Goal: Transaction & Acquisition: Purchase product/service

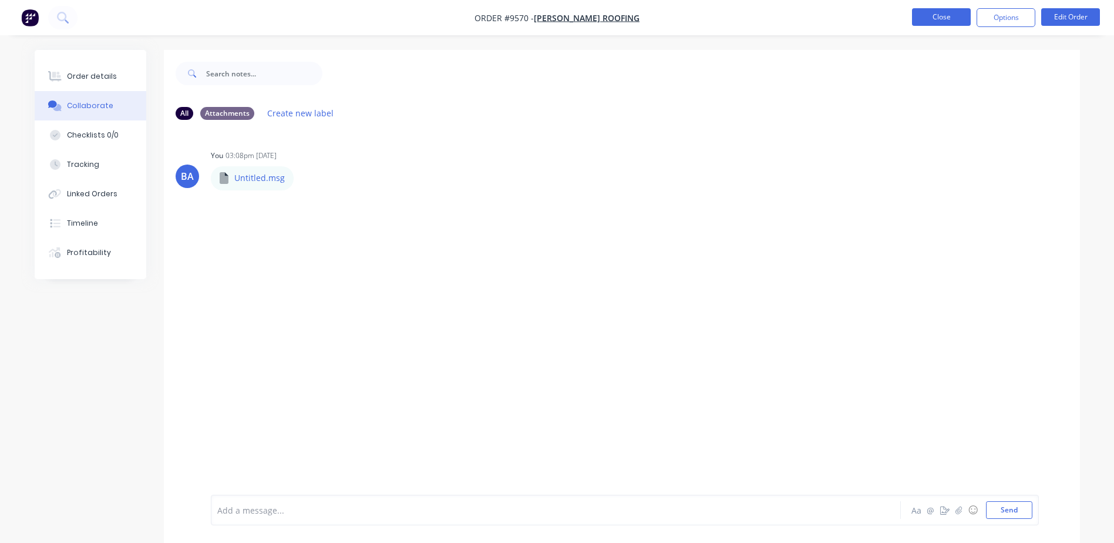
click at [960, 16] on button "Close" at bounding box center [941, 17] width 59 height 18
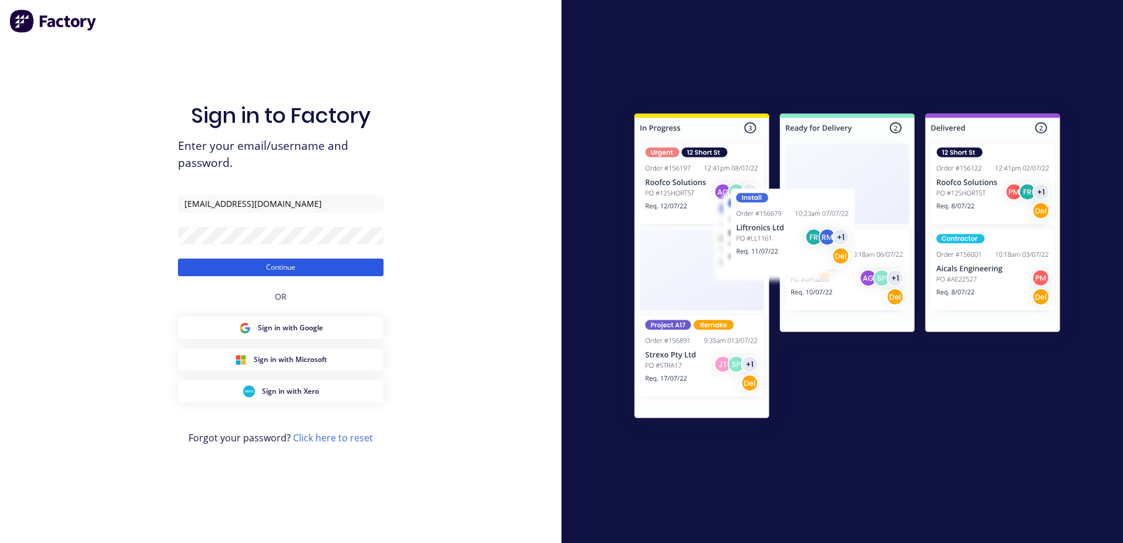
click at [286, 263] on button "Continue" at bounding box center [281, 267] width 206 height 18
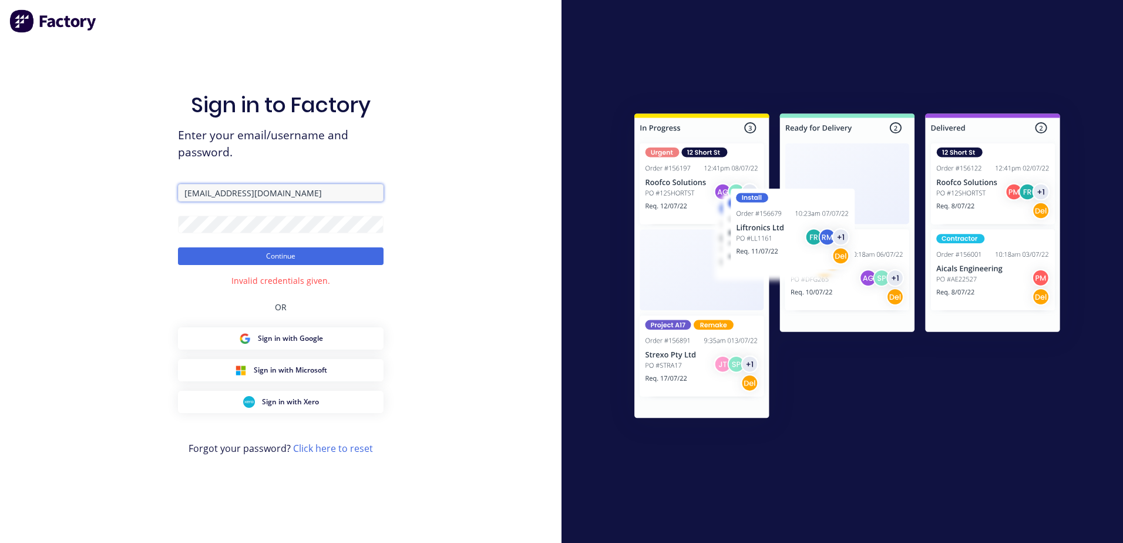
click at [254, 192] on input "[EMAIL_ADDRESS][DOMAIN_NAME]" at bounding box center [281, 193] width 206 height 18
type input "l"
type input "[EMAIL_ADDRESS][DOMAIN_NAME]"
click at [178, 247] on button "Continue" at bounding box center [281, 256] width 206 height 18
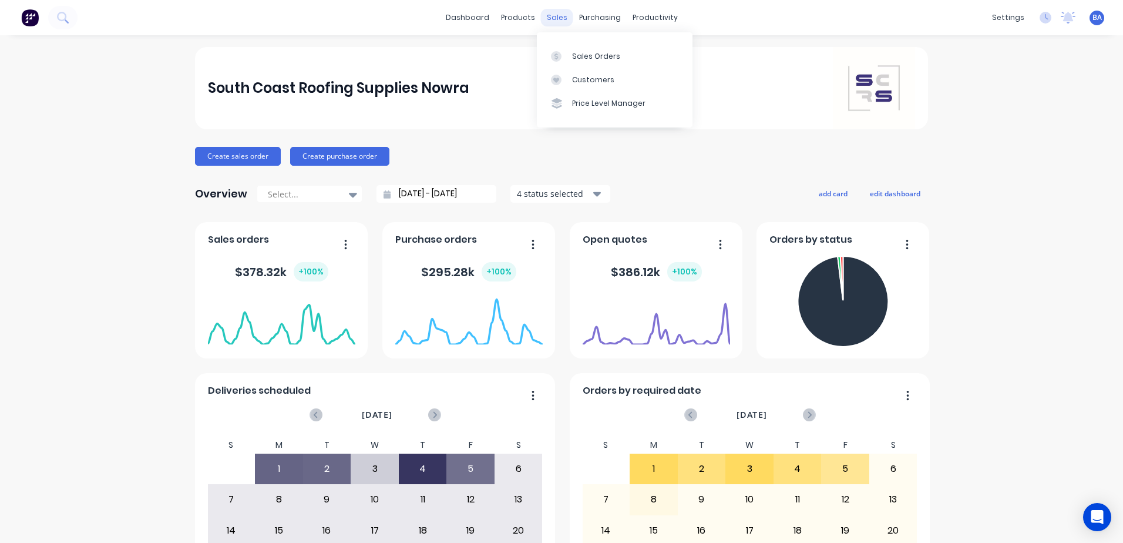
click at [554, 16] on div "sales" at bounding box center [557, 18] width 32 height 18
click at [601, 73] on link "Customers" at bounding box center [615, 79] width 156 height 23
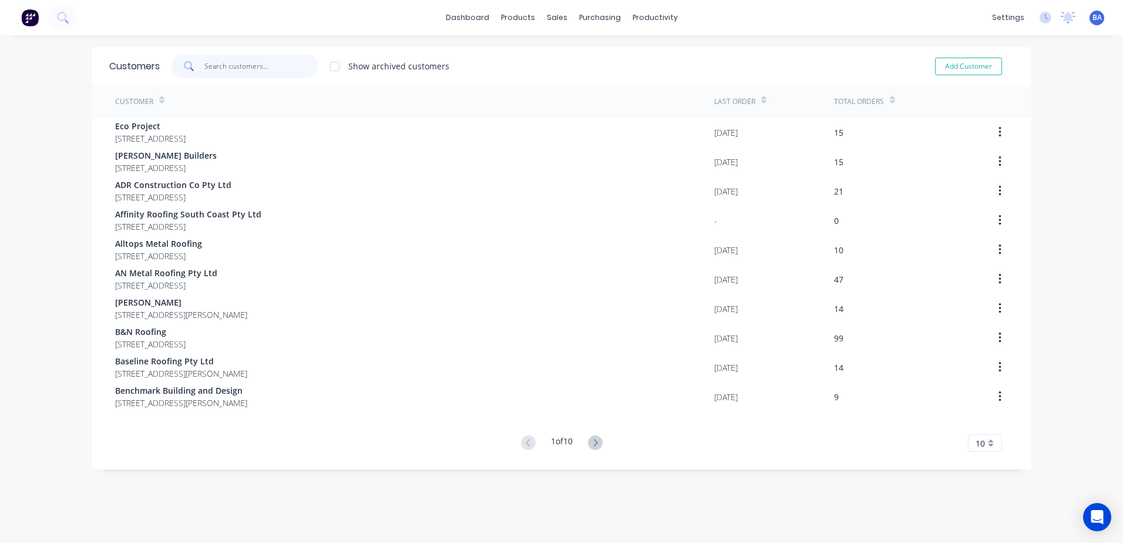
click at [287, 61] on input "text" at bounding box center [261, 66] width 115 height 23
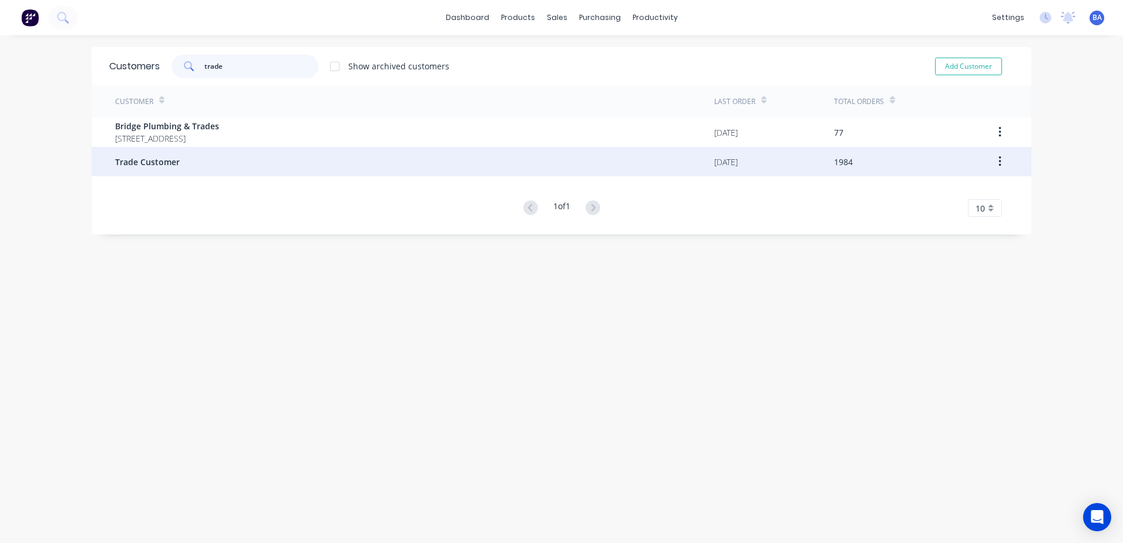
type input "trade"
click at [175, 156] on div "Trade Customer" at bounding box center [414, 161] width 599 height 29
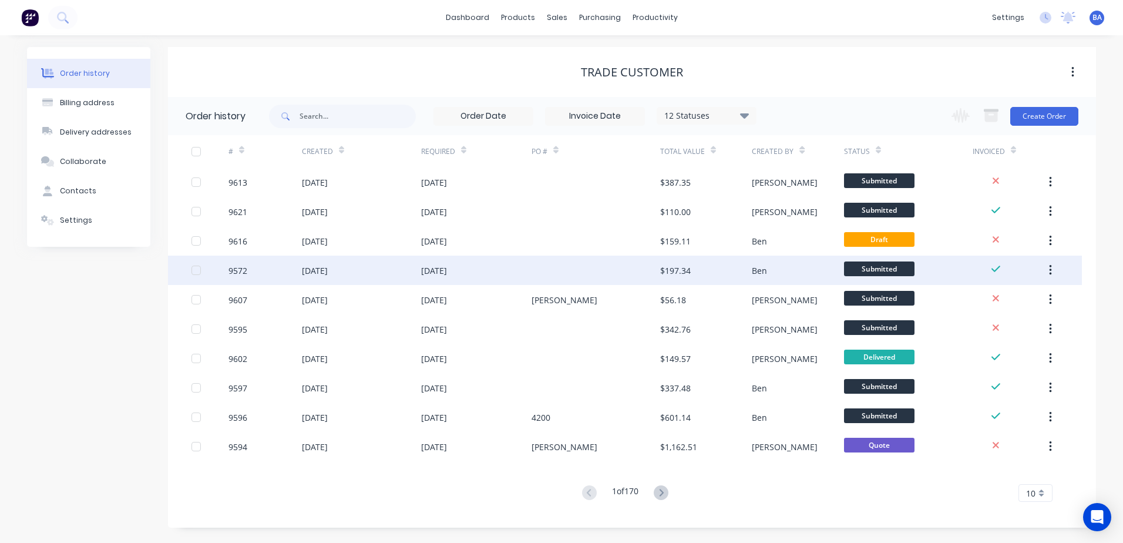
click at [610, 271] on div at bounding box center [596, 270] width 129 height 29
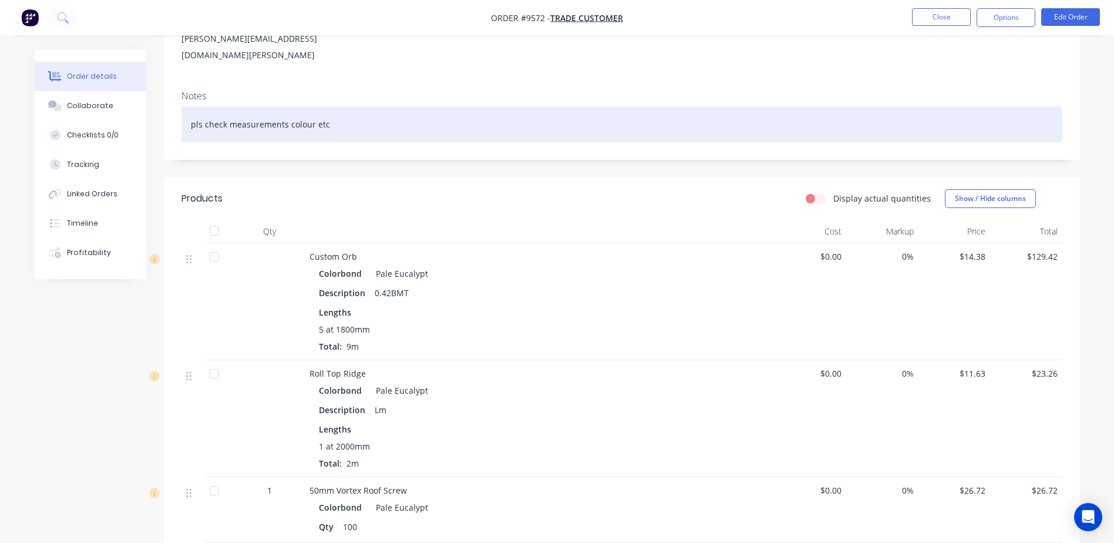
scroll to position [235, 0]
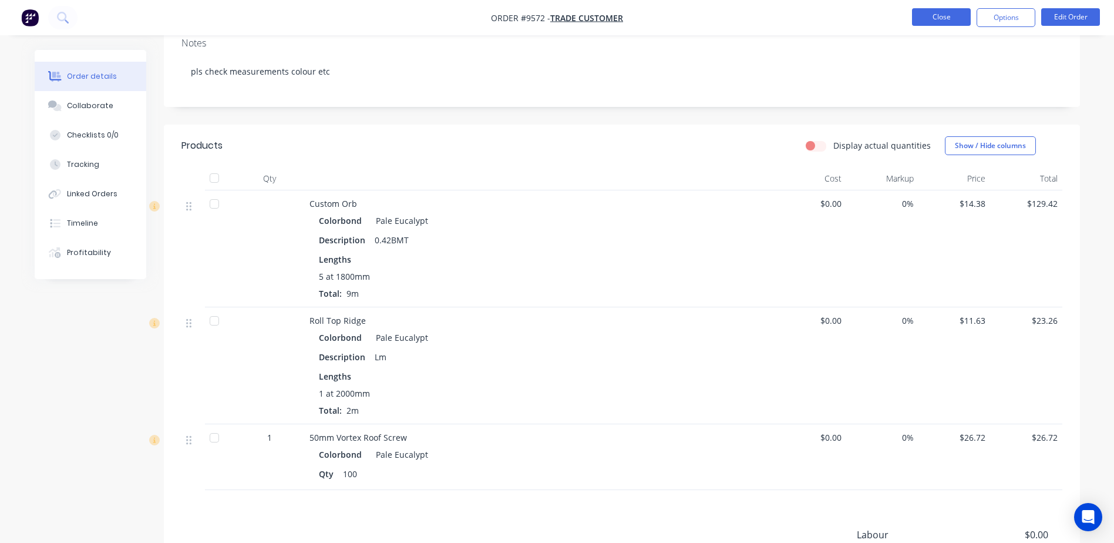
click at [934, 20] on button "Close" at bounding box center [941, 17] width 59 height 18
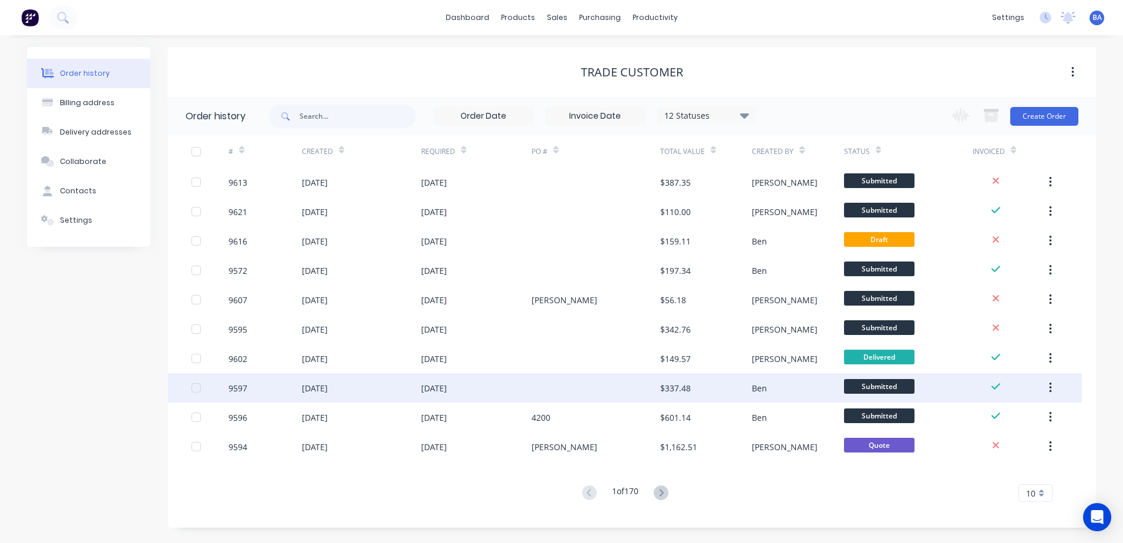
click at [625, 388] on div at bounding box center [596, 387] width 129 height 29
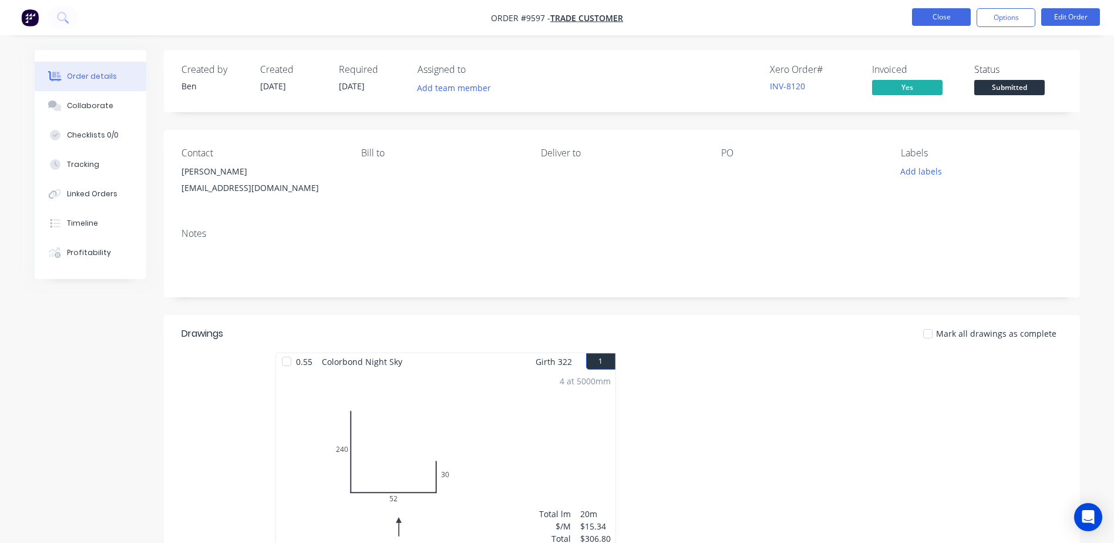
click at [926, 12] on button "Close" at bounding box center [941, 17] width 59 height 18
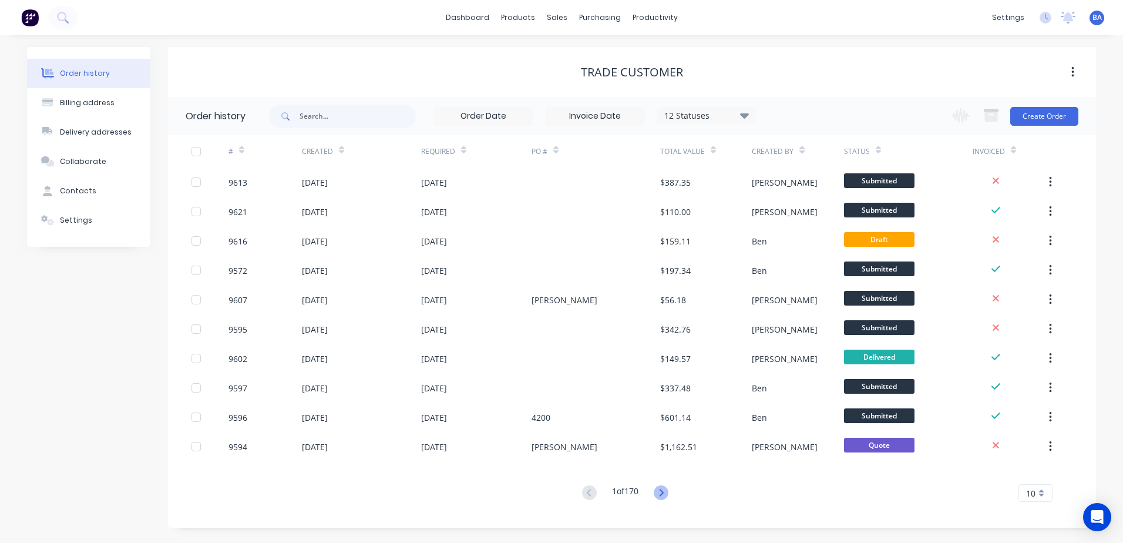
click at [661, 491] on icon at bounding box center [661, 492] width 15 height 15
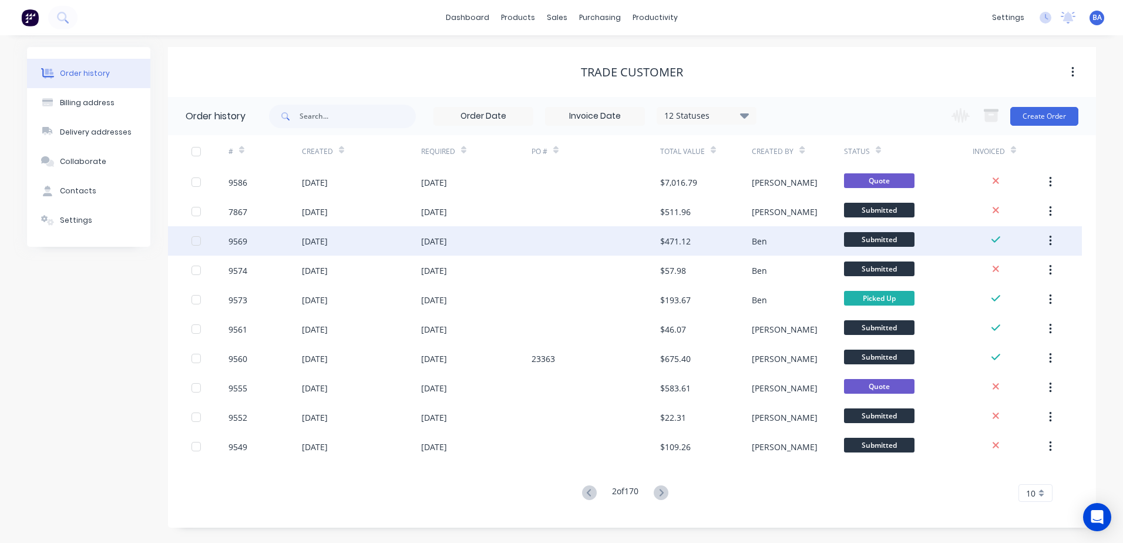
drag, startPoint x: 661, startPoint y: 491, endPoint x: 596, endPoint y: 242, distance: 257.0
click at [596, 242] on div at bounding box center [596, 240] width 129 height 29
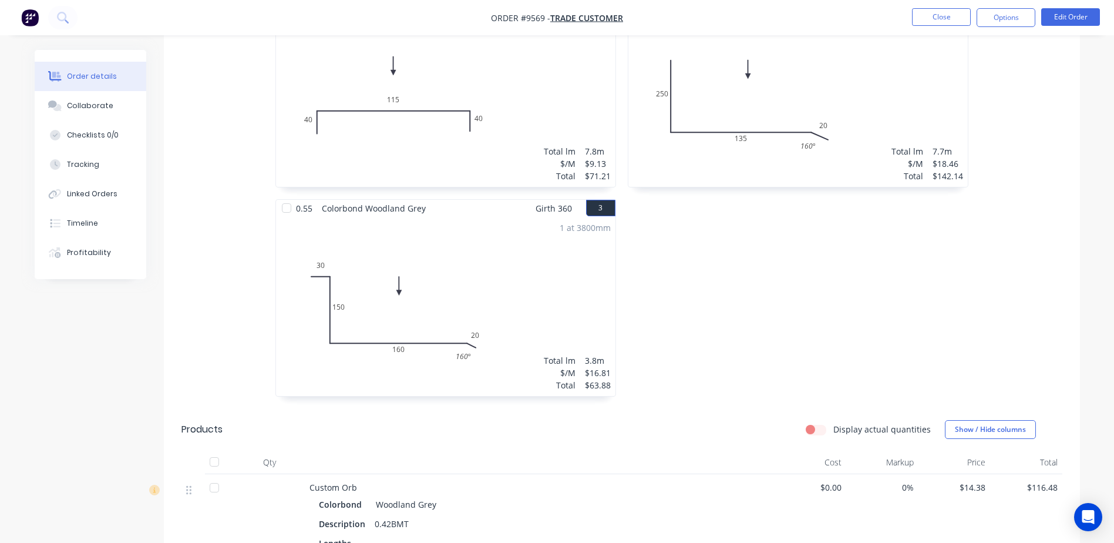
scroll to position [587, 0]
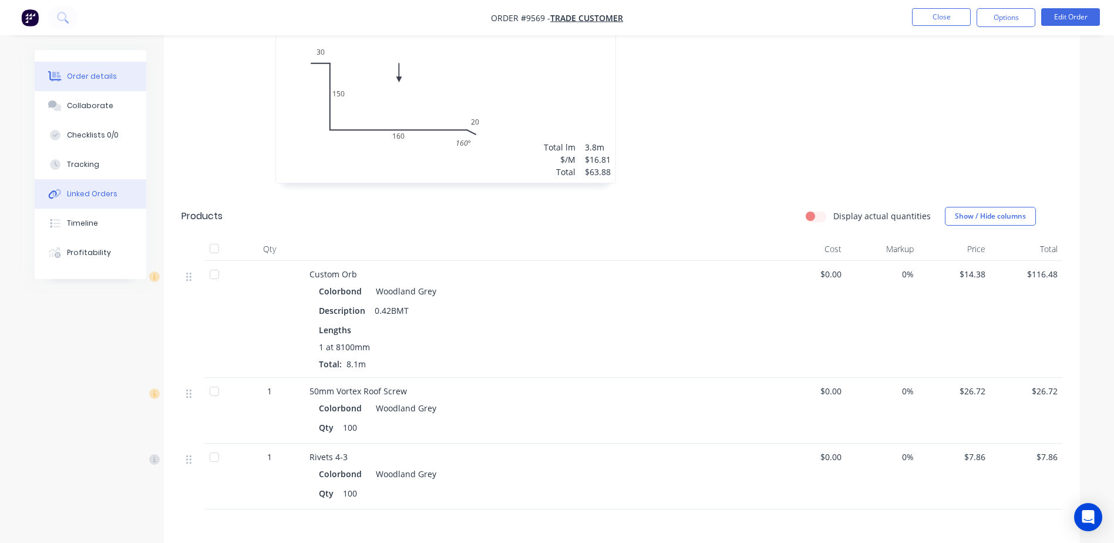
click at [115, 197] on button "Linked Orders" at bounding box center [91, 193] width 112 height 29
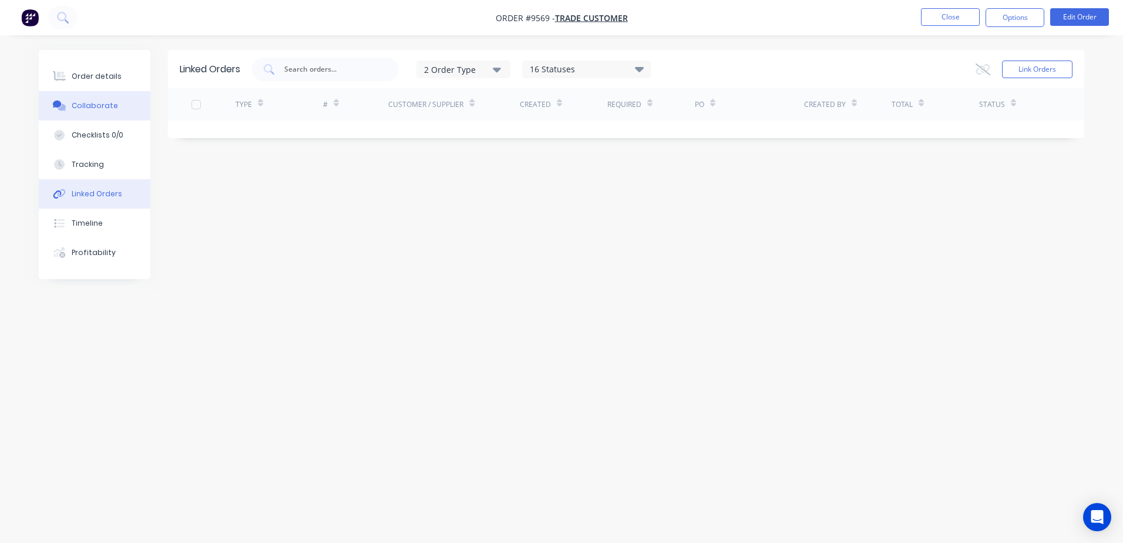
click at [106, 105] on div "Collaborate" at bounding box center [95, 105] width 46 height 11
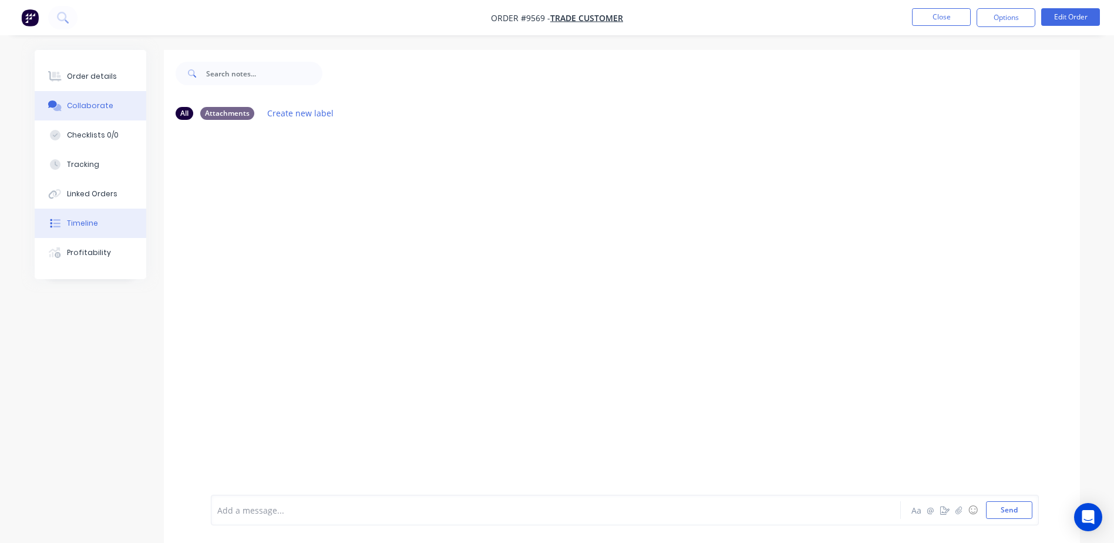
click at [91, 225] on div "Timeline" at bounding box center [82, 223] width 31 height 11
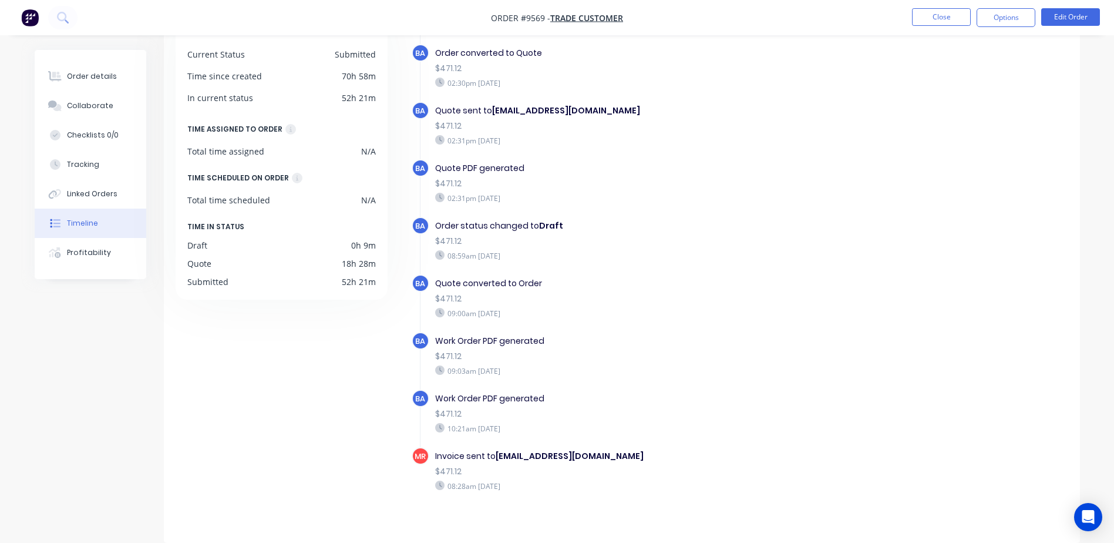
scroll to position [28, 0]
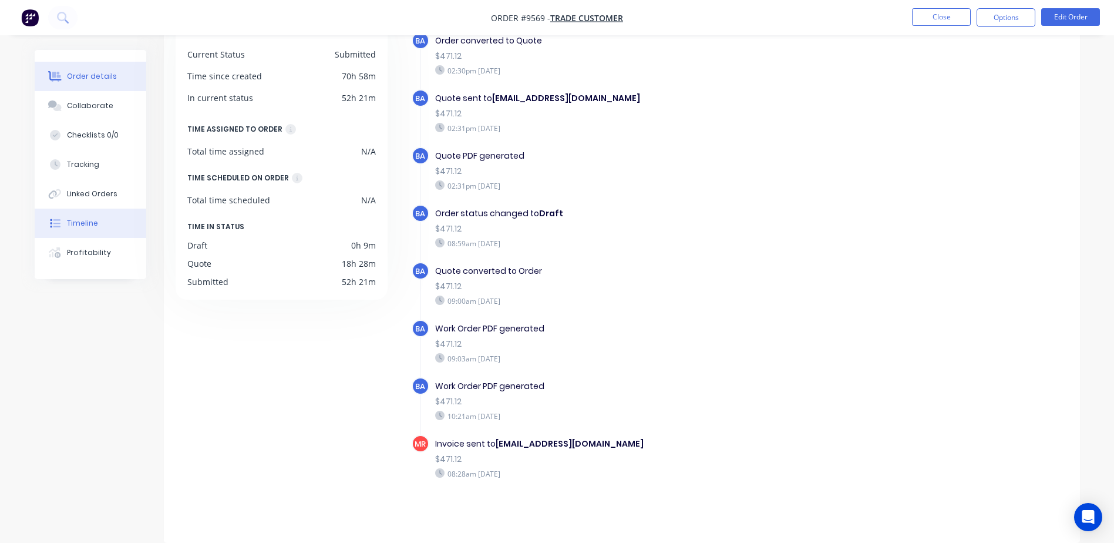
click at [96, 74] on div "Order details" at bounding box center [92, 76] width 50 height 11
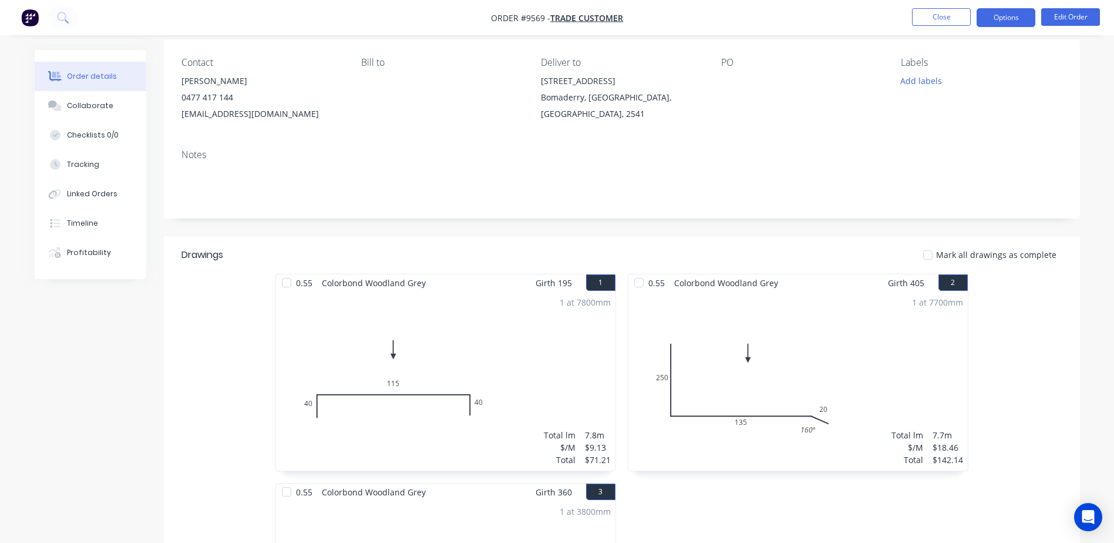
click at [1017, 18] on button "Options" at bounding box center [1006, 17] width 59 height 19
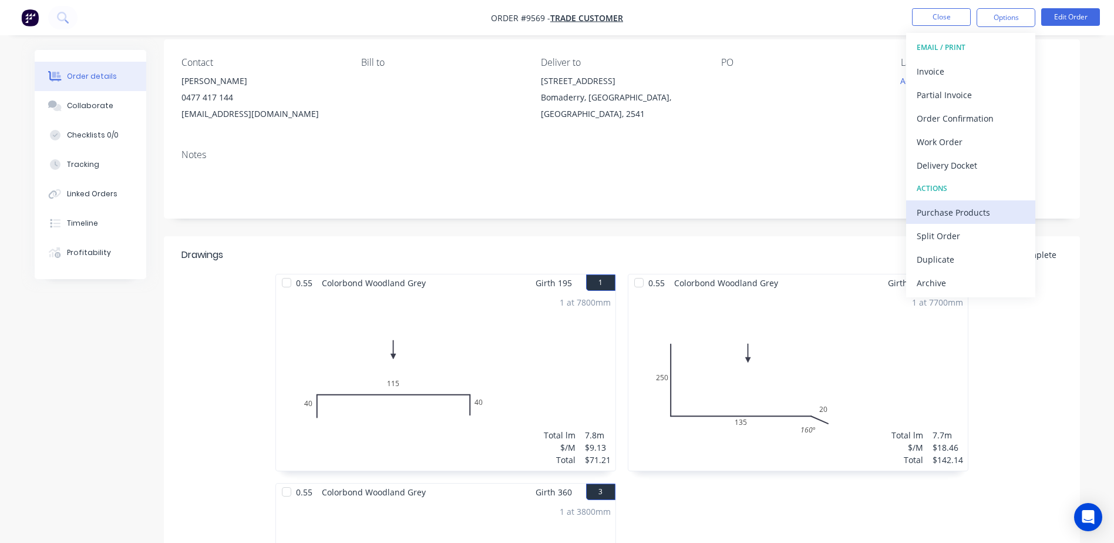
click at [960, 211] on div "Purchase Products" at bounding box center [971, 212] width 108 height 17
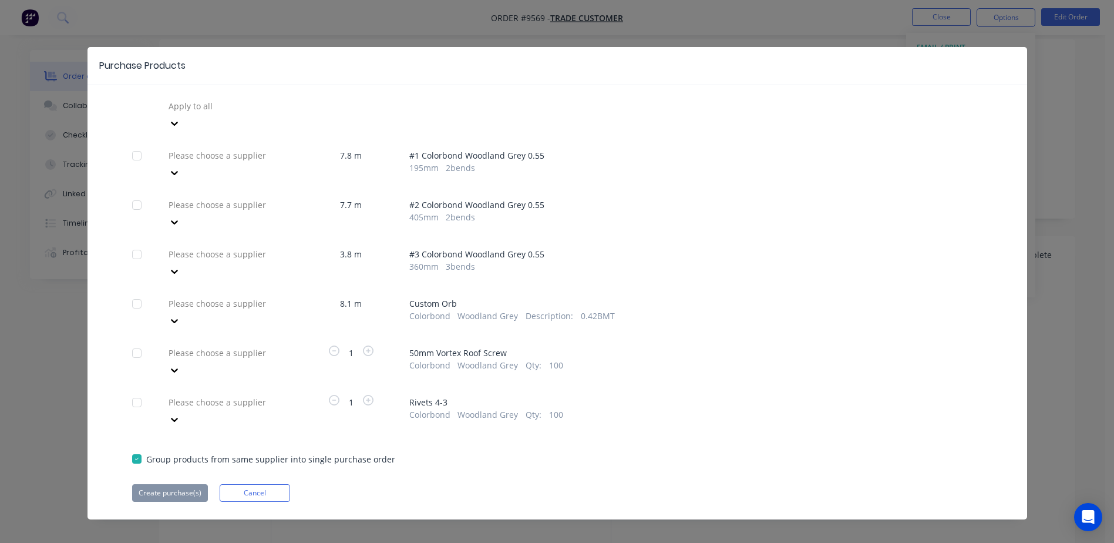
click at [251, 296] on div at bounding box center [251, 303] width 169 height 15
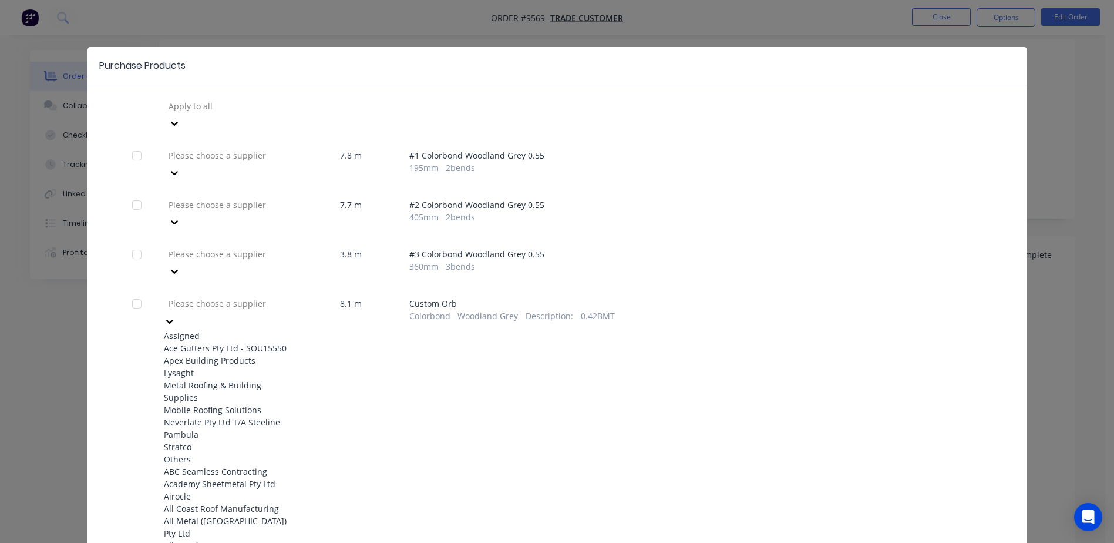
click at [231, 354] on div "Apex Building Products" at bounding box center [228, 360] width 129 height 12
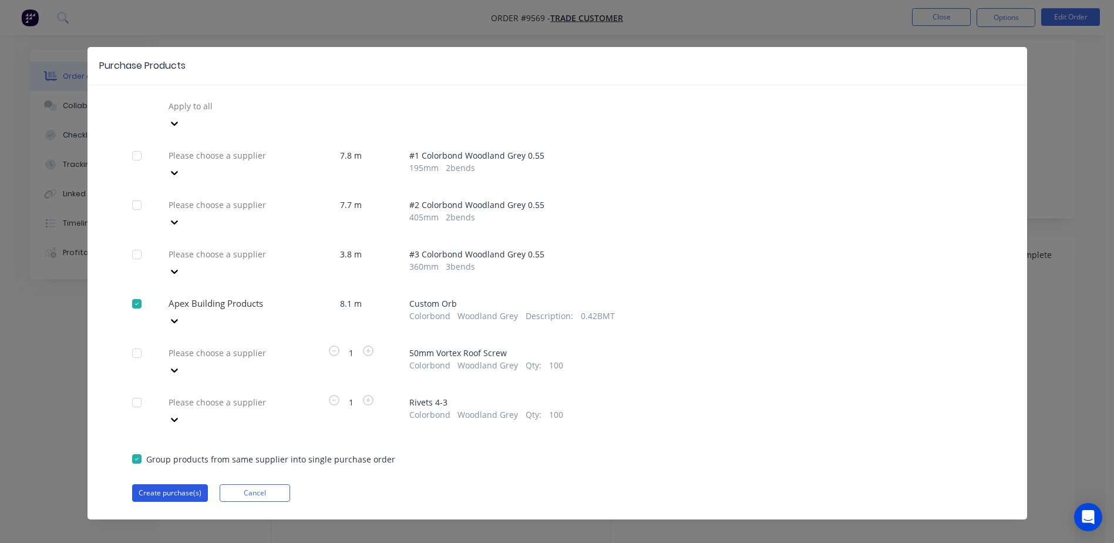
click at [177, 484] on button "Create purchase(s)" at bounding box center [170, 493] width 76 height 18
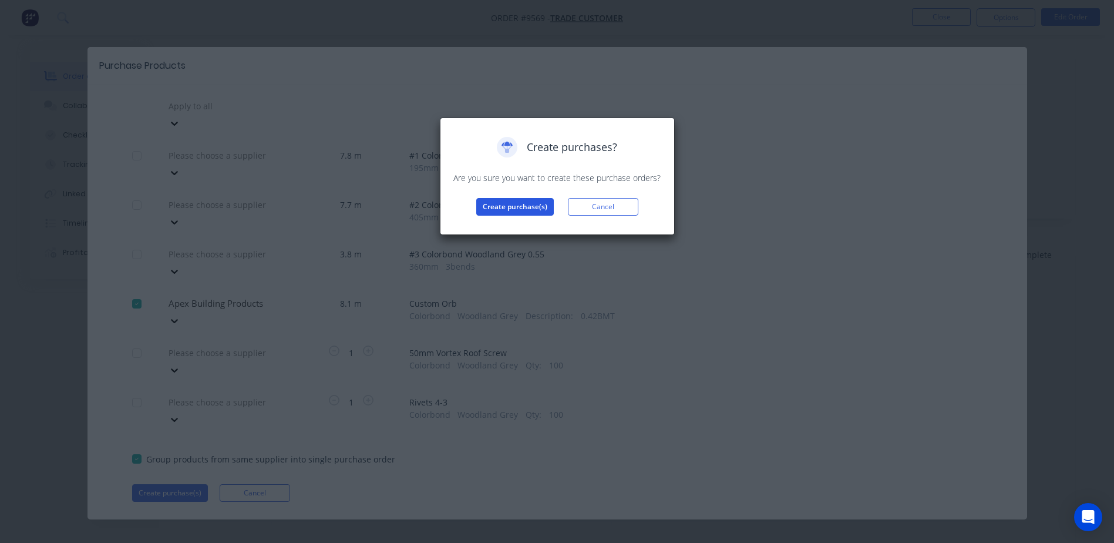
click at [509, 203] on button "Create purchase(s)" at bounding box center [515, 207] width 78 height 18
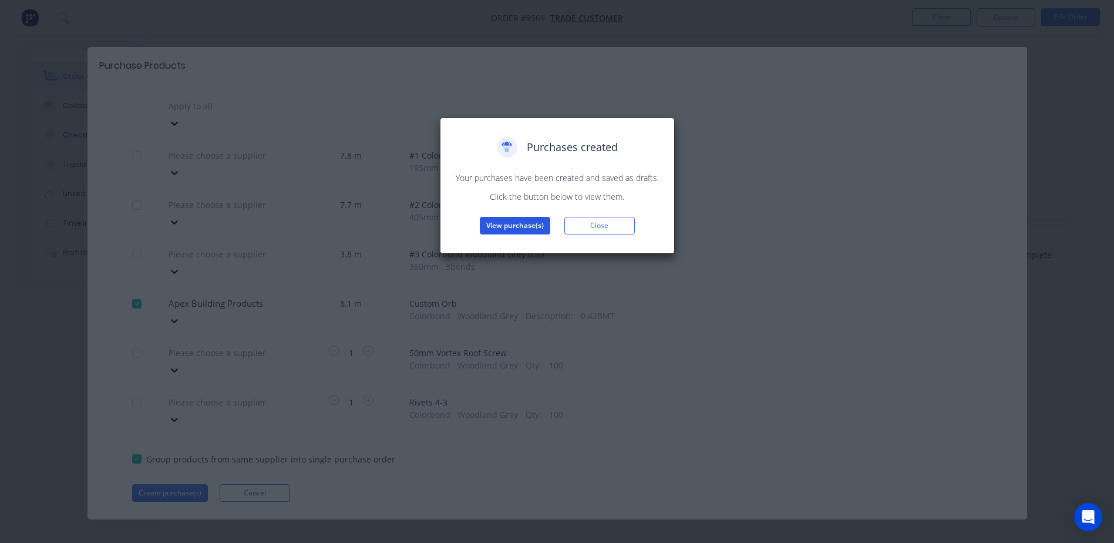
click at [516, 223] on button "View purchase(s)" at bounding box center [515, 226] width 70 height 18
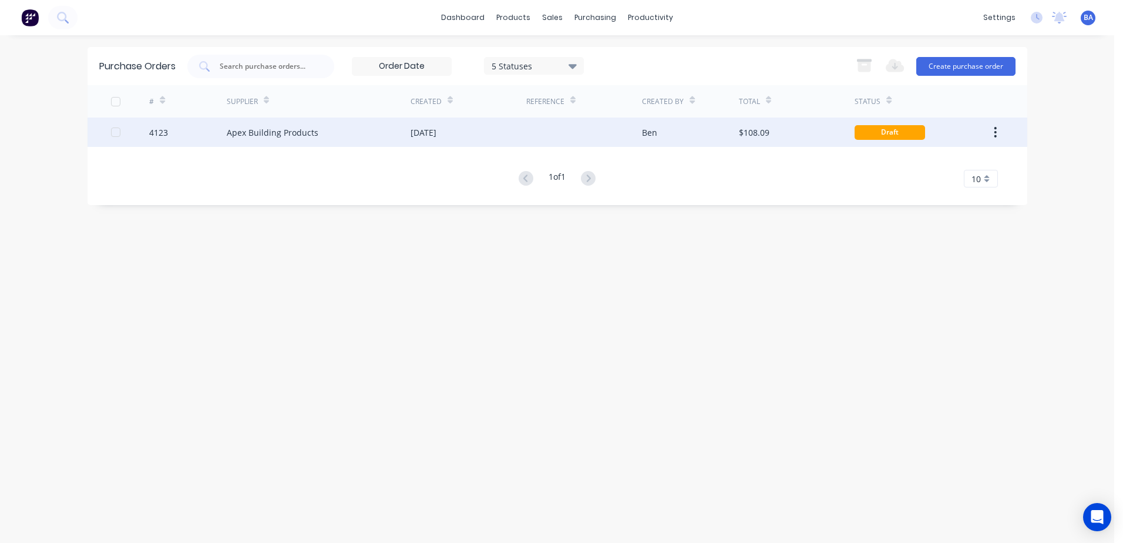
click at [560, 131] on div at bounding box center [584, 131] width 116 height 29
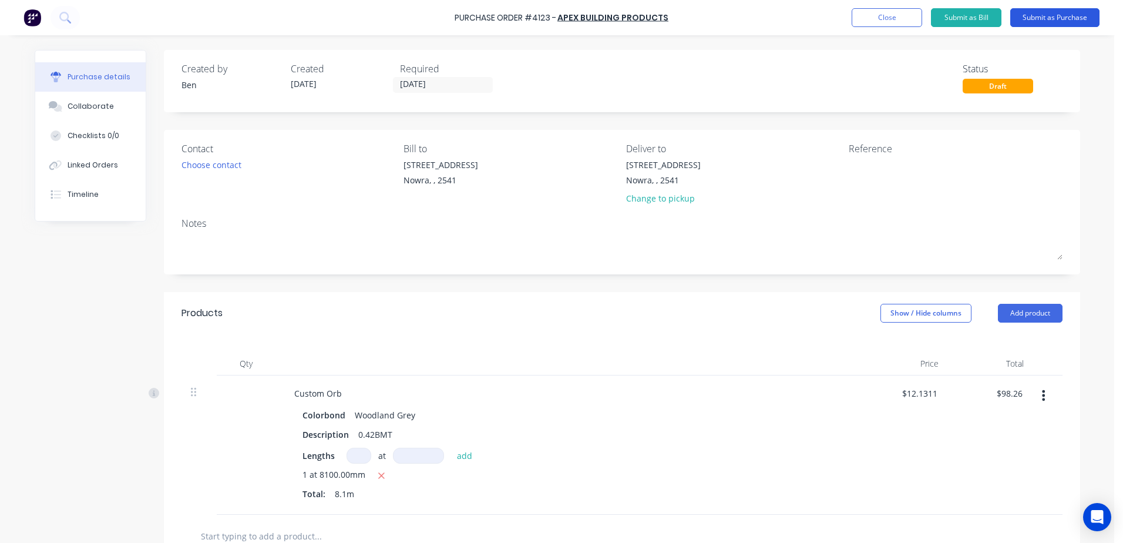
click at [1057, 15] on button "Submit as Purchase" at bounding box center [1054, 17] width 89 height 19
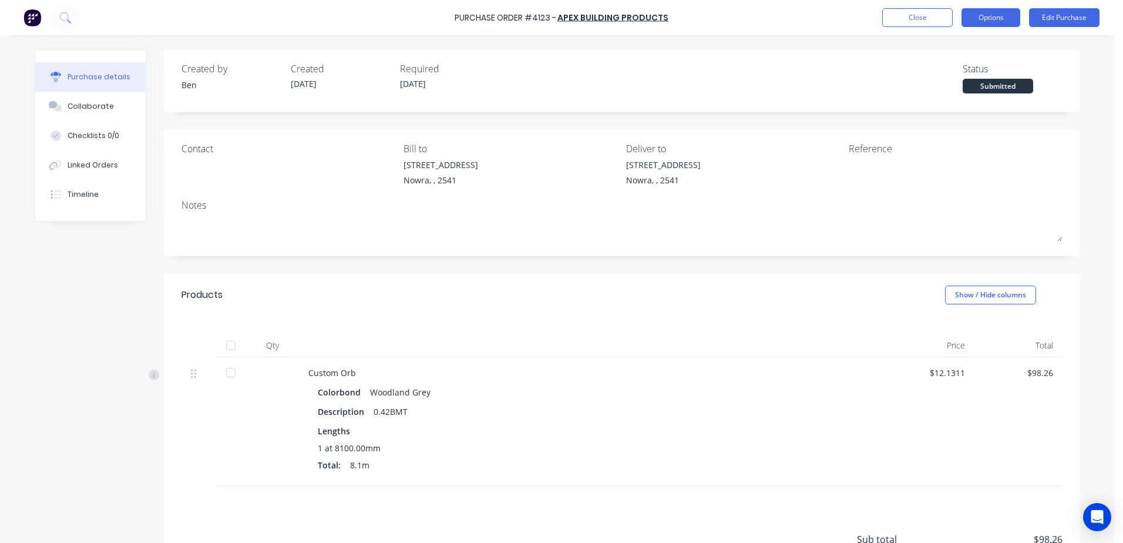
click at [990, 15] on button "Options" at bounding box center [991, 17] width 59 height 19
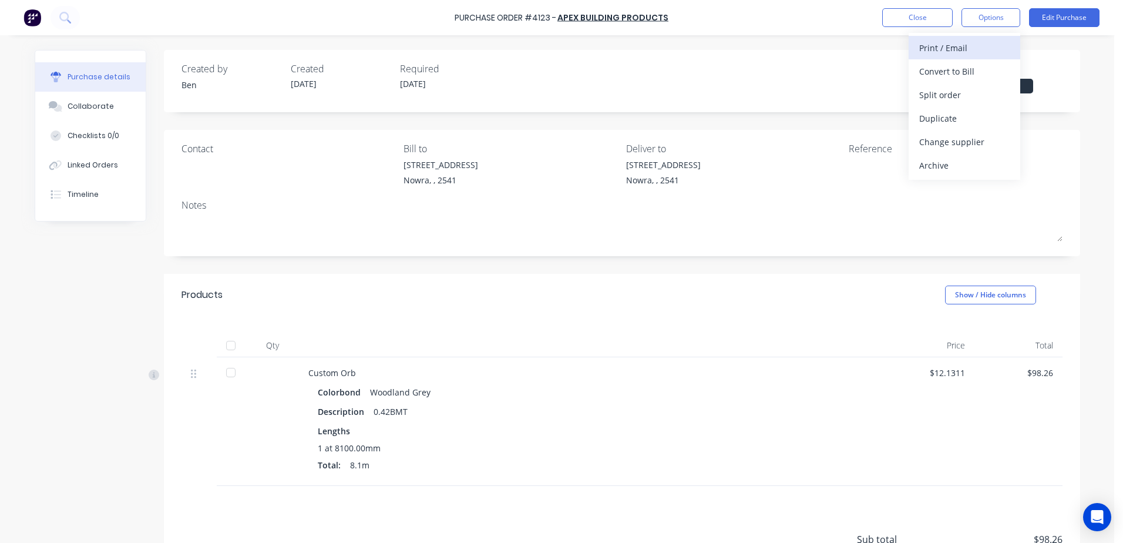
click at [962, 49] on div "Print / Email" at bounding box center [964, 47] width 90 height 17
click at [965, 73] on div "With pricing" at bounding box center [964, 71] width 90 height 17
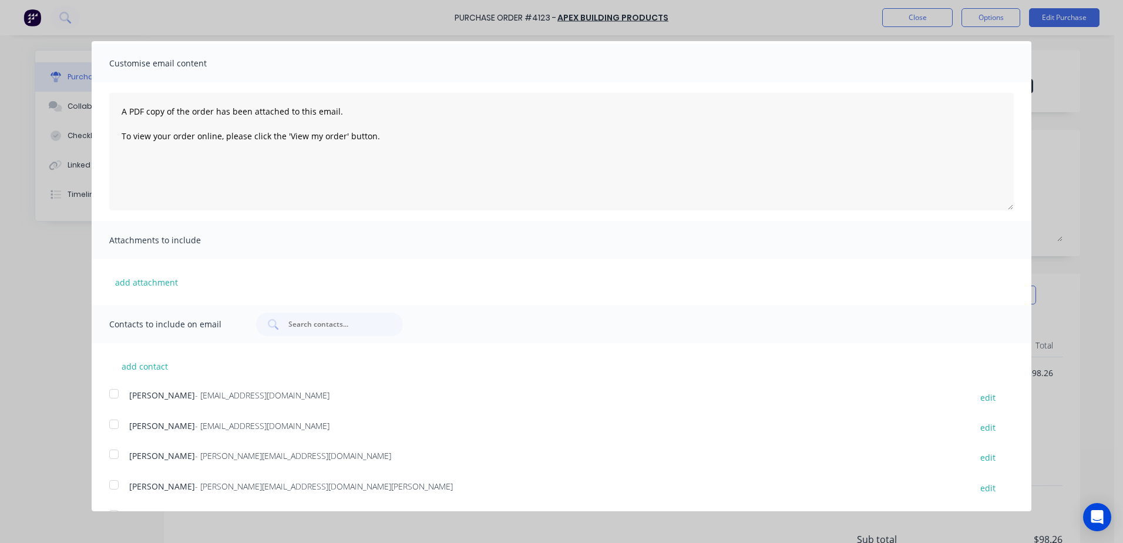
scroll to position [215, 0]
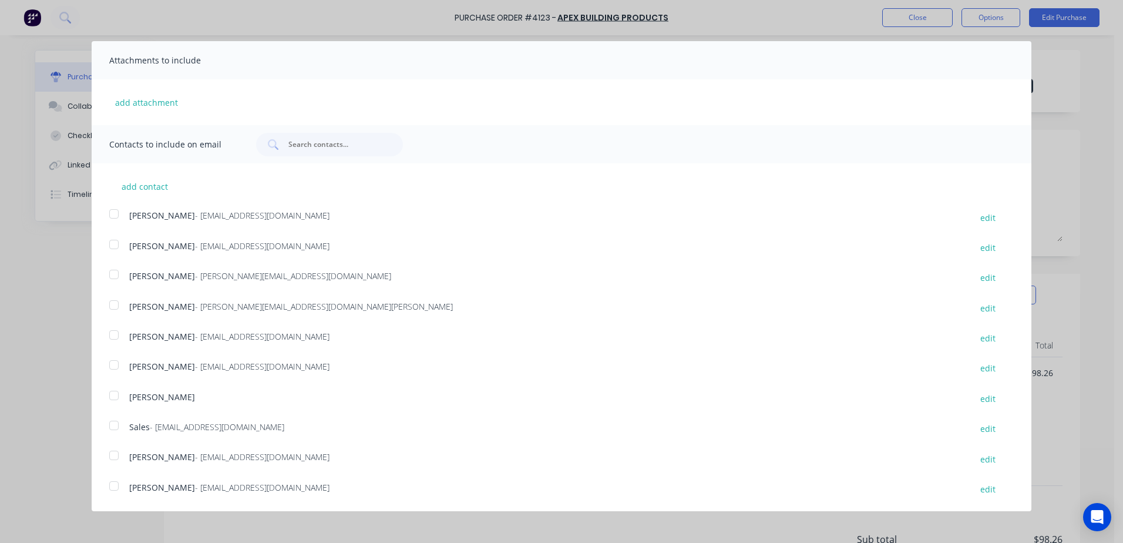
click at [115, 425] on div at bounding box center [113, 425] width 23 height 23
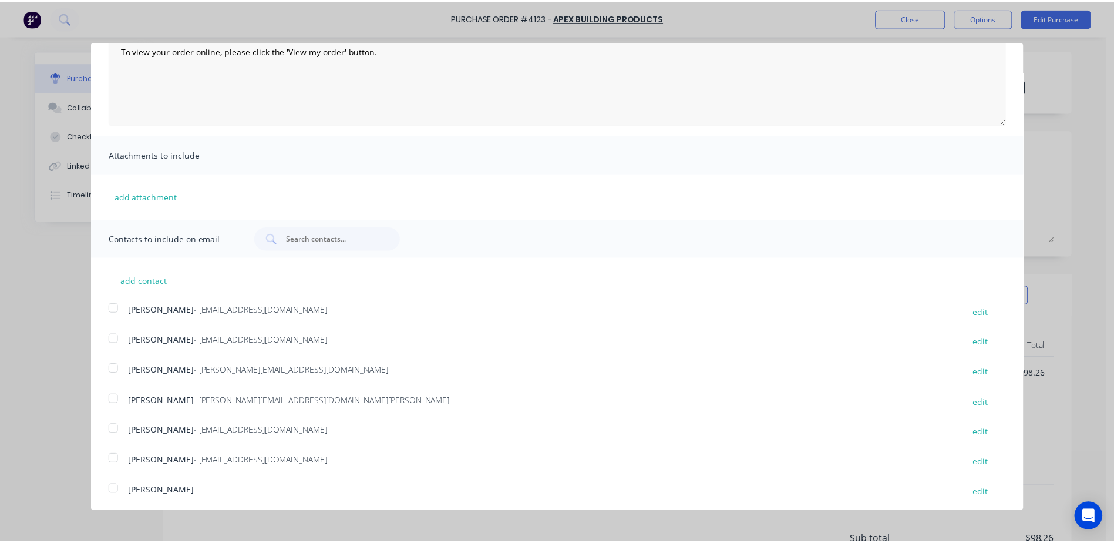
scroll to position [0, 0]
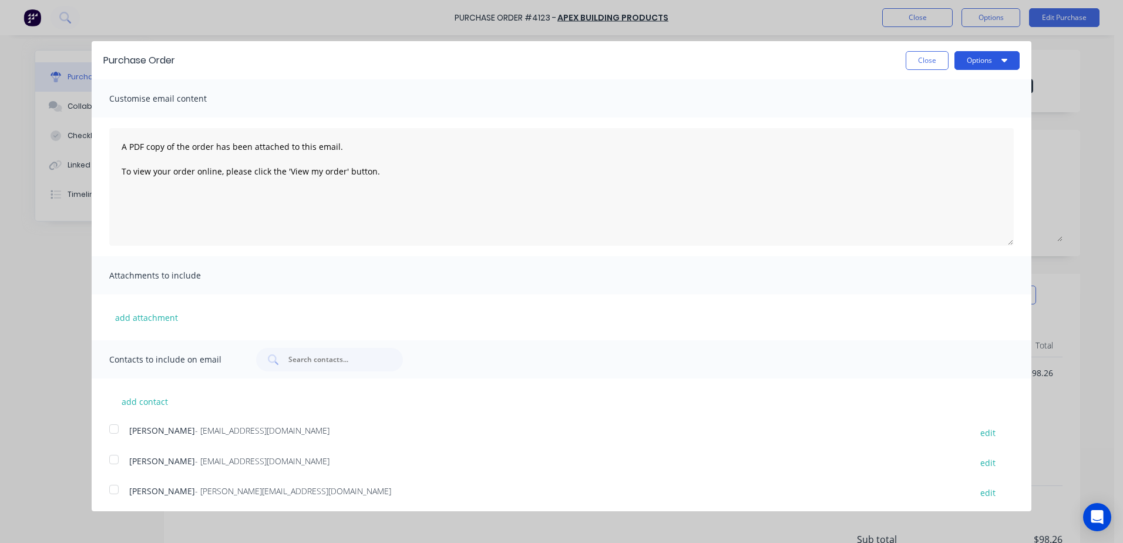
click at [987, 59] on button "Options" at bounding box center [987, 60] width 65 height 19
click at [947, 102] on button "Email" at bounding box center [964, 113] width 112 height 23
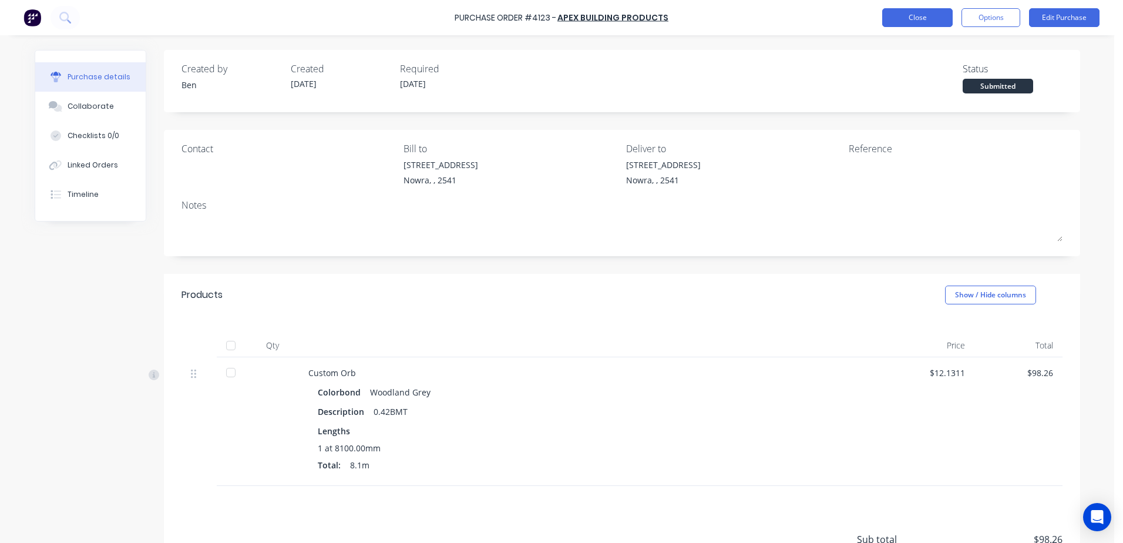
click at [918, 17] on button "Close" at bounding box center [917, 17] width 70 height 19
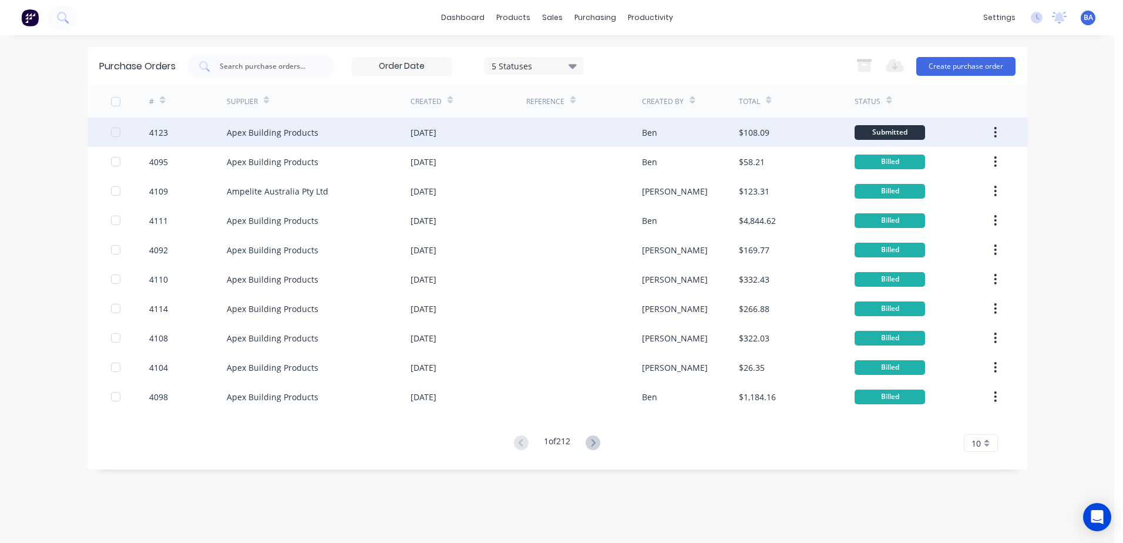
click at [609, 136] on div at bounding box center [584, 131] width 116 height 29
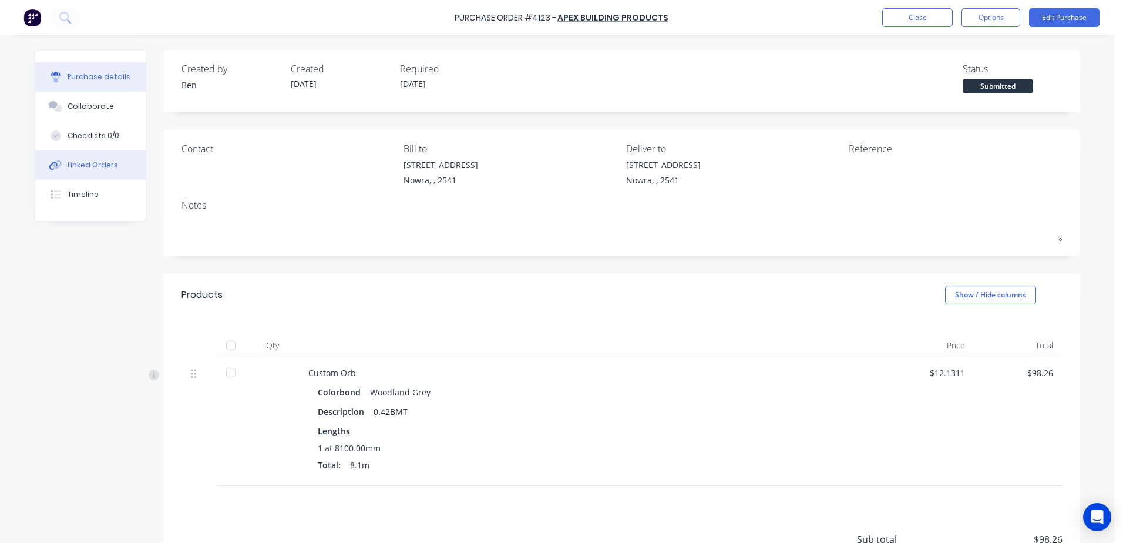
click at [103, 159] on button "Linked Orders" at bounding box center [90, 164] width 110 height 29
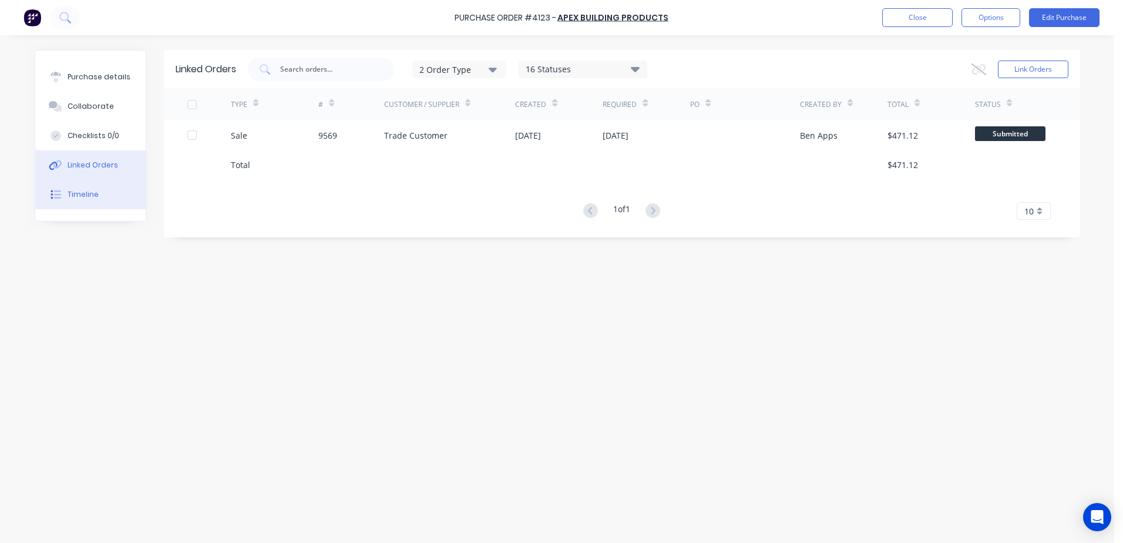
click at [92, 193] on div "Timeline" at bounding box center [83, 194] width 31 height 11
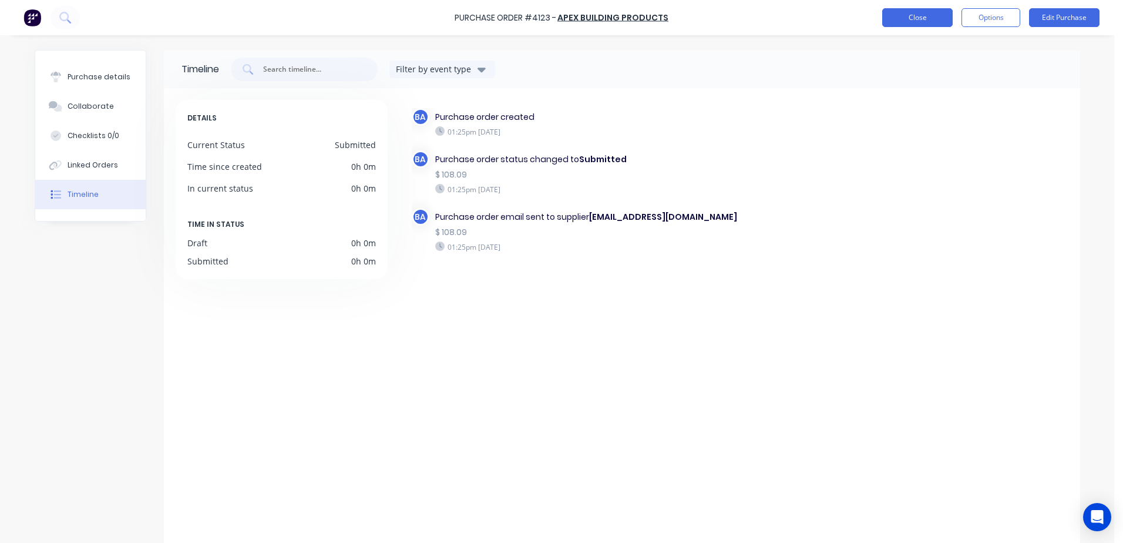
click at [905, 22] on button "Close" at bounding box center [917, 17] width 70 height 19
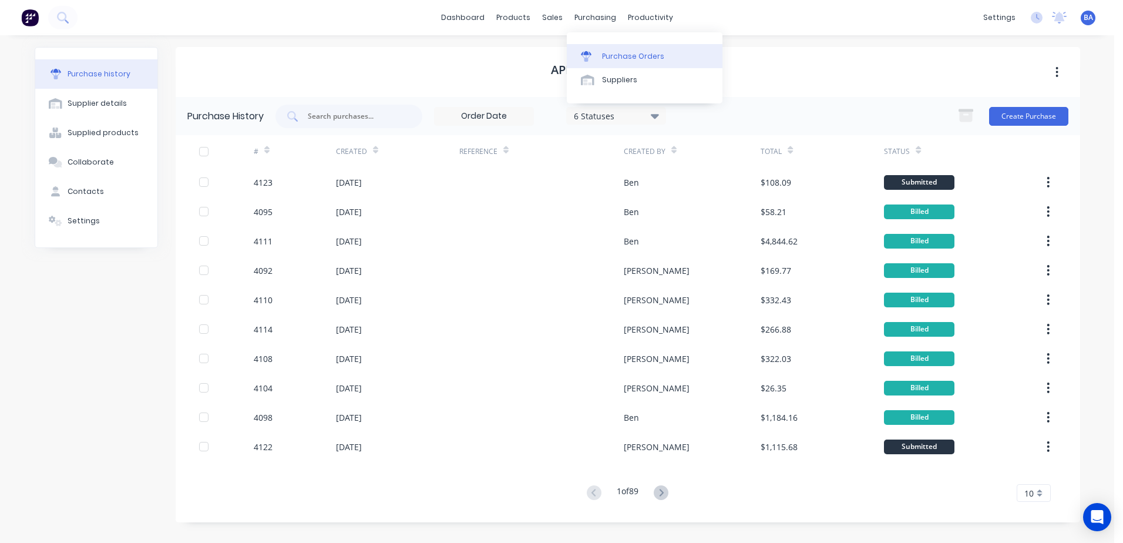
click at [585, 56] on icon at bounding box center [586, 56] width 11 height 11
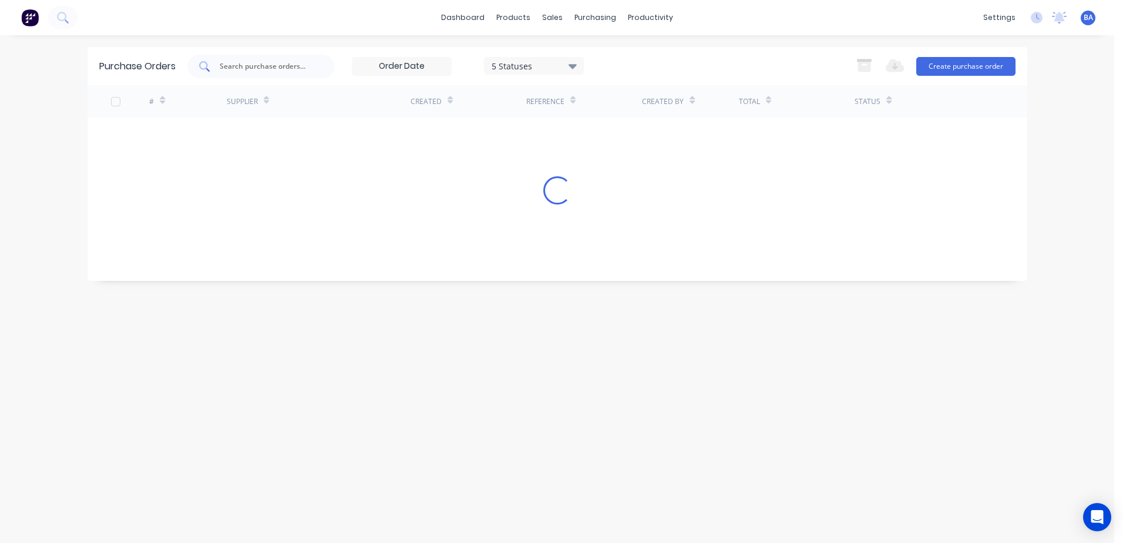
click at [320, 64] on div at bounding box center [260, 66] width 147 height 23
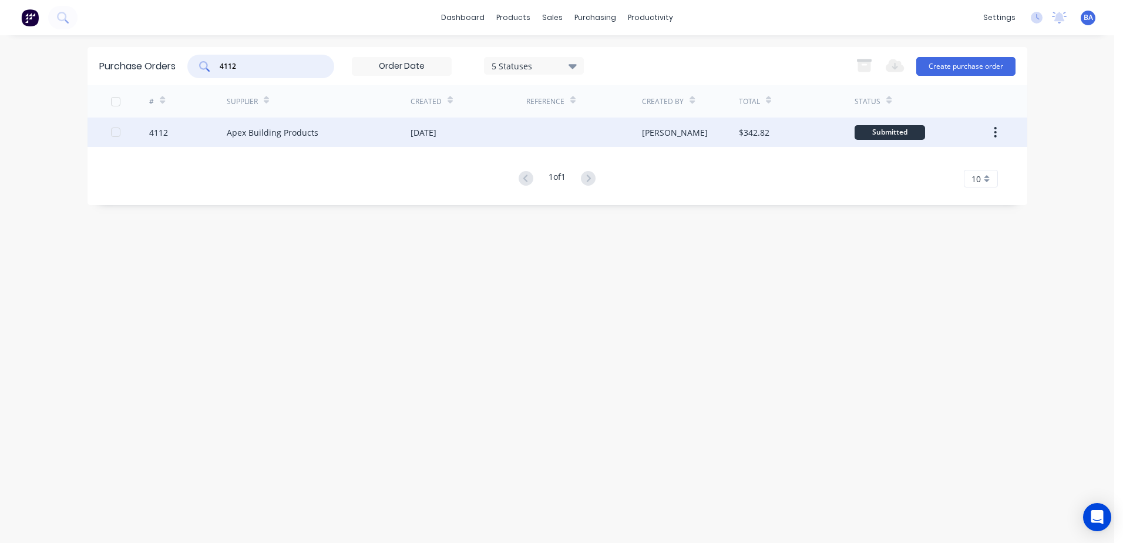
type input "4112"
click at [389, 130] on div "Apex Building Products" at bounding box center [319, 131] width 184 height 29
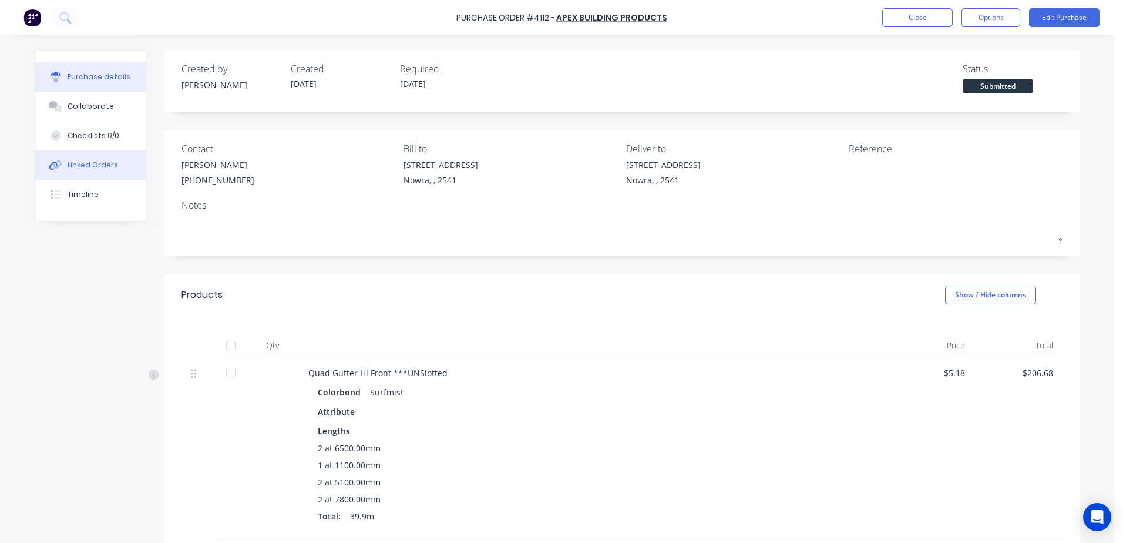
click at [84, 164] on div "Linked Orders" at bounding box center [93, 165] width 51 height 11
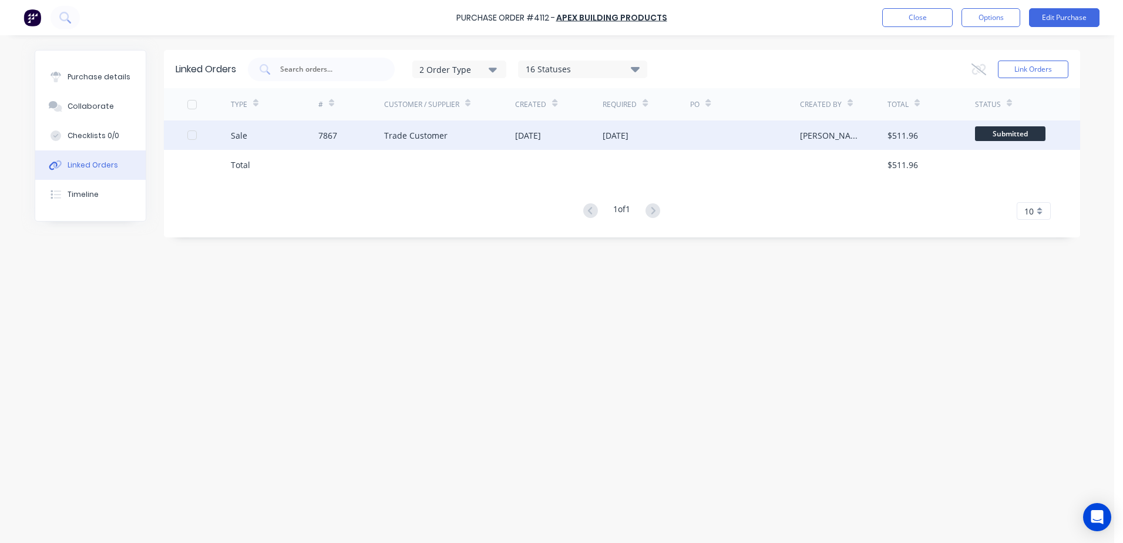
click at [413, 131] on div "Trade Customer" at bounding box center [415, 135] width 63 height 12
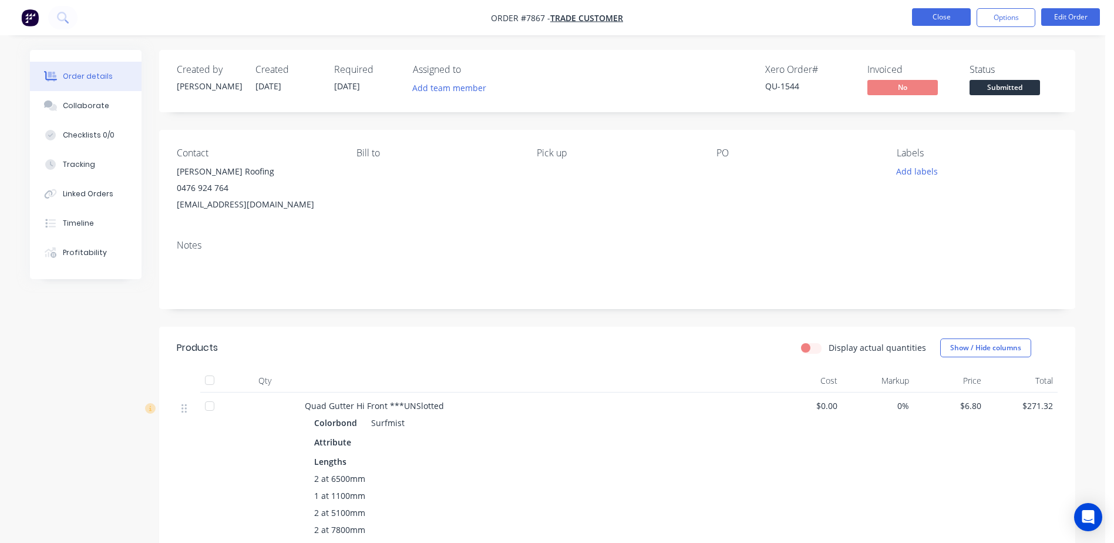
click at [942, 19] on button "Close" at bounding box center [941, 17] width 59 height 18
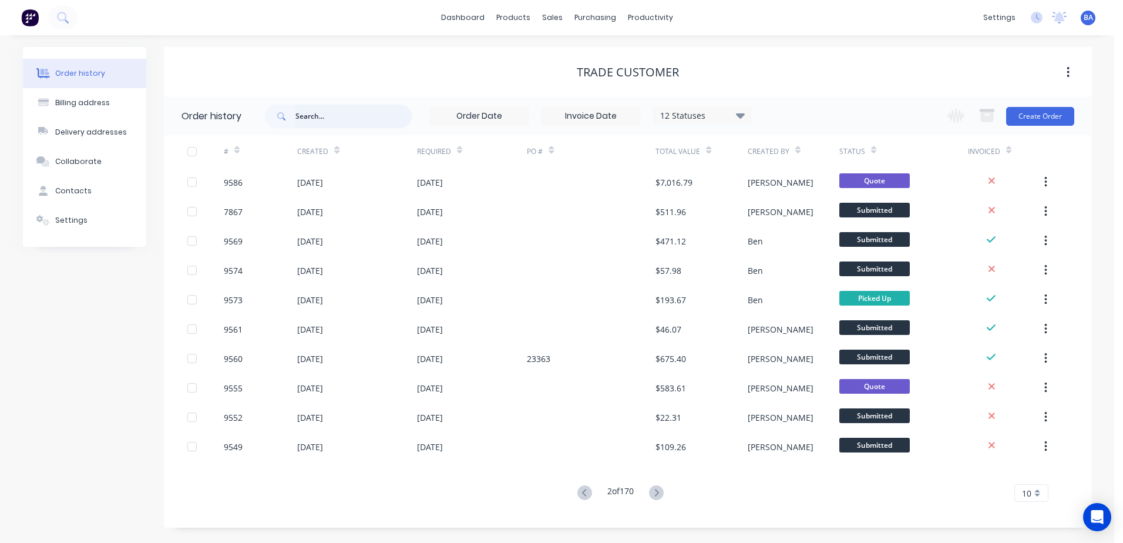
click at [335, 117] on input "text" at bounding box center [353, 116] width 116 height 23
type input "4113"
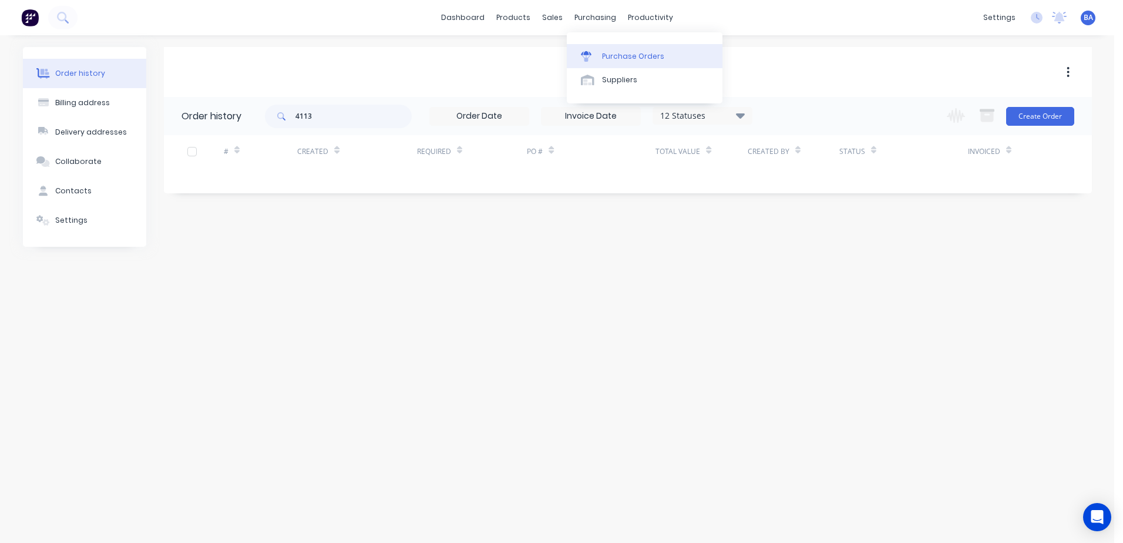
click at [583, 59] on icon at bounding box center [586, 56] width 11 height 11
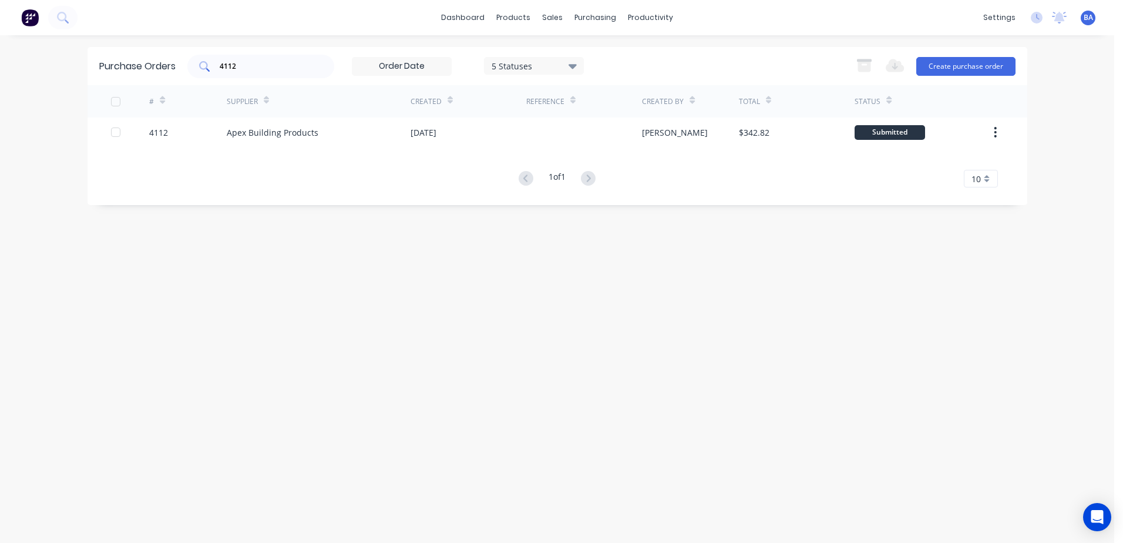
click at [320, 65] on div "4112" at bounding box center [260, 66] width 147 height 23
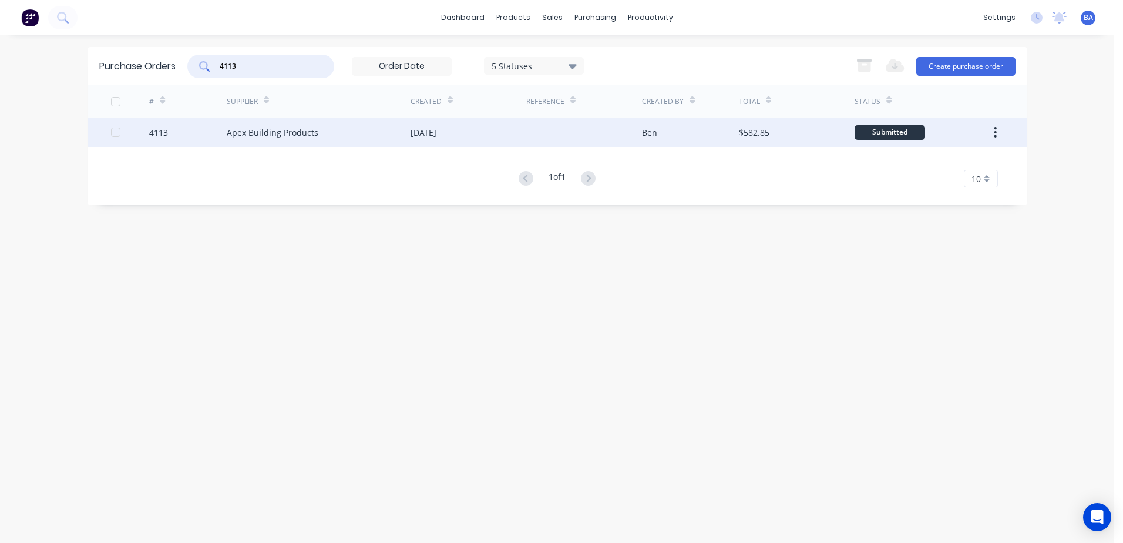
type input "4113"
click at [325, 137] on div "Apex Building Products" at bounding box center [319, 131] width 184 height 29
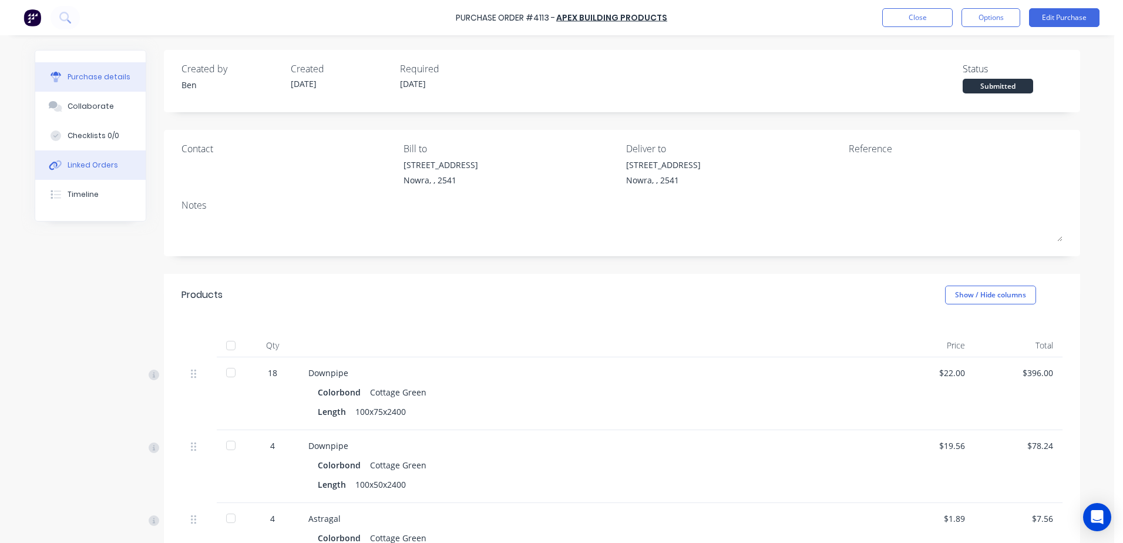
click at [90, 160] on div "Linked Orders" at bounding box center [93, 165] width 51 height 11
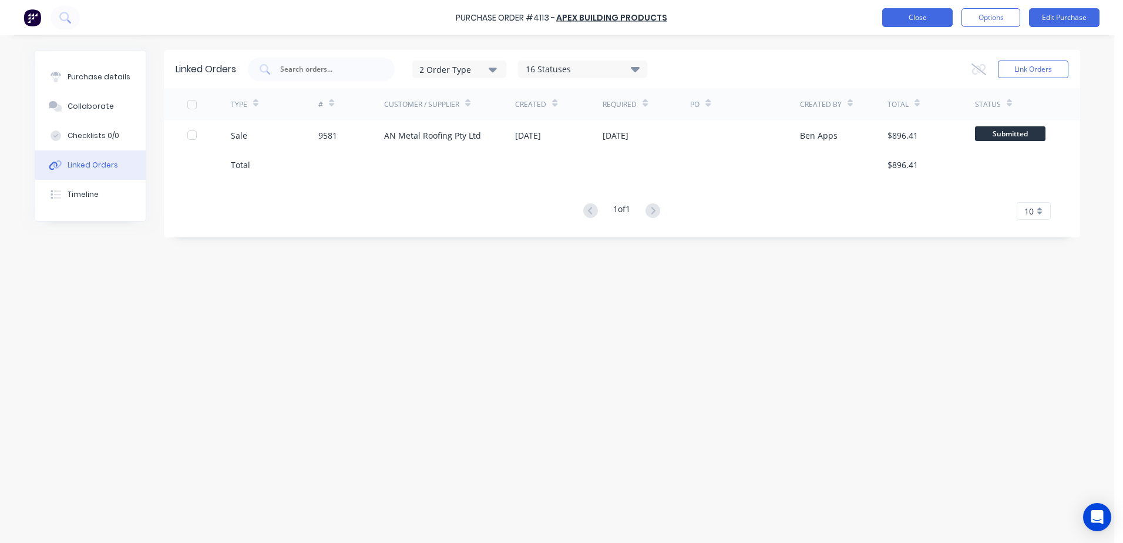
click at [936, 21] on button "Close" at bounding box center [917, 17] width 70 height 19
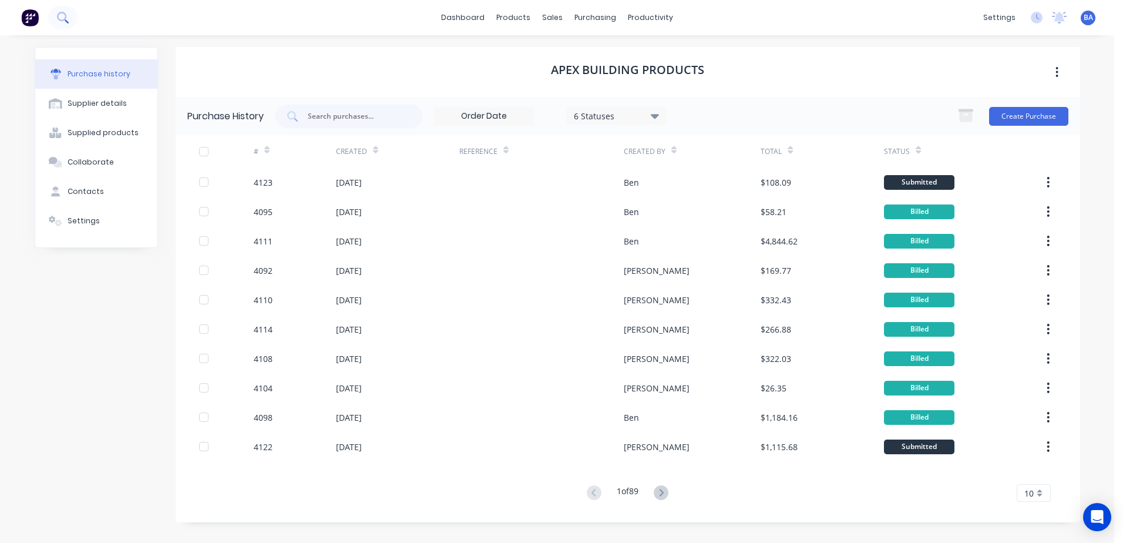
click at [58, 16] on icon at bounding box center [61, 16] width 9 height 9
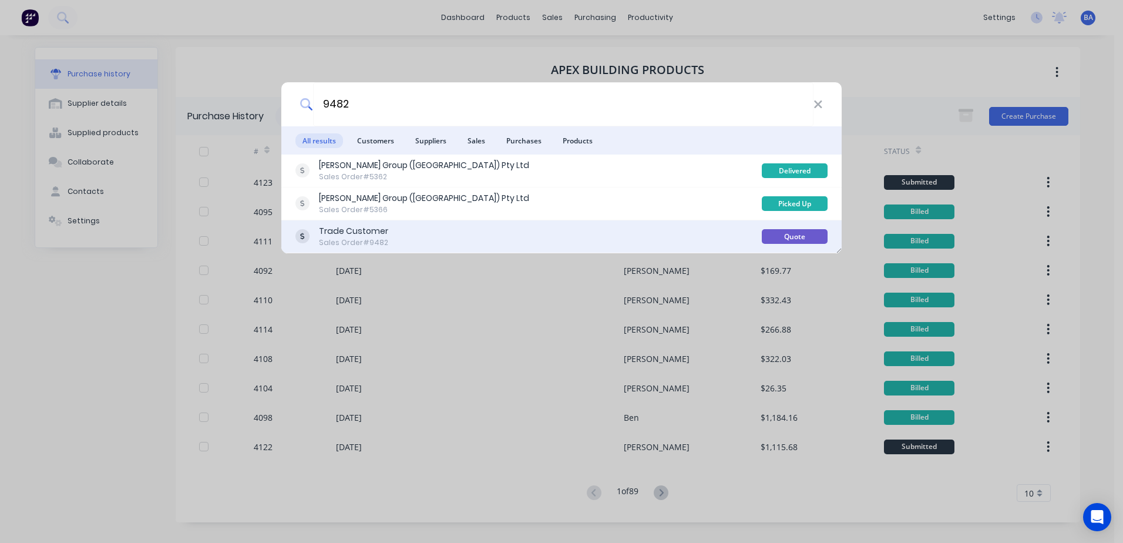
type input "9482"
click at [407, 231] on div "Trade Customer Sales Order #9482" at bounding box center [528, 236] width 466 height 23
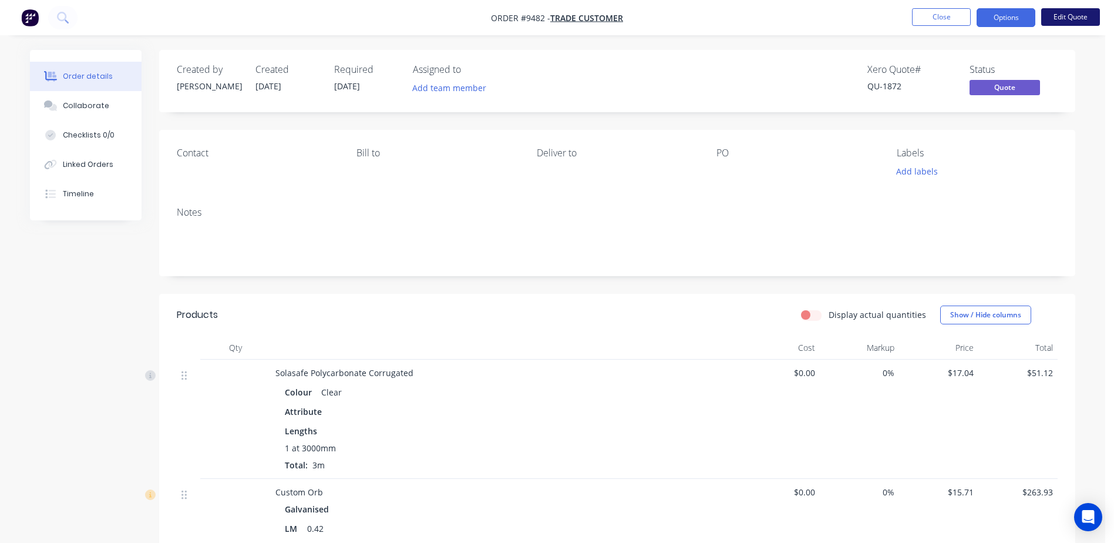
click at [1061, 18] on button "Edit Quote" at bounding box center [1071, 17] width 59 height 18
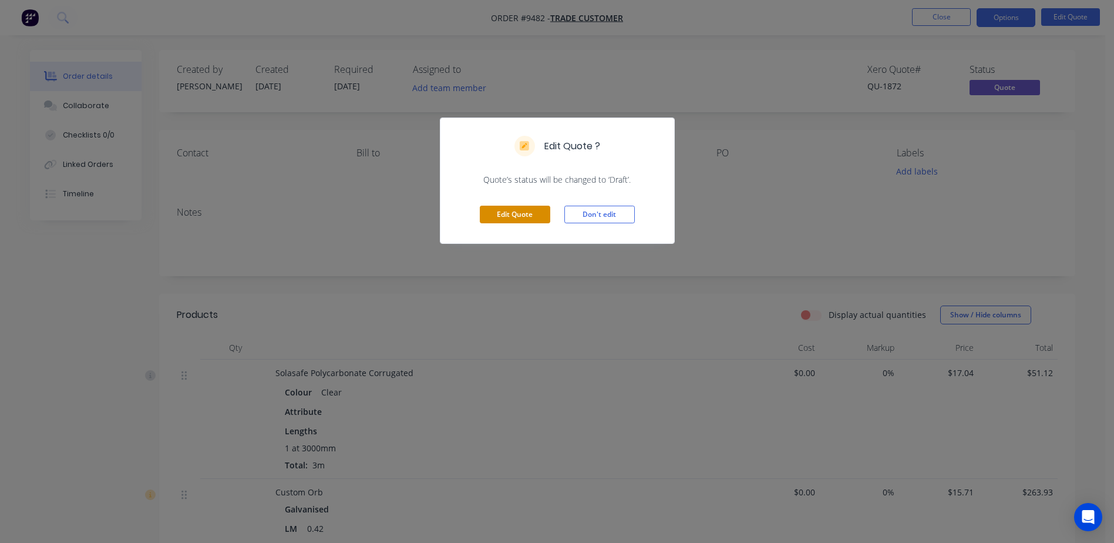
click at [529, 206] on button "Edit Quote" at bounding box center [515, 215] width 70 height 18
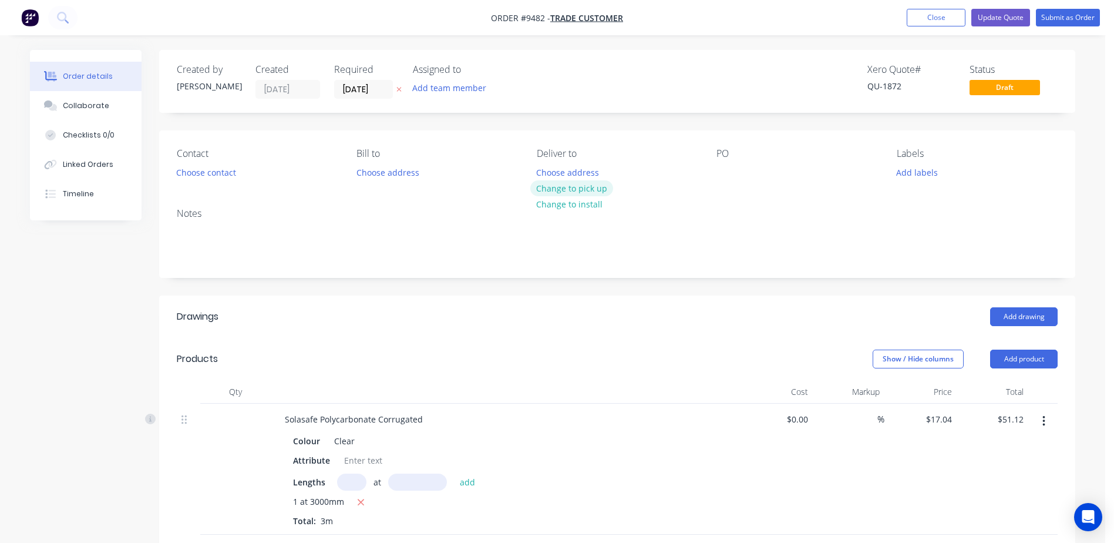
click at [570, 189] on button "Change to pick up" at bounding box center [571, 188] width 83 height 16
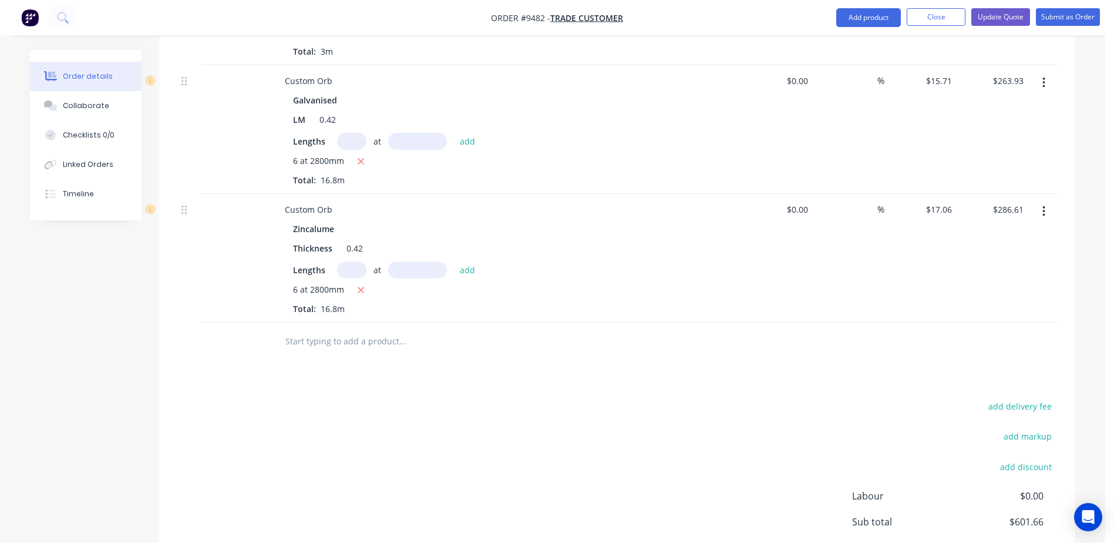
scroll to position [470, 0]
click at [1044, 209] on icon "button" at bounding box center [1044, 210] width 3 height 13
click at [966, 306] on div "Delete" at bounding box center [1002, 312] width 90 height 17
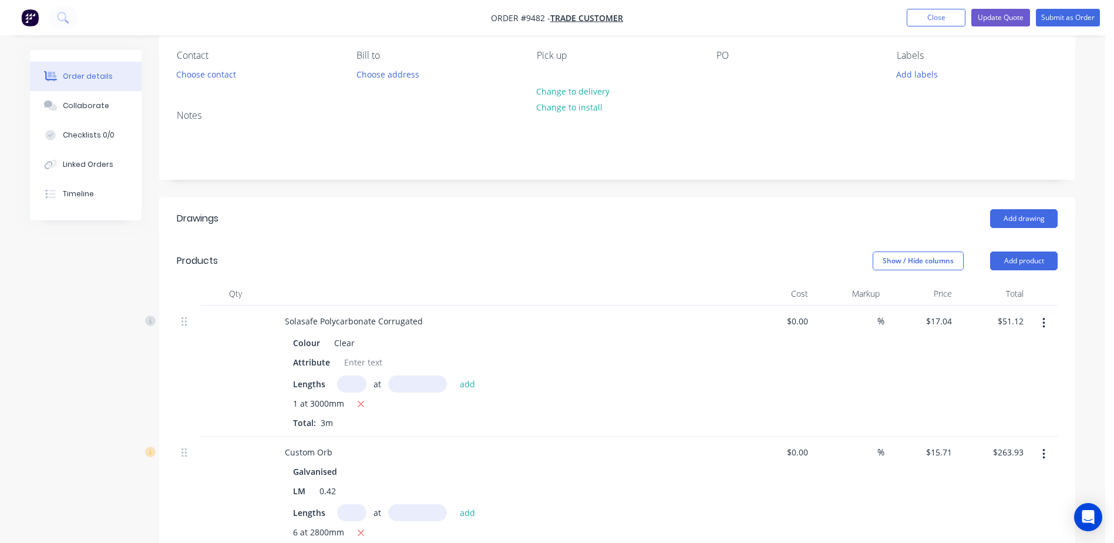
scroll to position [0, 0]
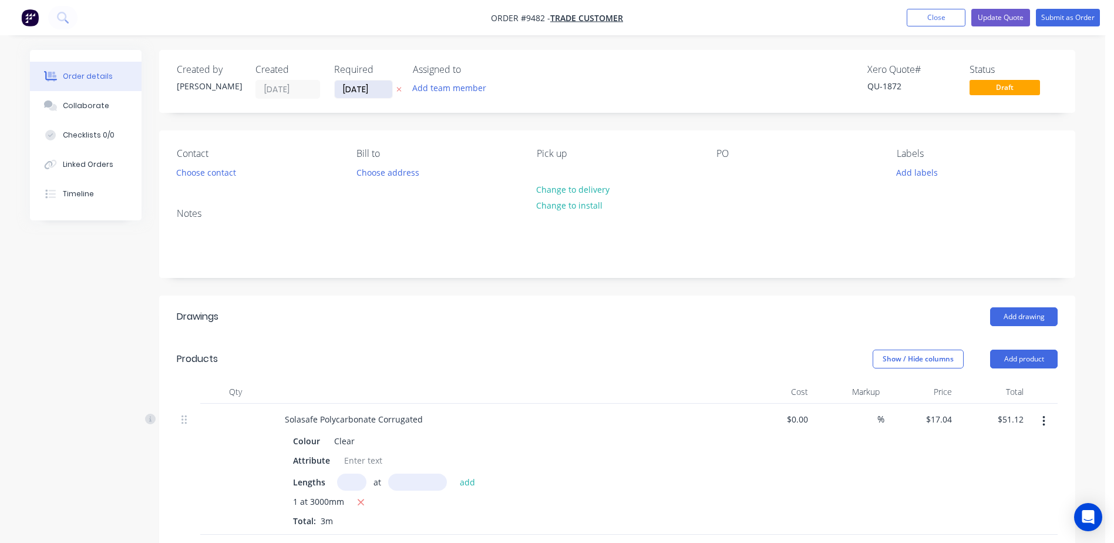
click at [368, 88] on input "[DATE]" at bounding box center [364, 89] width 58 height 18
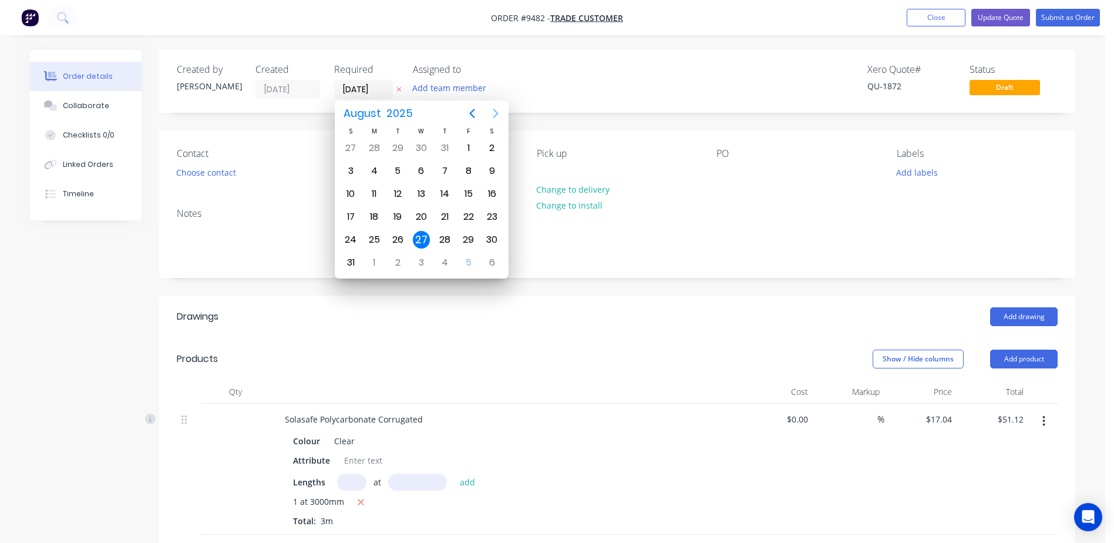
click at [498, 110] on icon "Next page" at bounding box center [496, 113] width 14 height 14
click at [401, 172] on div "9" at bounding box center [398, 171] width 18 height 18
type input "[DATE]"
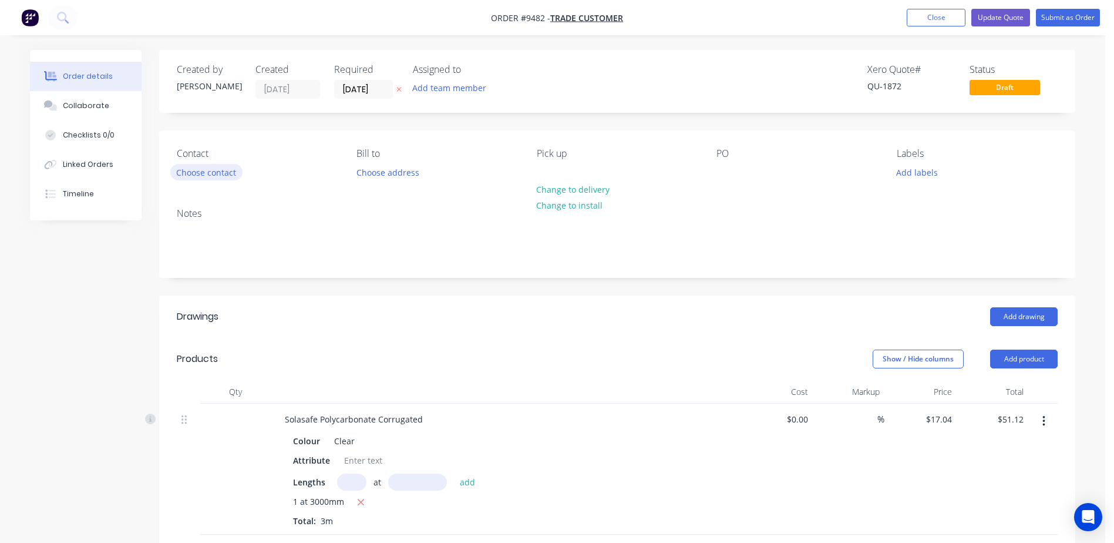
click at [215, 166] on button "Choose contact" at bounding box center [206, 172] width 72 height 16
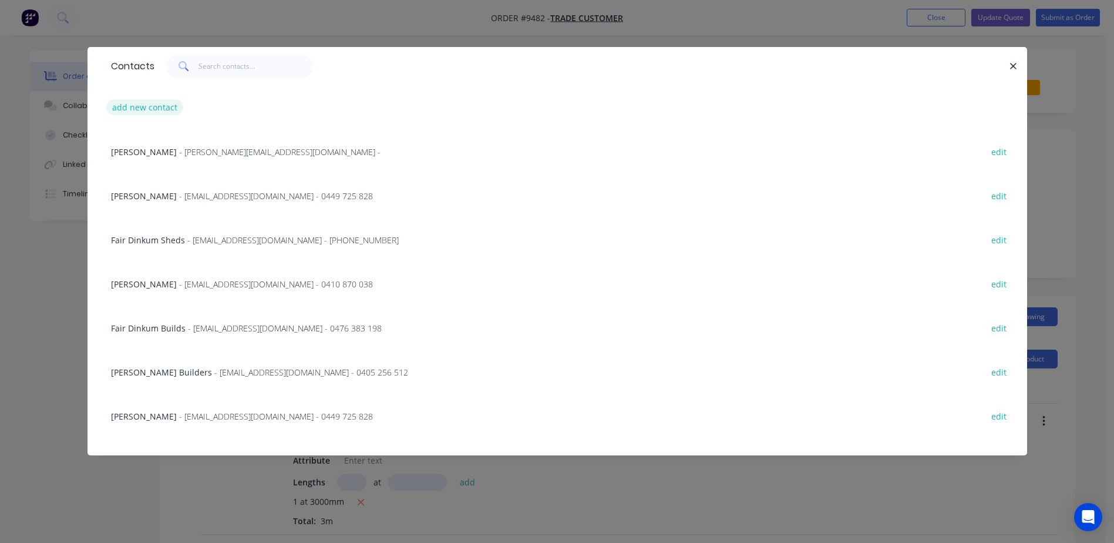
click at [151, 104] on button "add new contact" at bounding box center [145, 107] width 78 height 16
select select "AU"
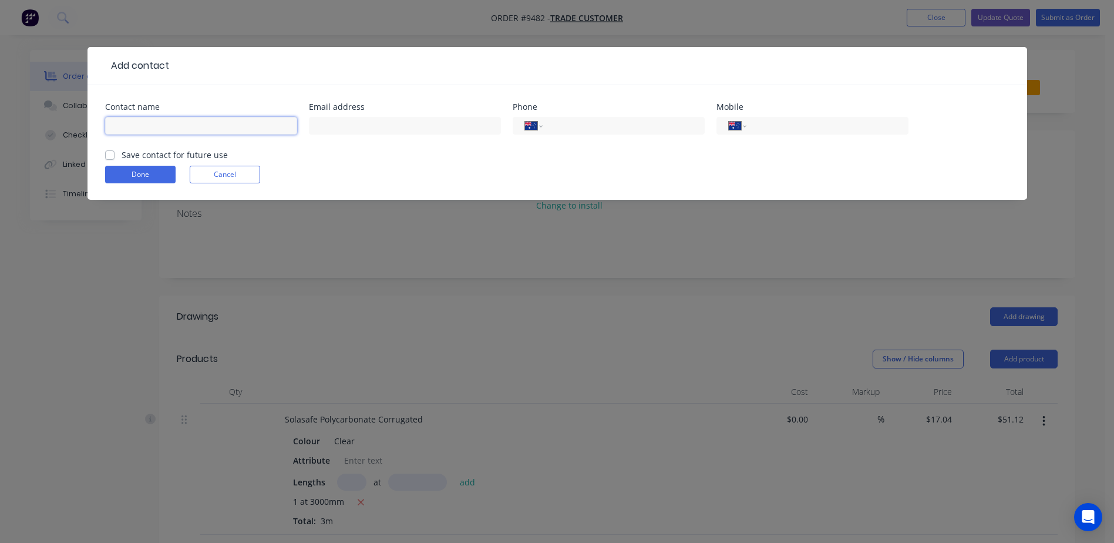
click at [156, 117] on input "text" at bounding box center [201, 126] width 192 height 18
type input "[PERSON_NAME]"
click at [772, 127] on input "tel" at bounding box center [825, 126] width 141 height 14
click at [143, 172] on button "Done" at bounding box center [140, 175] width 70 height 18
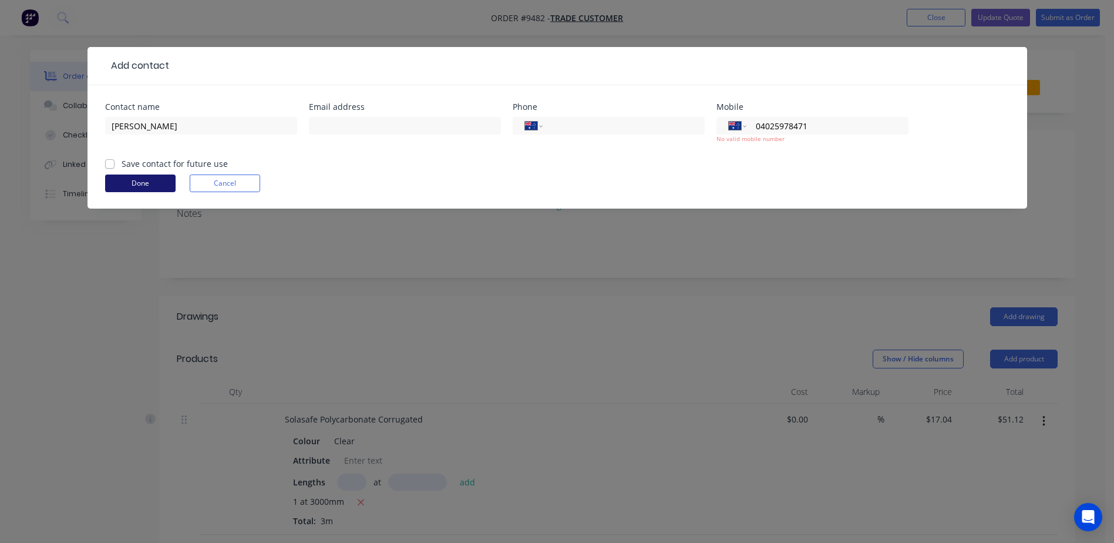
click at [147, 187] on button "Done" at bounding box center [140, 183] width 70 height 18
click at [788, 125] on input "04025978471" at bounding box center [825, 126] width 141 height 14
type input "0402 598 471"
click at [800, 168] on form "Contact name [PERSON_NAME] address Phone International [GEOGRAPHIC_DATA] [GEOGR…" at bounding box center [557, 156] width 905 height 106
click at [143, 183] on button "Done" at bounding box center [140, 183] width 70 height 18
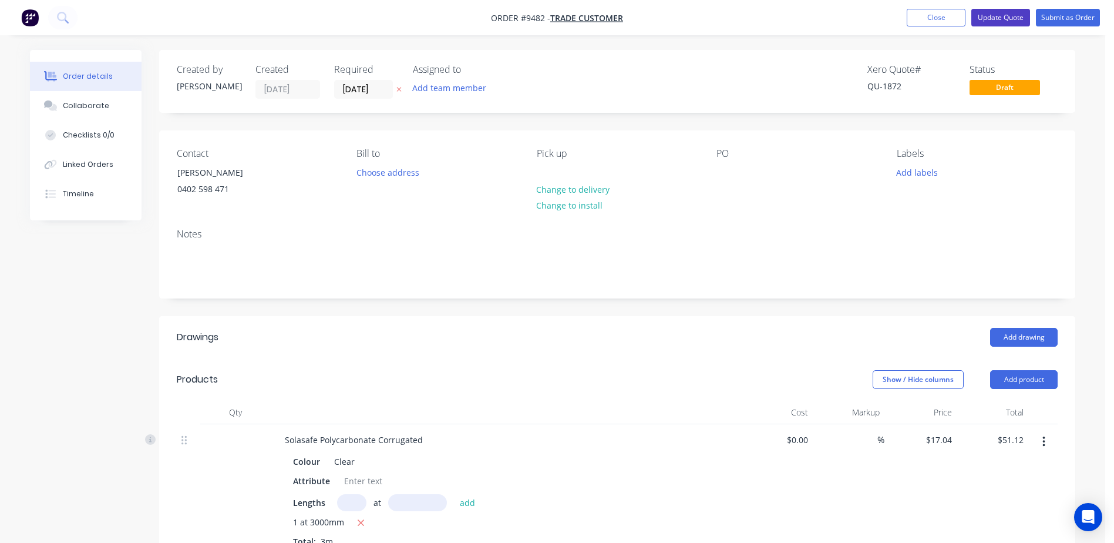
click at [1016, 16] on button "Update Quote" at bounding box center [1001, 18] width 59 height 18
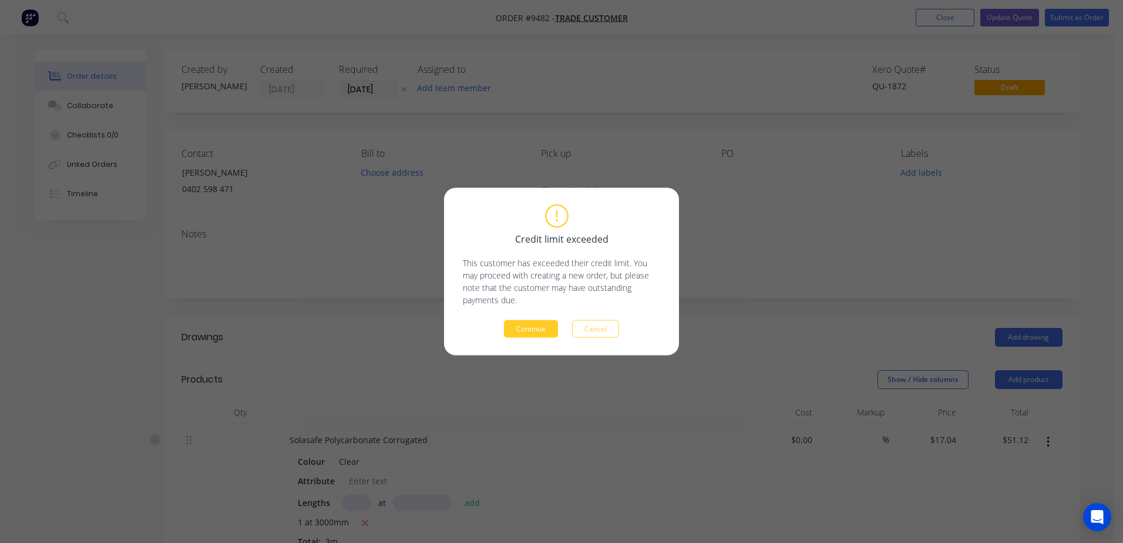
click at [537, 331] on button "Continue" at bounding box center [531, 329] width 54 height 18
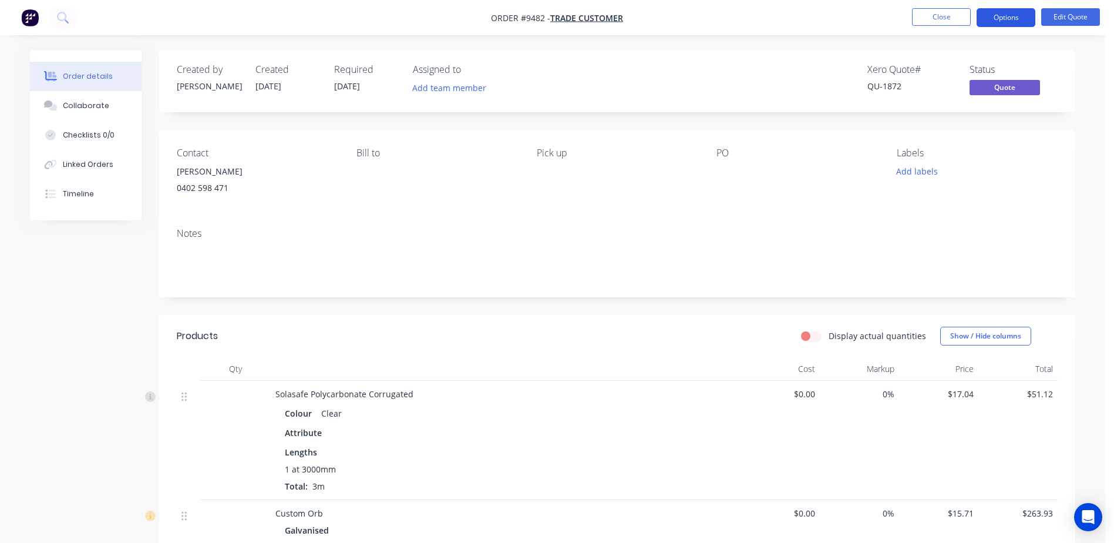
click at [1010, 15] on button "Options" at bounding box center [1006, 17] width 59 height 19
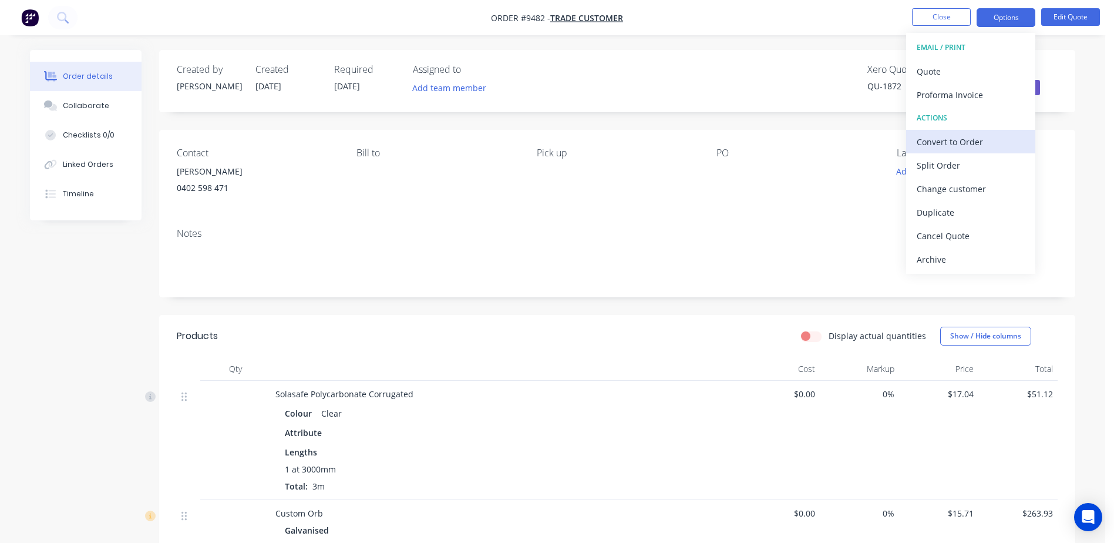
click at [959, 139] on div "Convert to Order" at bounding box center [971, 141] width 108 height 17
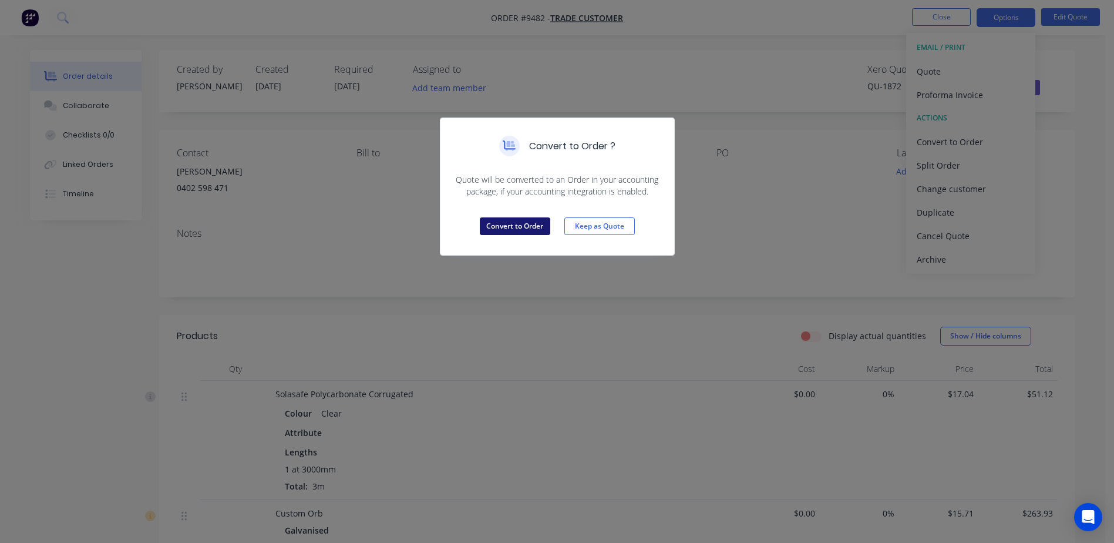
click at [534, 224] on button "Convert to Order" at bounding box center [515, 226] width 70 height 18
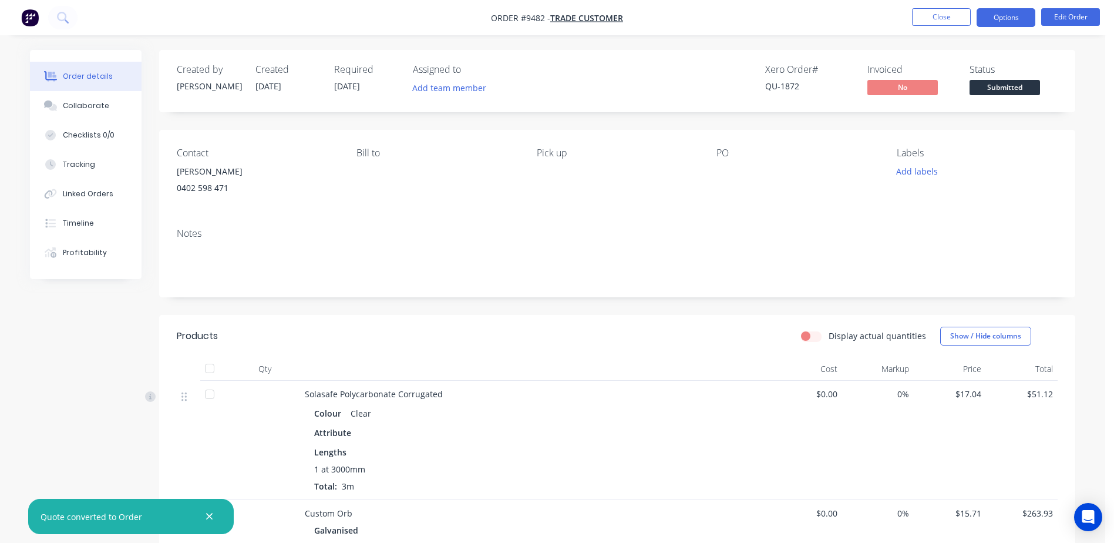
click at [1004, 14] on button "Options" at bounding box center [1006, 17] width 59 height 19
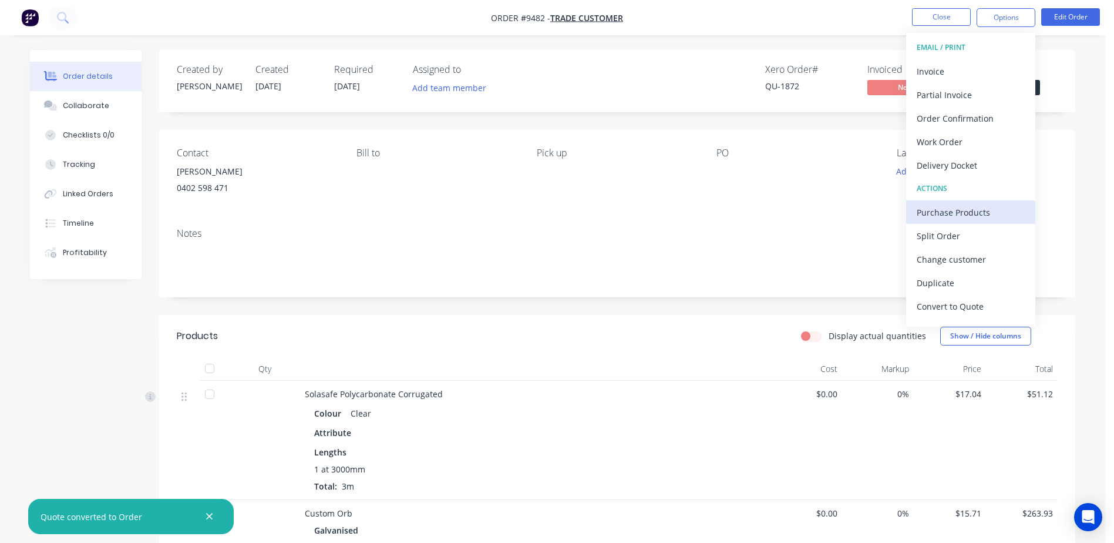
click at [981, 215] on div "Purchase Products" at bounding box center [971, 212] width 108 height 17
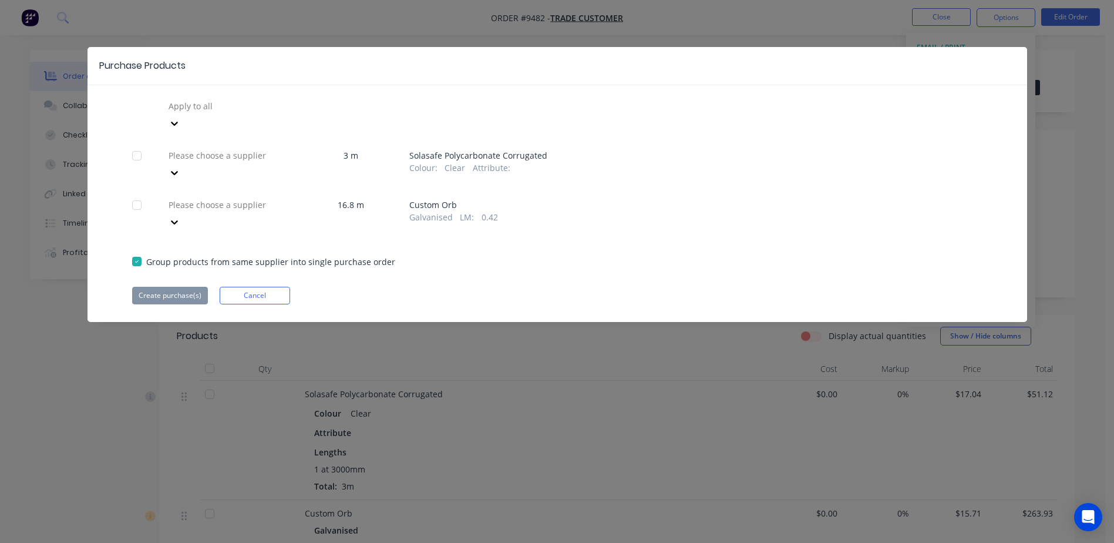
click at [258, 148] on div at bounding box center [251, 155] width 169 height 15
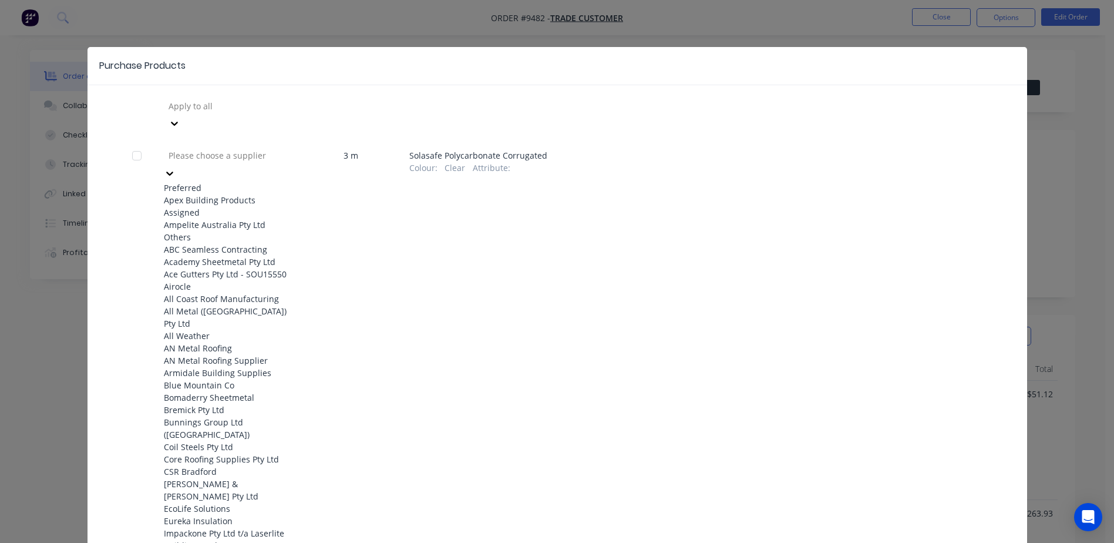
scroll to position [59, 0]
click at [258, 219] on div "Ampelite Australia Pty Ltd" at bounding box center [228, 225] width 129 height 12
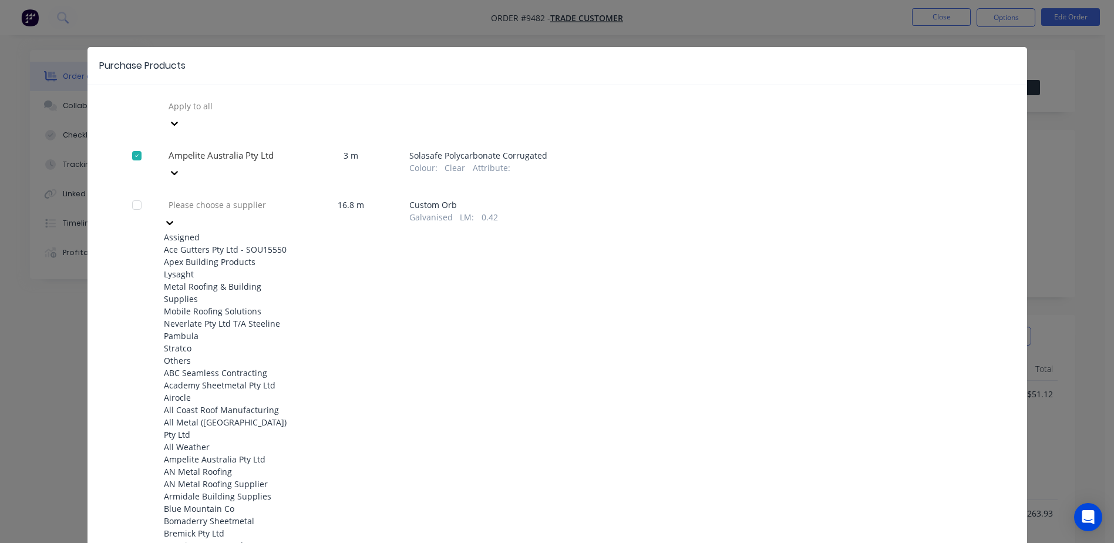
click at [246, 197] on div at bounding box center [251, 204] width 169 height 15
click at [234, 256] on div "Apex Building Products" at bounding box center [228, 262] width 129 height 12
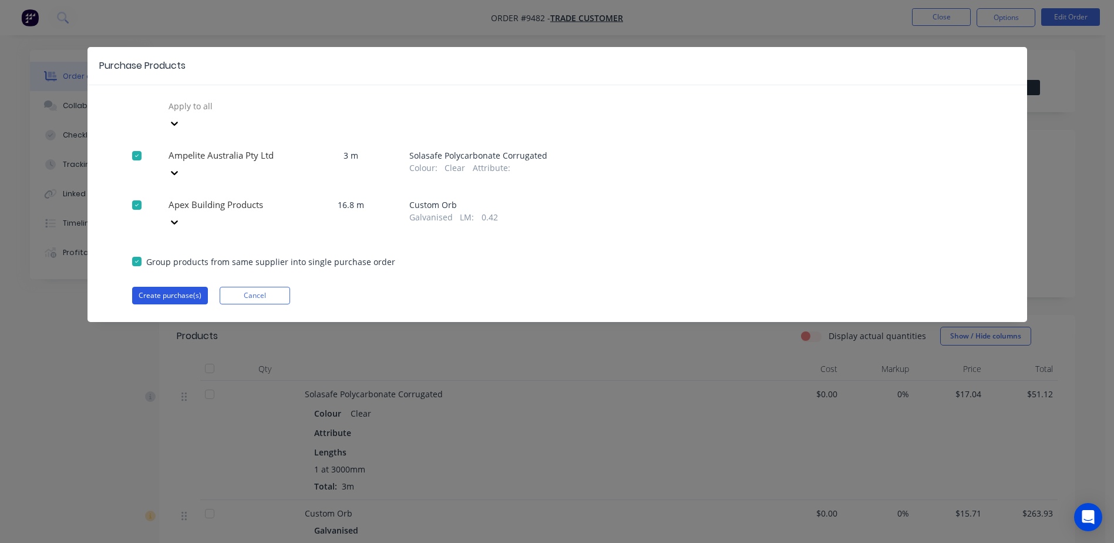
click at [182, 287] on button "Create purchase(s)" at bounding box center [170, 296] width 76 height 18
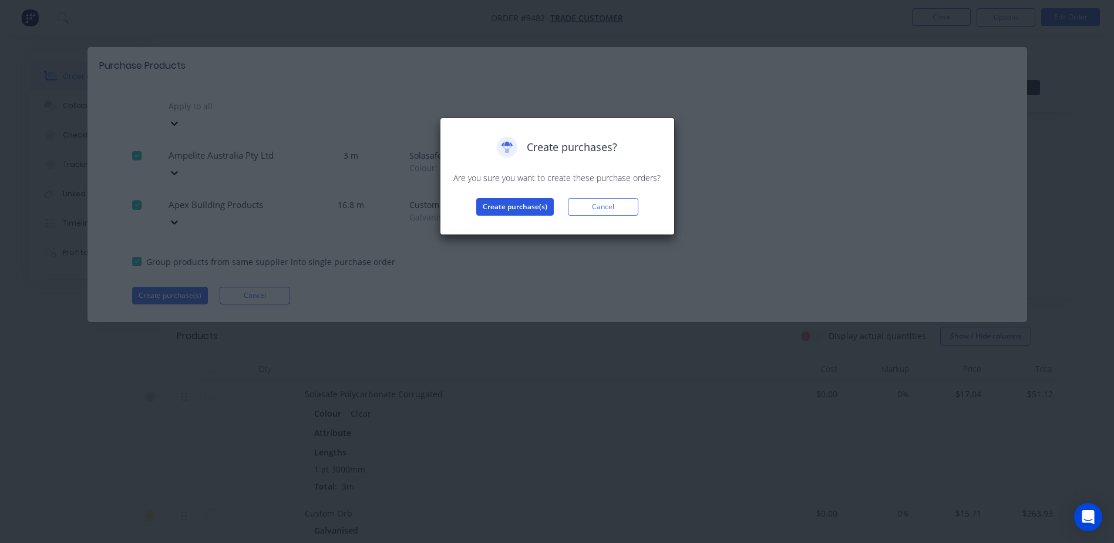
click at [529, 200] on button "Create purchase(s)" at bounding box center [515, 207] width 78 height 18
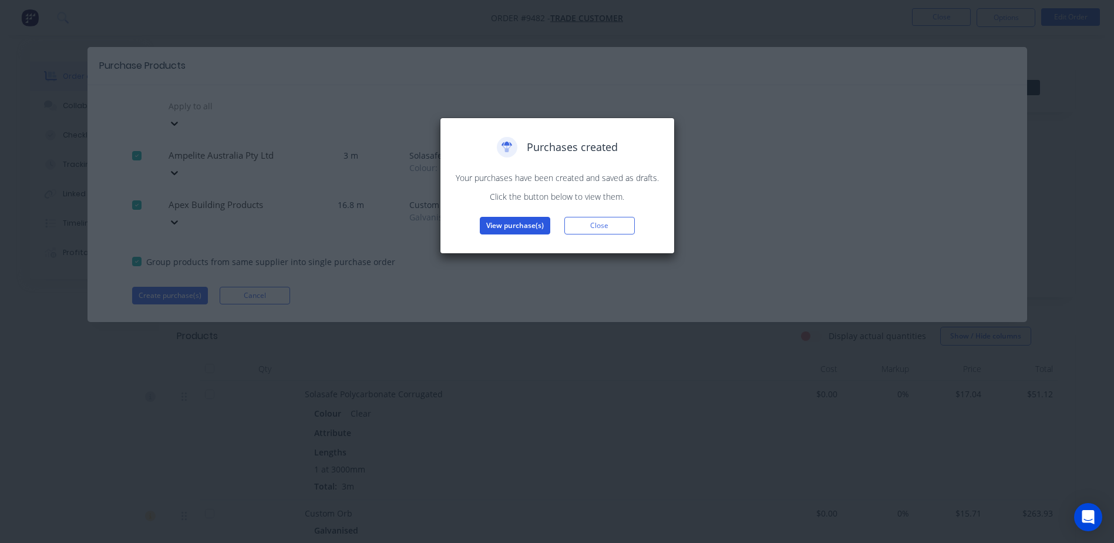
click at [519, 220] on button "View purchase(s)" at bounding box center [515, 226] width 70 height 18
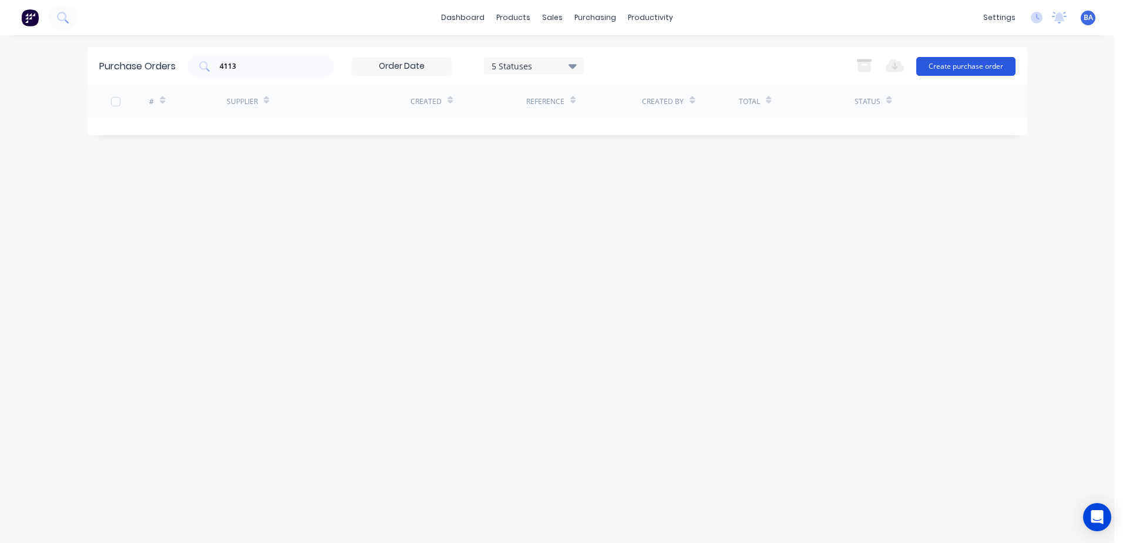
click at [964, 65] on button "Create purchase order" at bounding box center [965, 66] width 99 height 19
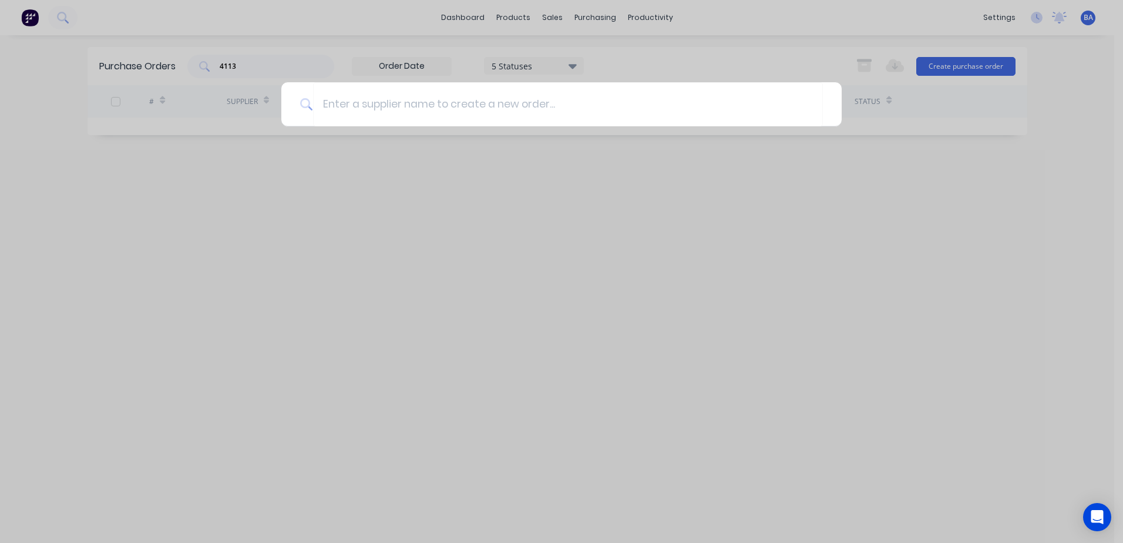
drag, startPoint x: 644, startPoint y: 48, endPoint x: 646, endPoint y: 60, distance: 12.6
click at [644, 50] on div at bounding box center [561, 271] width 1123 height 543
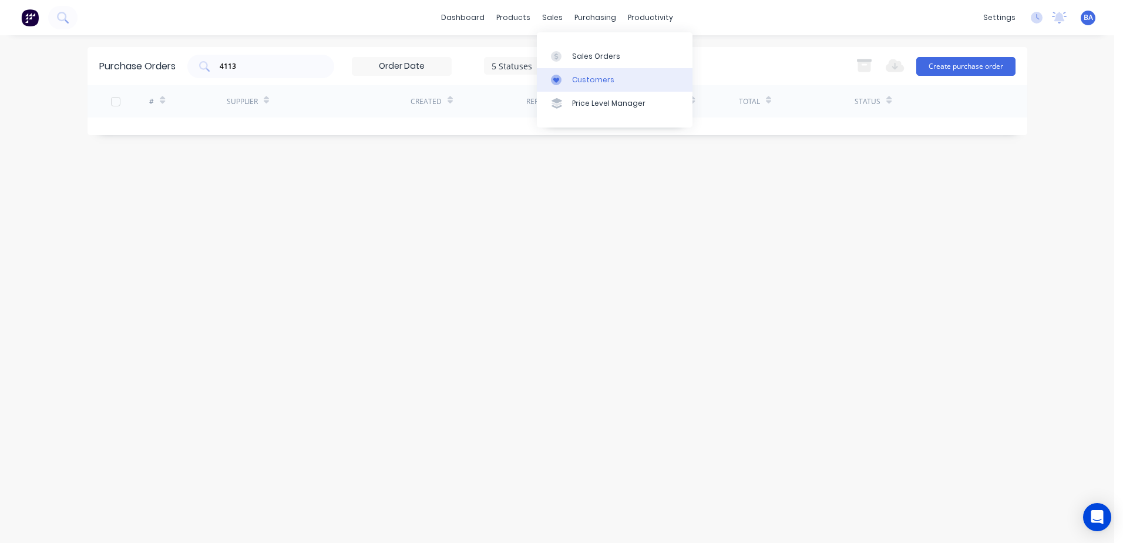
click at [561, 76] on icon at bounding box center [556, 80] width 11 height 11
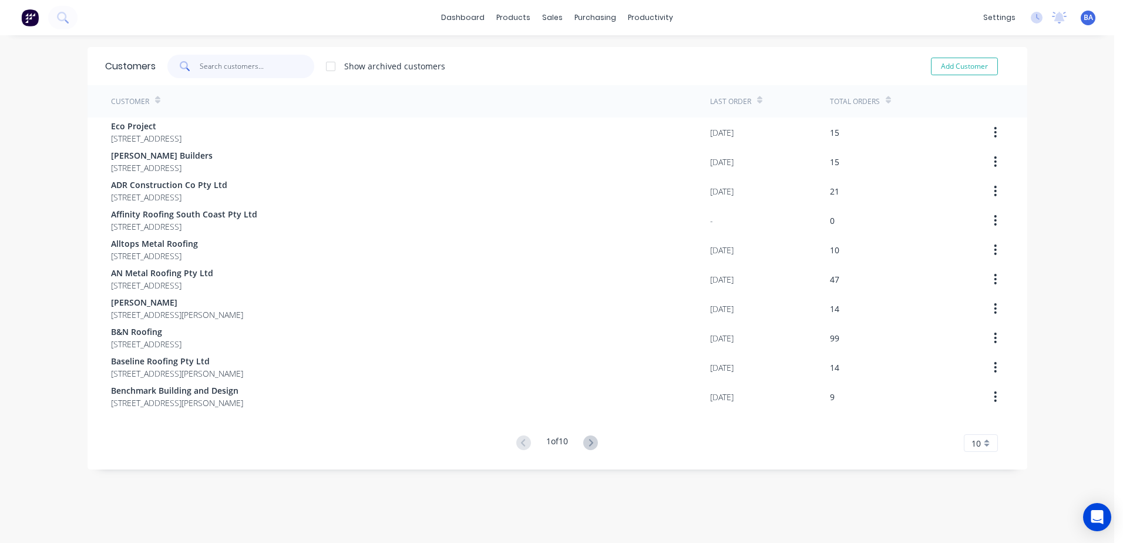
click at [213, 65] on input "text" at bounding box center [257, 66] width 115 height 23
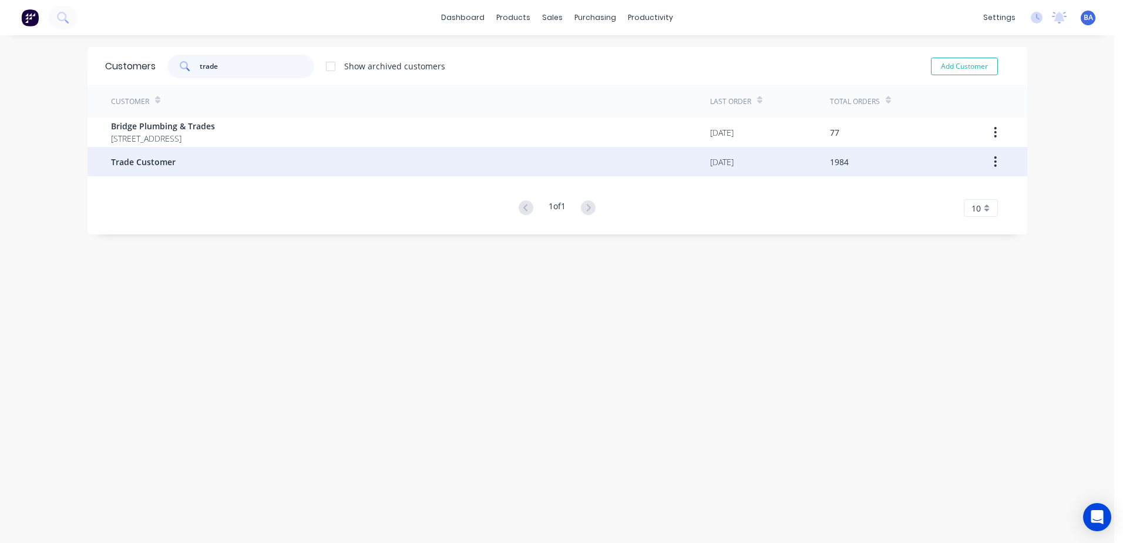
type input "trade"
click at [194, 162] on div "Trade Customer" at bounding box center [410, 161] width 599 height 29
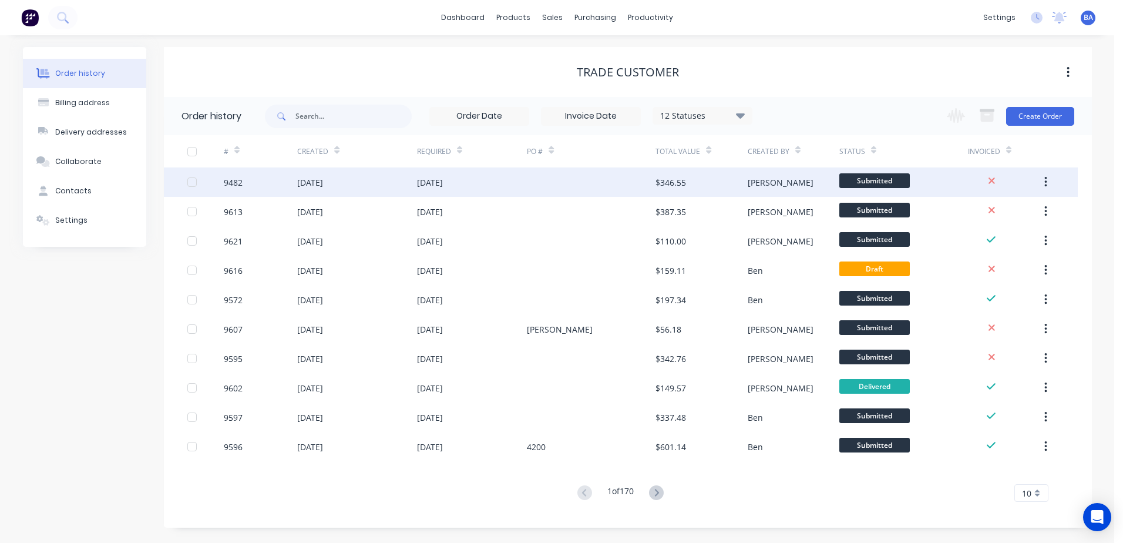
click at [576, 189] on div at bounding box center [591, 181] width 129 height 29
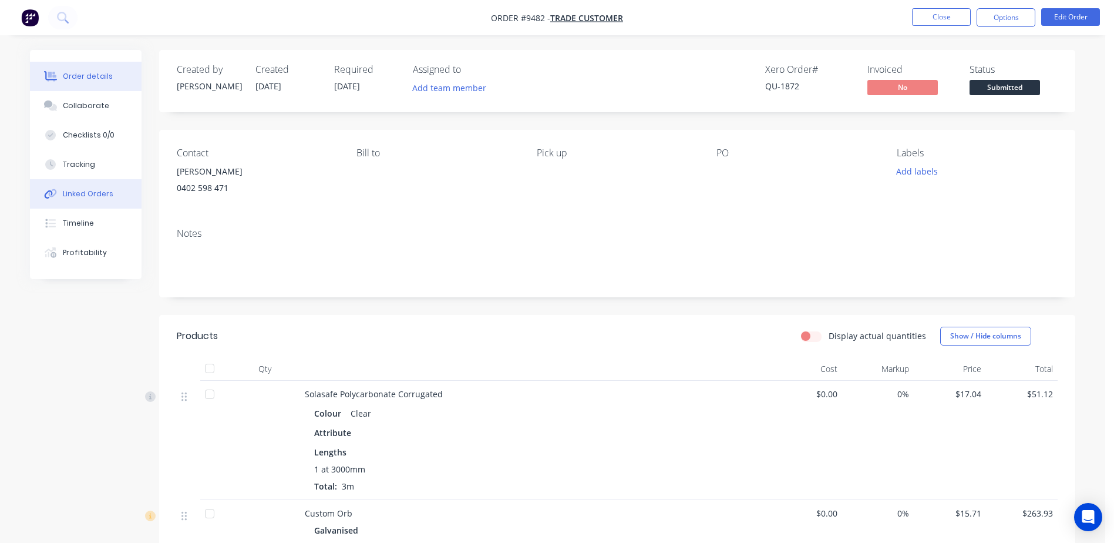
click at [106, 189] on div "Linked Orders" at bounding box center [88, 194] width 51 height 11
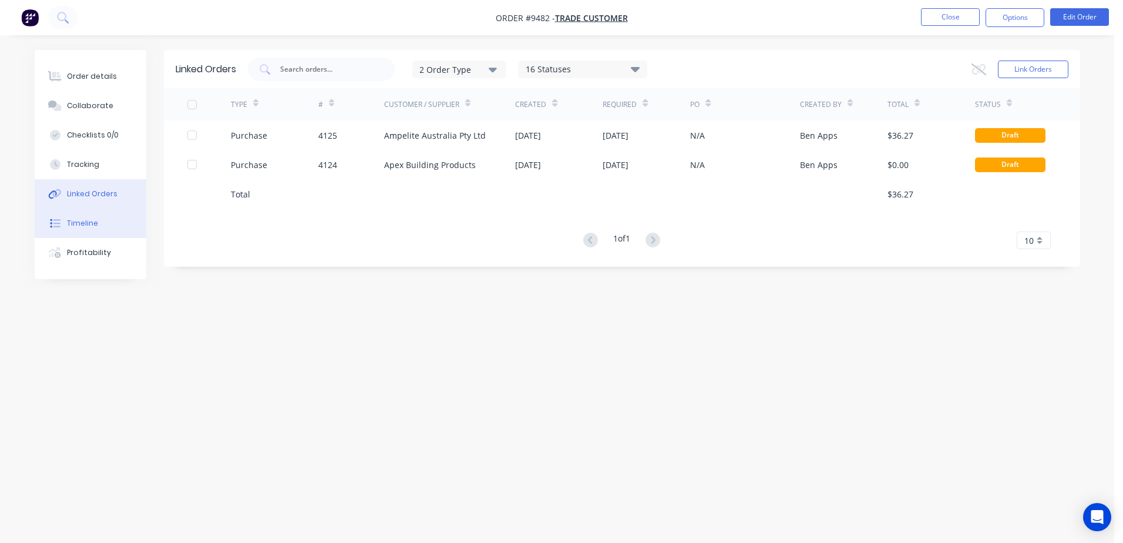
click at [91, 223] on div "Timeline" at bounding box center [82, 223] width 31 height 11
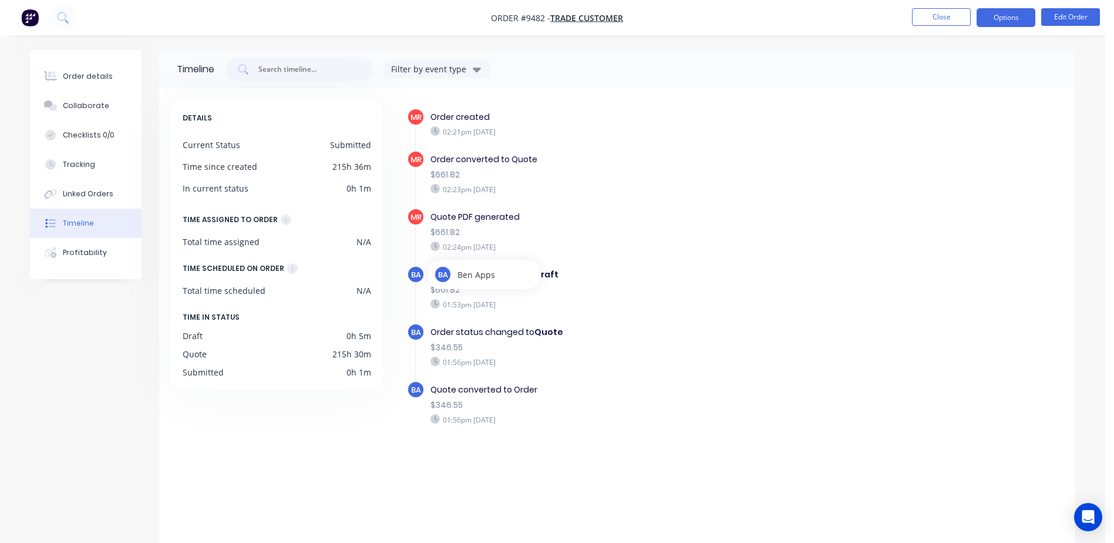
click at [1000, 18] on button "Options" at bounding box center [1006, 17] width 59 height 19
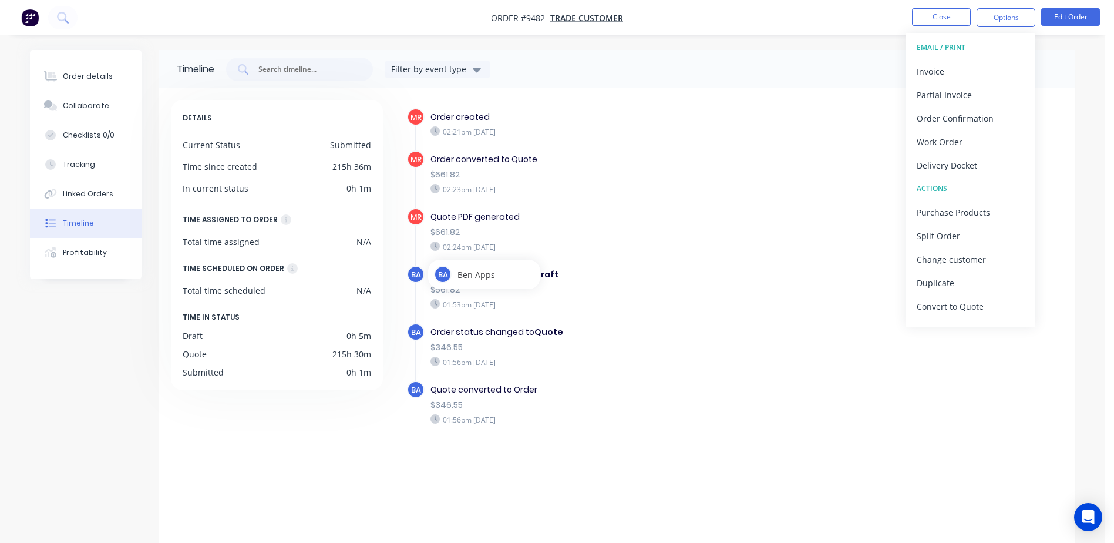
click at [695, 205] on div "MR [PERSON_NAME] converted to Quote $661.82 02:23pm [DATE]" at bounding box center [639, 179] width 465 height 58
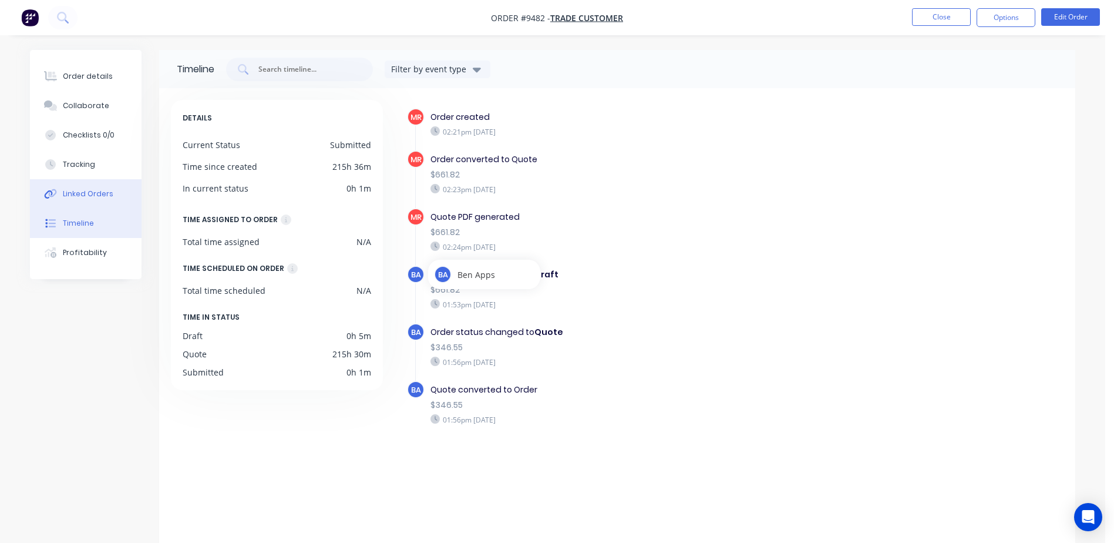
click at [86, 193] on div "Linked Orders" at bounding box center [88, 194] width 51 height 11
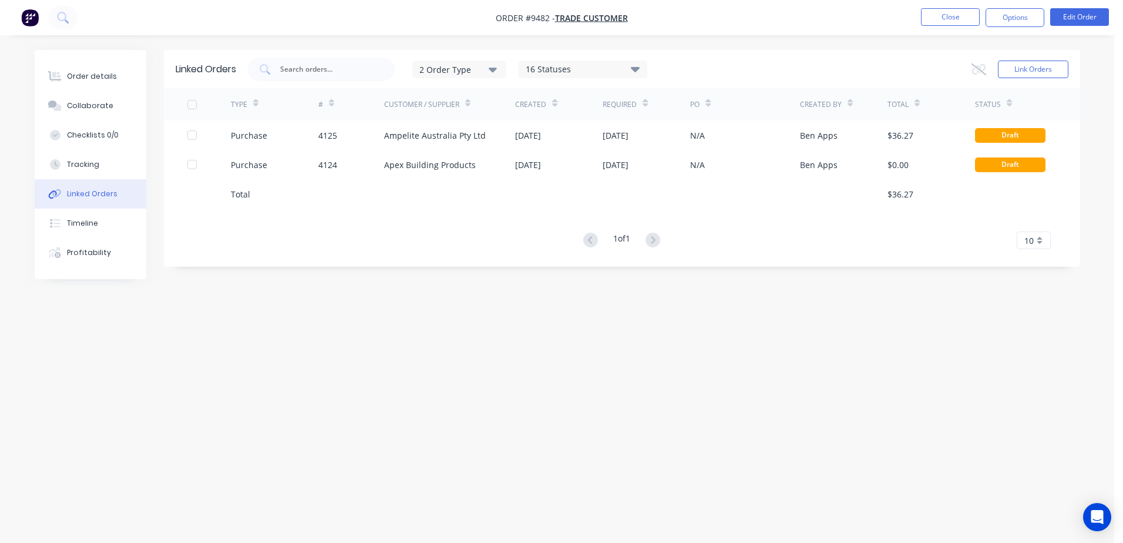
drag, startPoint x: 1019, startPoint y: 139, endPoint x: 842, endPoint y: 236, distance: 202.4
click at [844, 237] on div "1 of 1 10 5 10 15 20 25 30 35" at bounding box center [622, 240] width 916 height 17
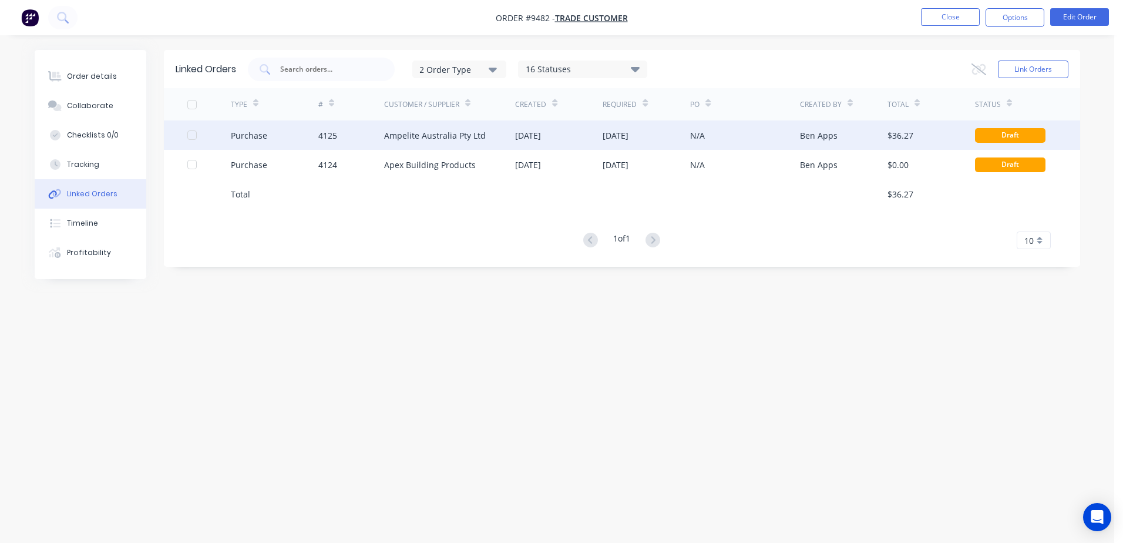
click at [785, 135] on div "N/A" at bounding box center [744, 134] width 109 height 29
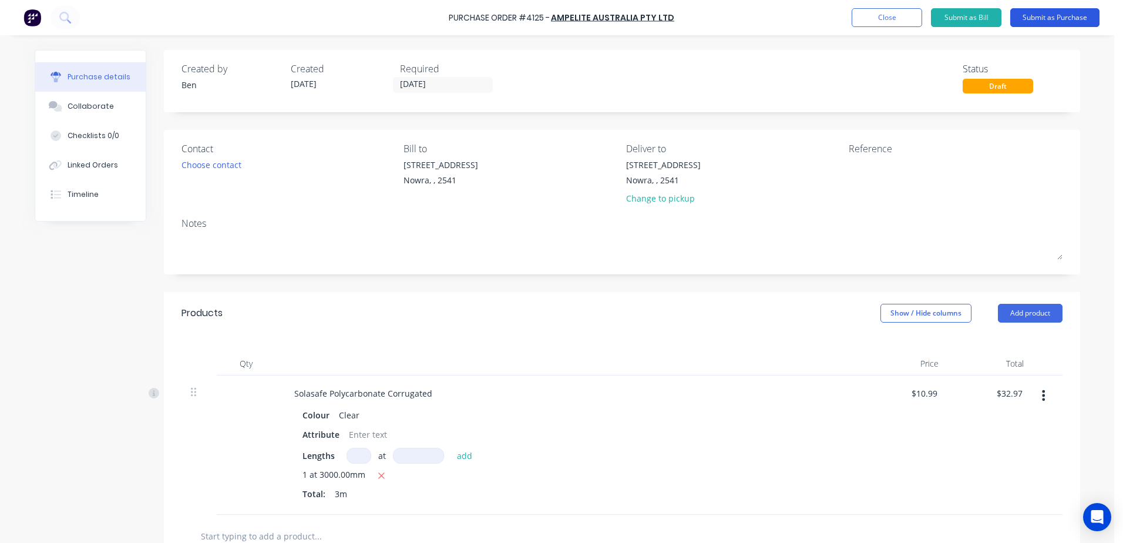
click at [1040, 15] on button "Submit as Purchase" at bounding box center [1054, 17] width 89 height 19
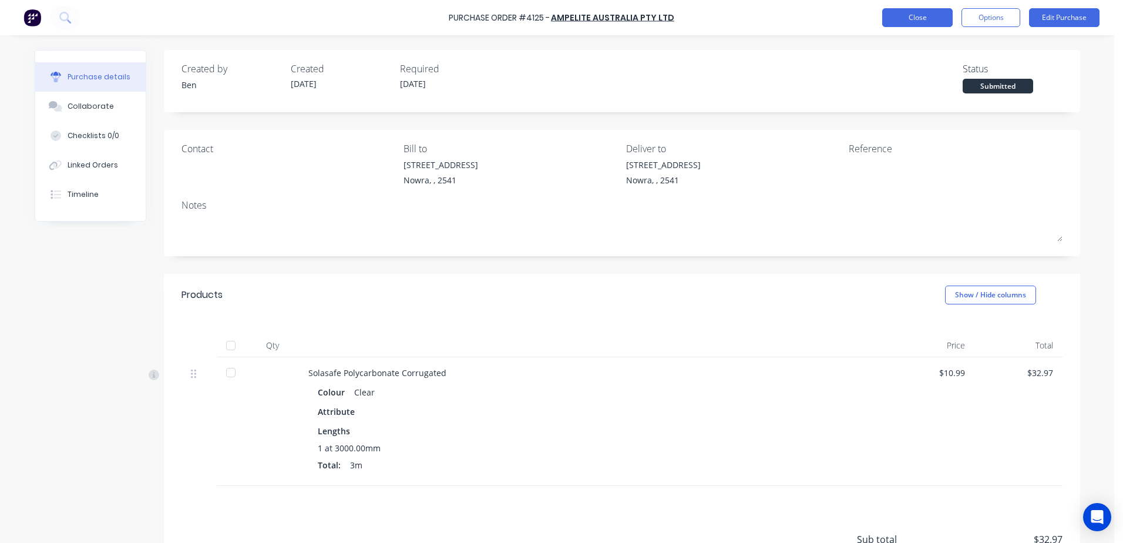
click at [920, 11] on button "Close" at bounding box center [917, 17] width 70 height 19
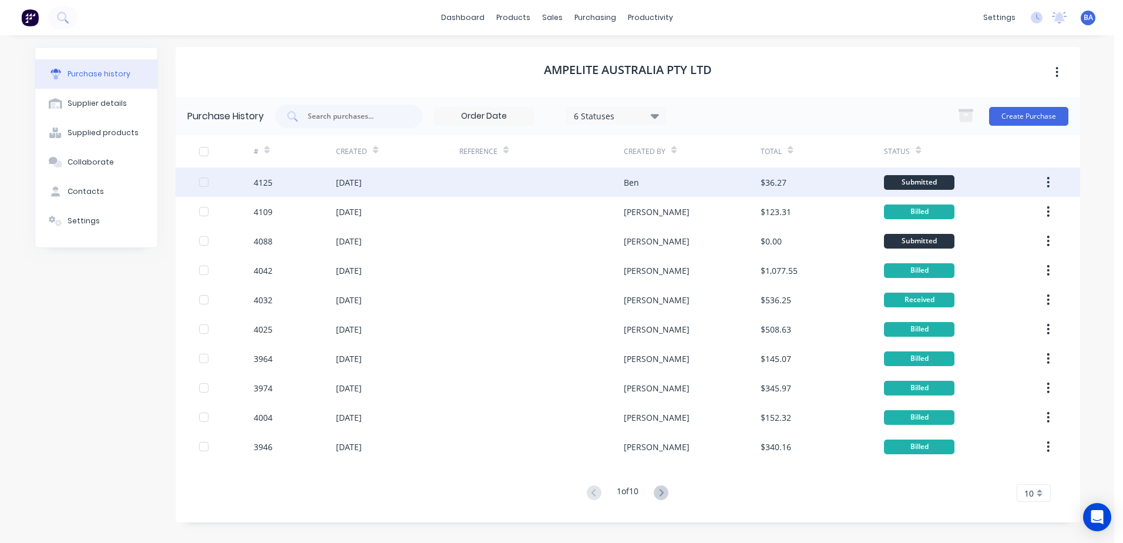
click at [439, 185] on div "[DATE]" at bounding box center [397, 181] width 123 height 29
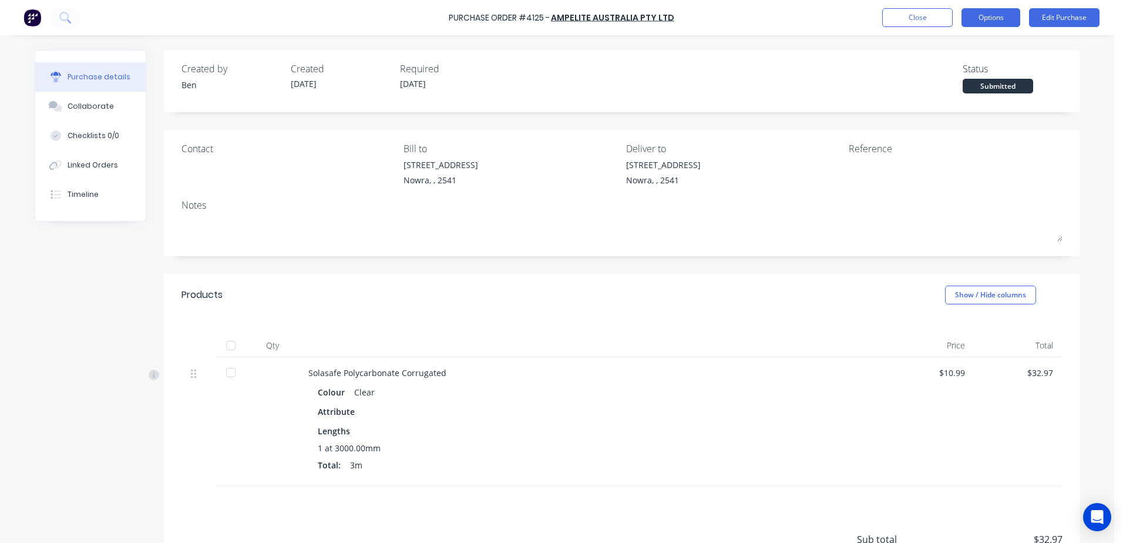
click at [995, 18] on button "Options" at bounding box center [991, 17] width 59 height 19
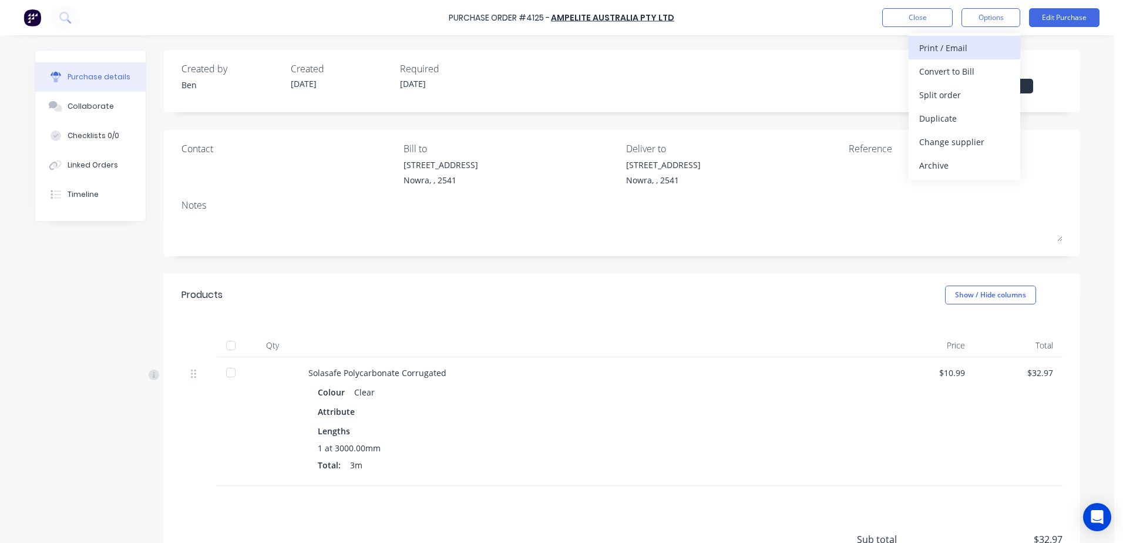
click at [951, 51] on div "Print / Email" at bounding box center [964, 47] width 90 height 17
click at [986, 69] on div "With pricing" at bounding box center [964, 71] width 90 height 17
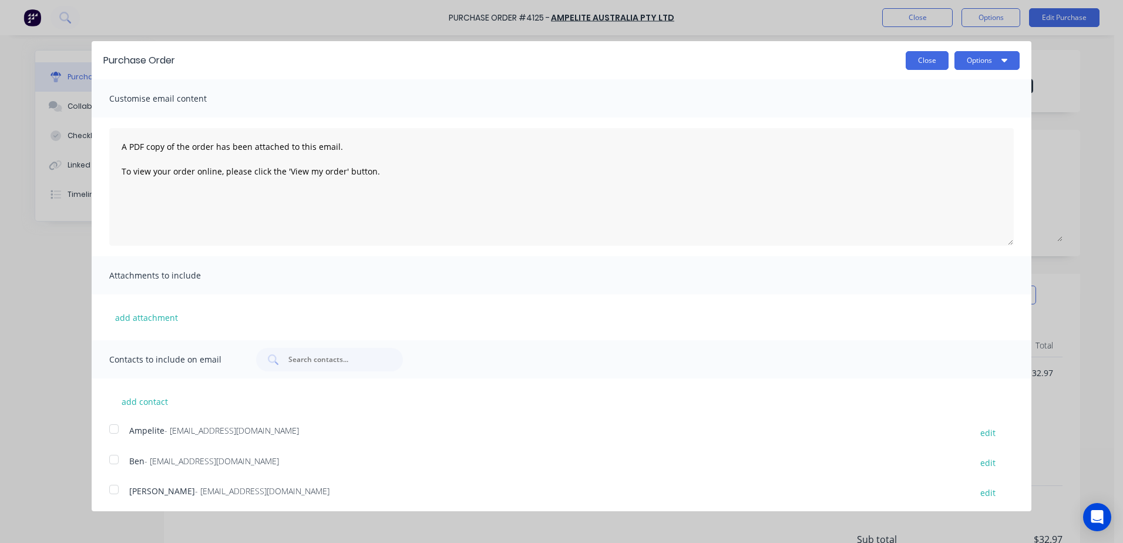
click at [928, 62] on button "Close" at bounding box center [927, 60] width 43 height 19
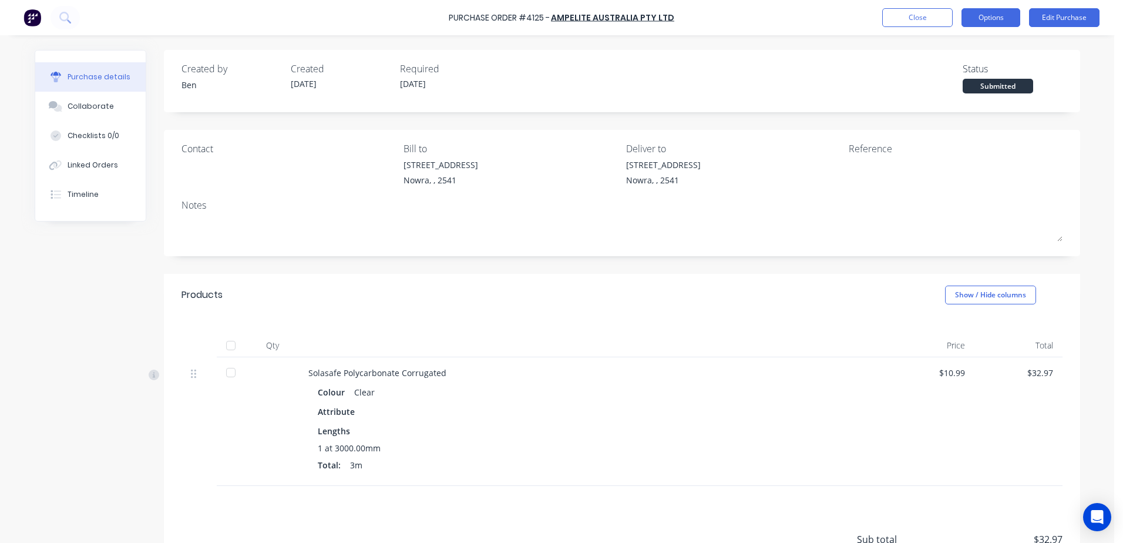
click at [986, 15] on button "Options" at bounding box center [991, 17] width 59 height 19
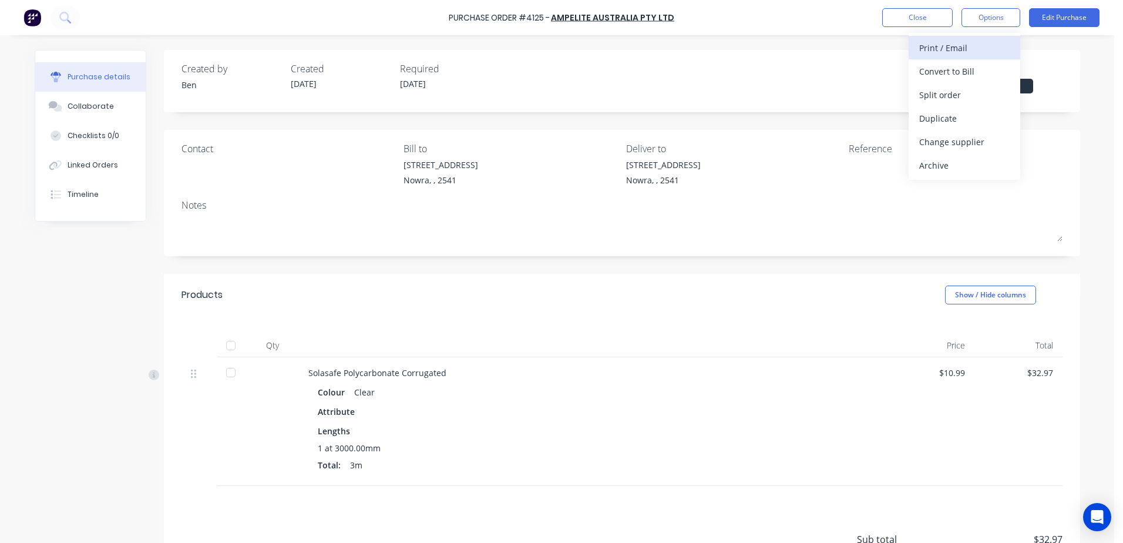
click at [973, 46] on div "Print / Email" at bounding box center [964, 47] width 90 height 17
click at [966, 70] on div "With pricing" at bounding box center [964, 71] width 90 height 17
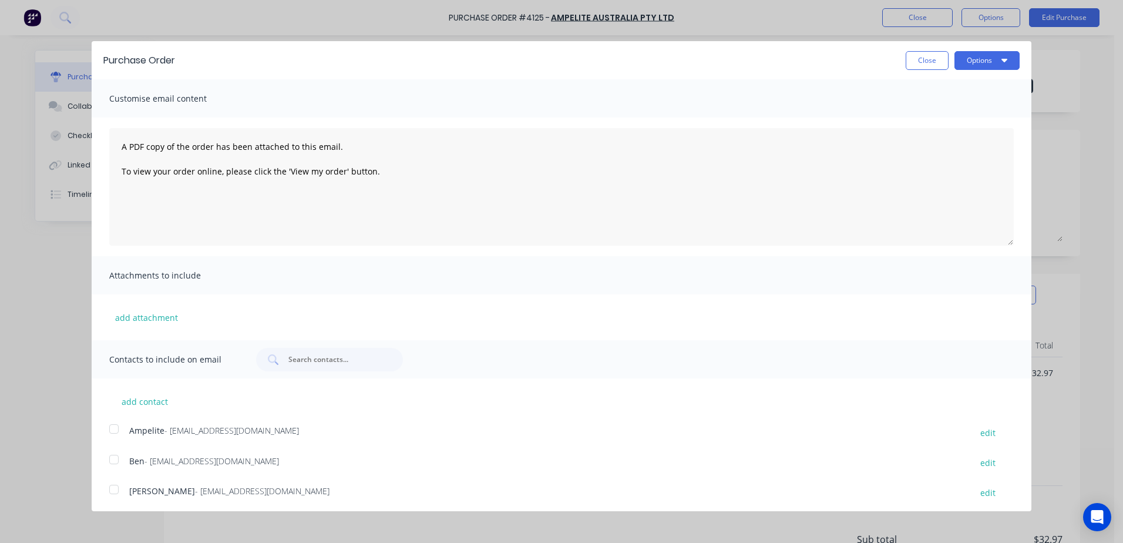
click at [113, 422] on div at bounding box center [113, 428] width 23 height 23
click at [974, 58] on button "Options" at bounding box center [987, 60] width 65 height 19
click at [946, 108] on div "Email" at bounding box center [964, 113] width 90 height 17
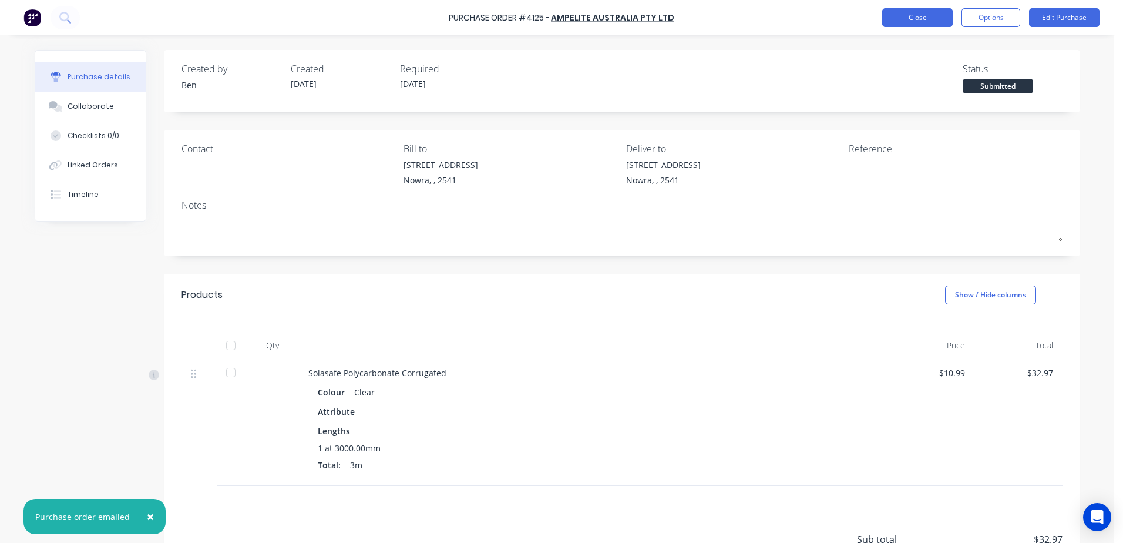
click at [928, 21] on button "Close" at bounding box center [917, 17] width 70 height 19
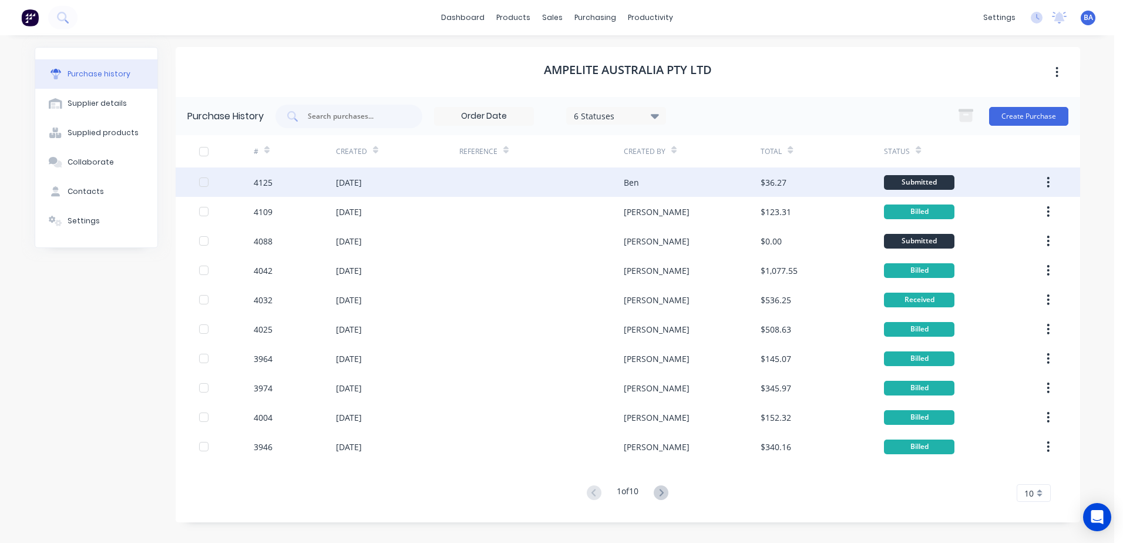
click at [631, 182] on div "Ben" at bounding box center [631, 182] width 15 height 12
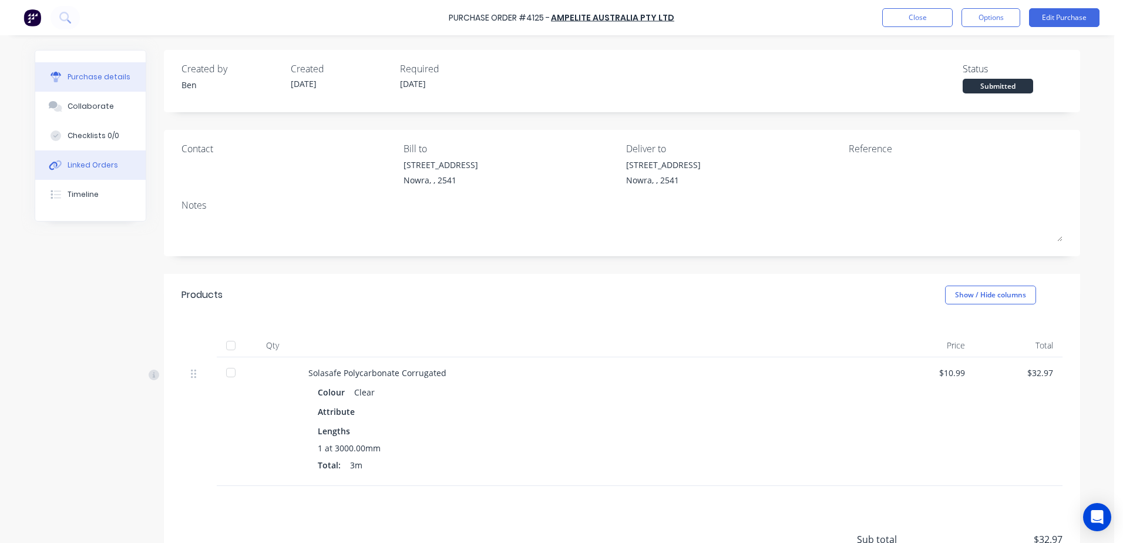
click at [92, 163] on div "Linked Orders" at bounding box center [93, 165] width 51 height 11
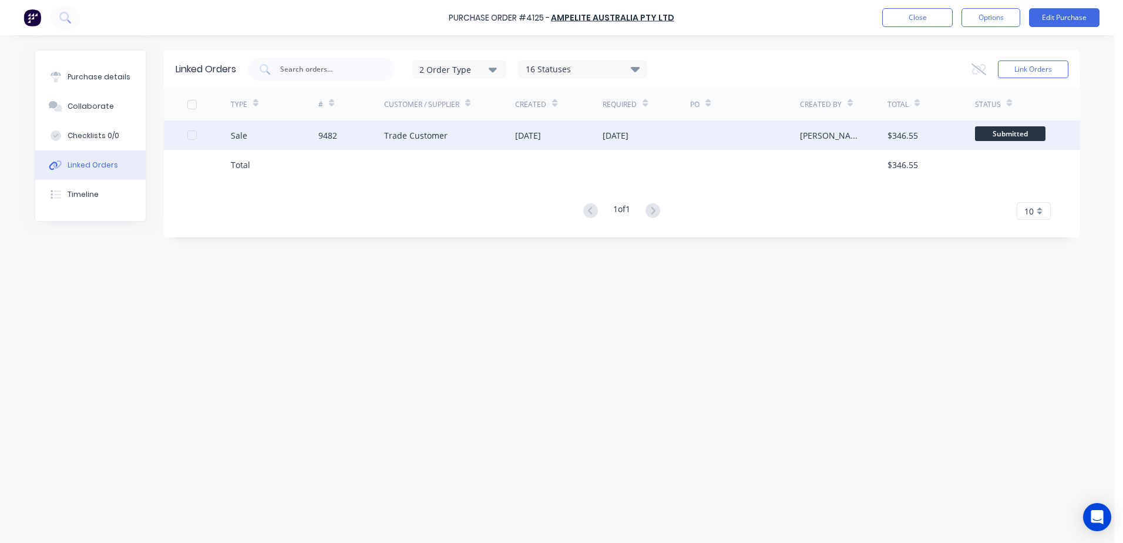
click at [466, 139] on div "Trade Customer" at bounding box center [450, 134] width 132 height 29
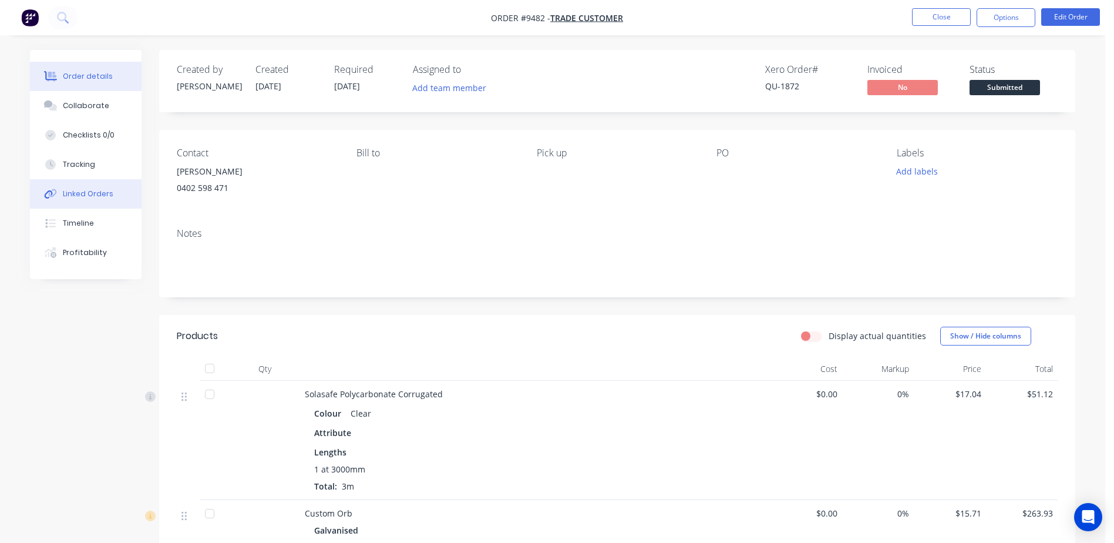
click at [89, 184] on button "Linked Orders" at bounding box center [86, 193] width 112 height 29
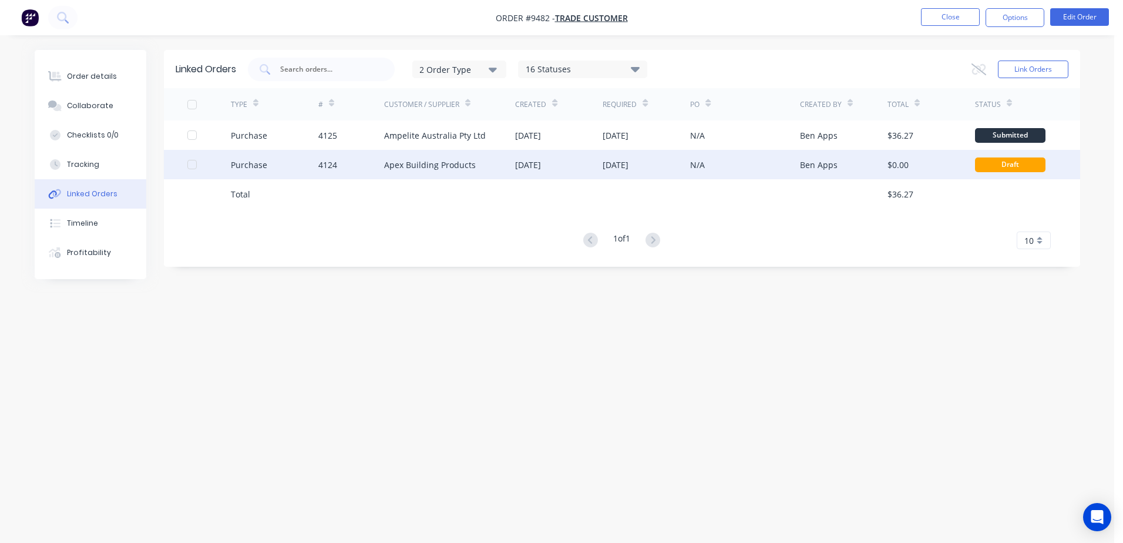
click at [629, 169] on div "[DATE]" at bounding box center [616, 165] width 26 height 12
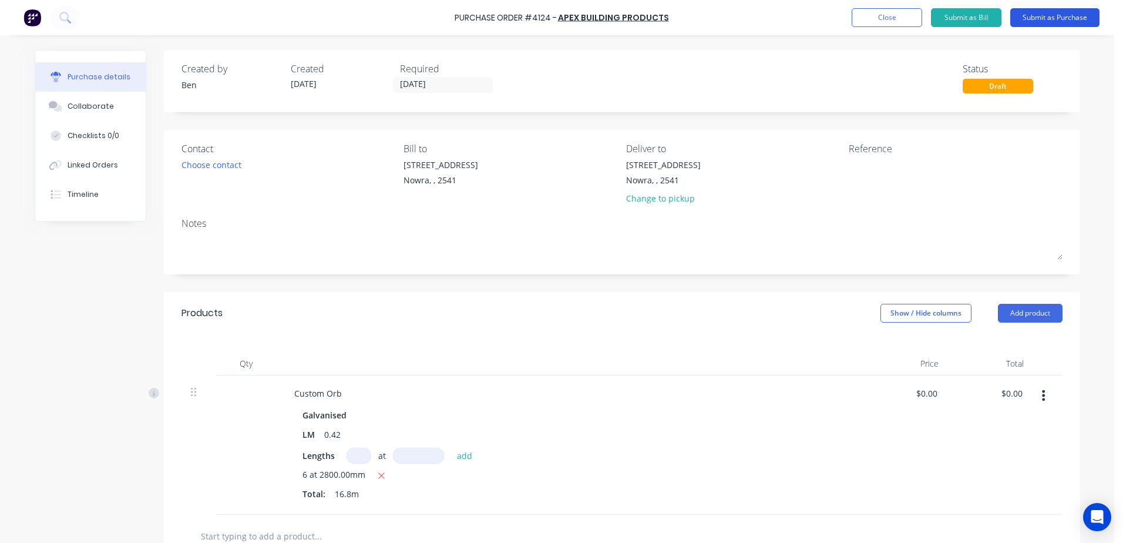
click at [1062, 15] on button "Submit as Purchase" at bounding box center [1054, 17] width 89 height 19
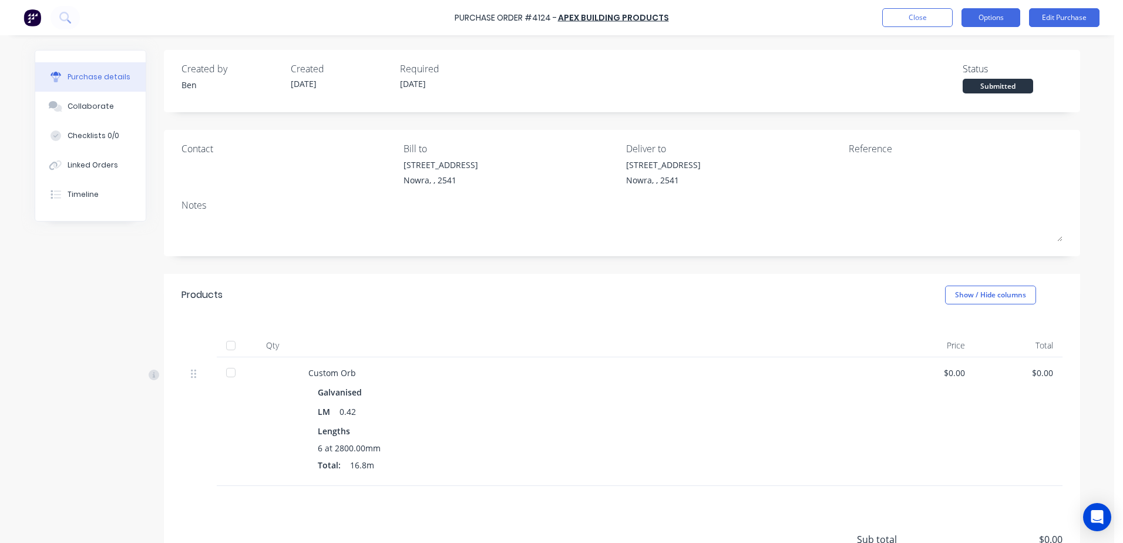
click at [979, 19] on button "Options" at bounding box center [991, 17] width 59 height 19
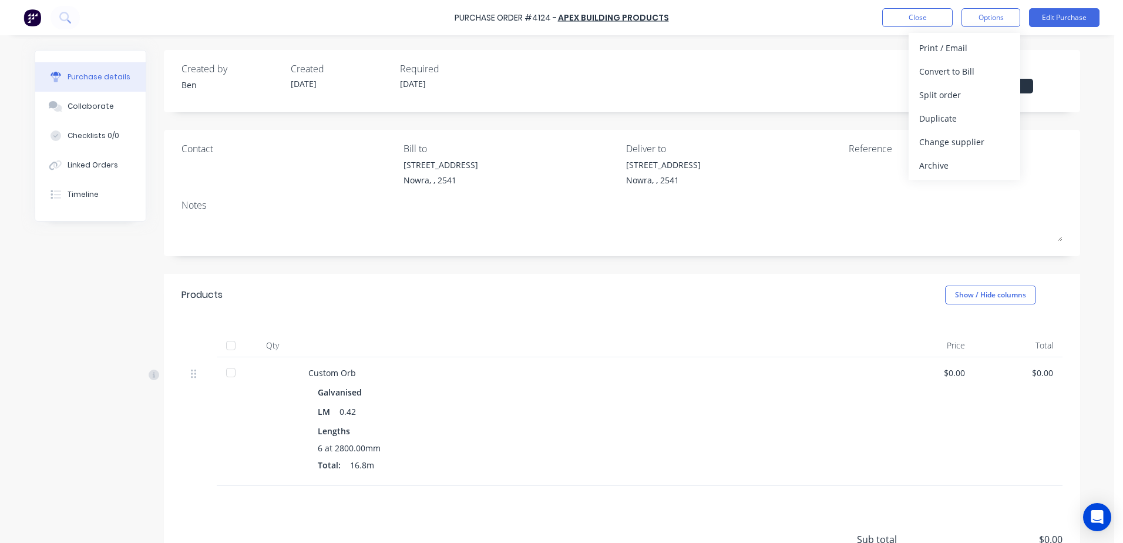
click at [415, 77] on label "[DATE]" at bounding box center [443, 85] width 100 height 16
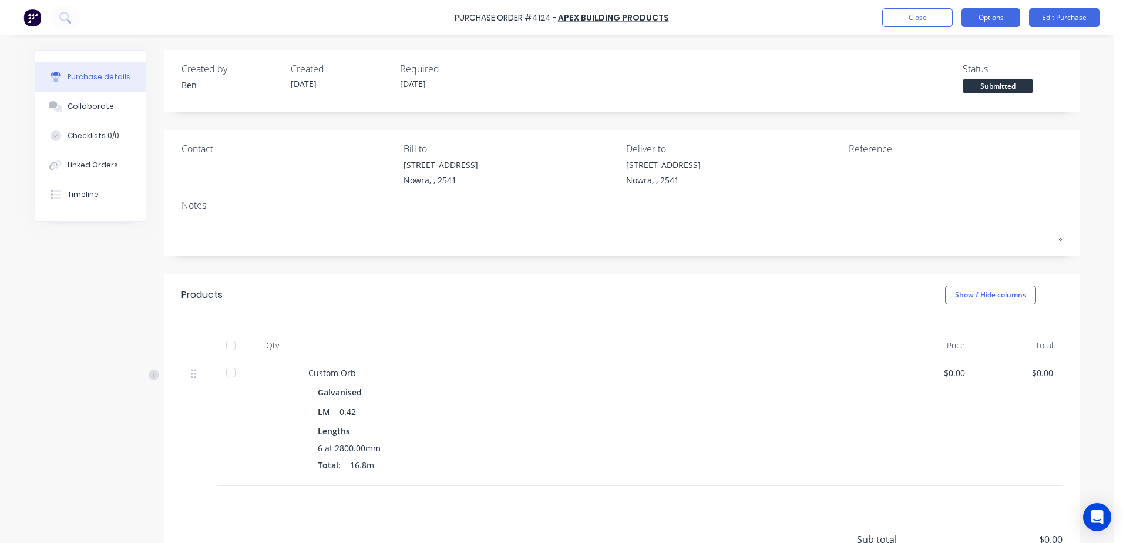
click at [971, 18] on button "Options" at bounding box center [991, 17] width 59 height 19
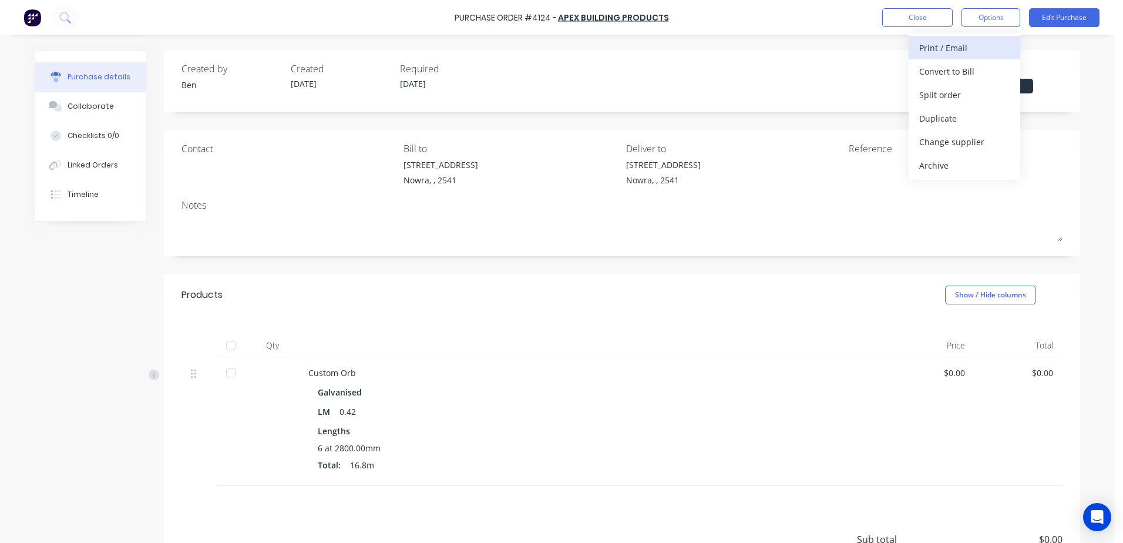
click at [963, 52] on div "Print / Email" at bounding box center [964, 47] width 90 height 17
click at [977, 68] on div "With pricing" at bounding box center [964, 71] width 90 height 17
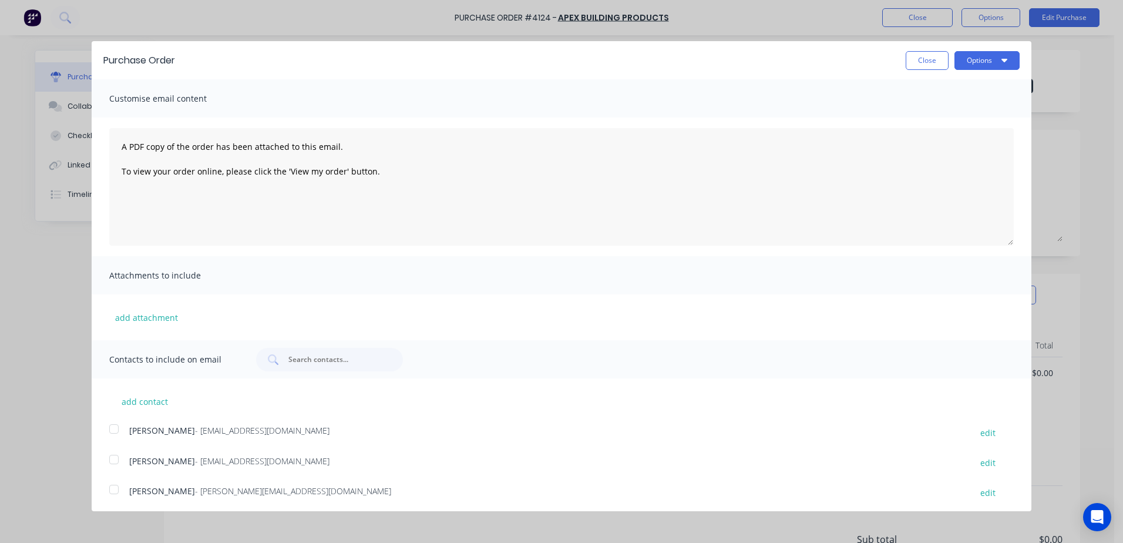
scroll to position [215, 0]
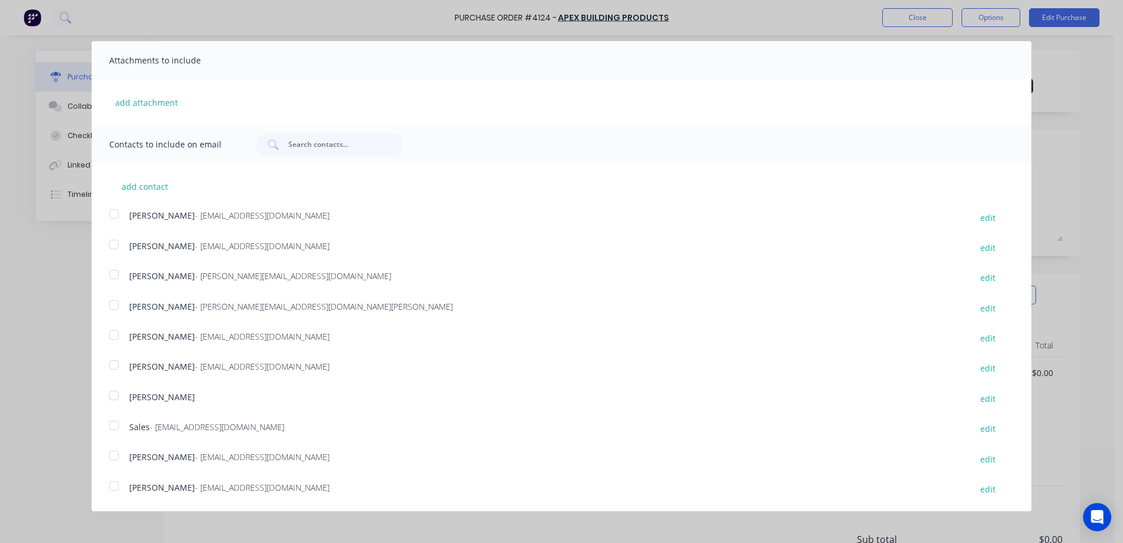
click at [116, 426] on div at bounding box center [113, 425] width 23 height 23
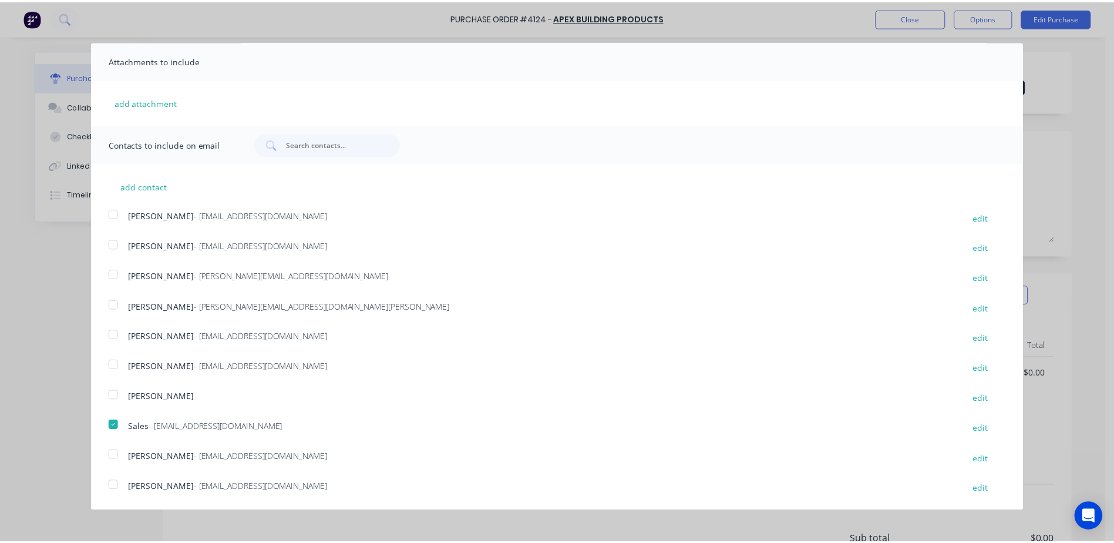
scroll to position [0, 0]
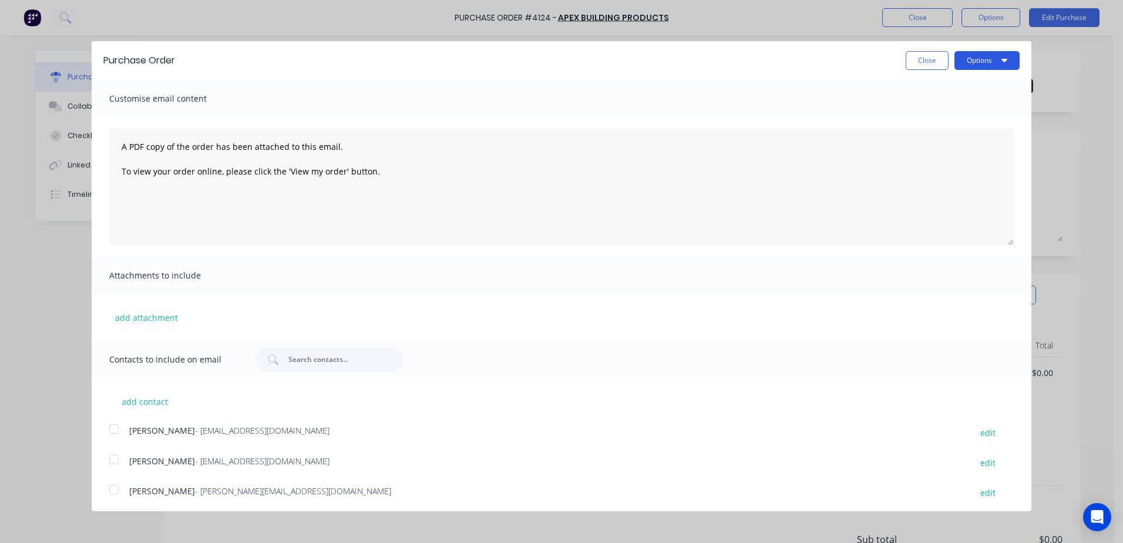
click at [971, 62] on button "Options" at bounding box center [987, 60] width 65 height 19
click at [949, 112] on div "Email" at bounding box center [964, 113] width 90 height 17
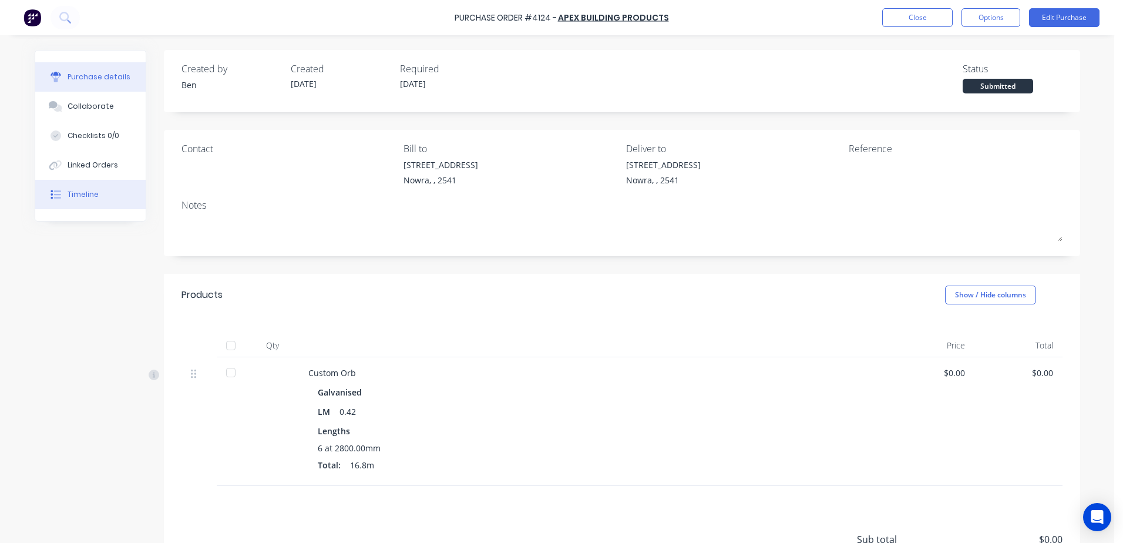
click at [80, 194] on div "Timeline" at bounding box center [83, 194] width 31 height 11
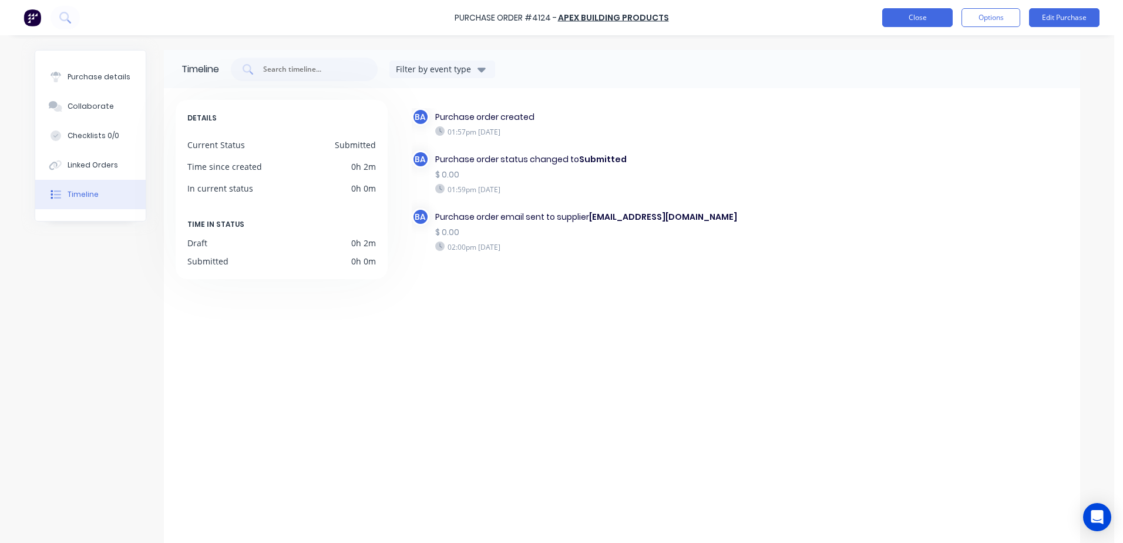
click at [888, 14] on button "Close" at bounding box center [917, 17] width 70 height 19
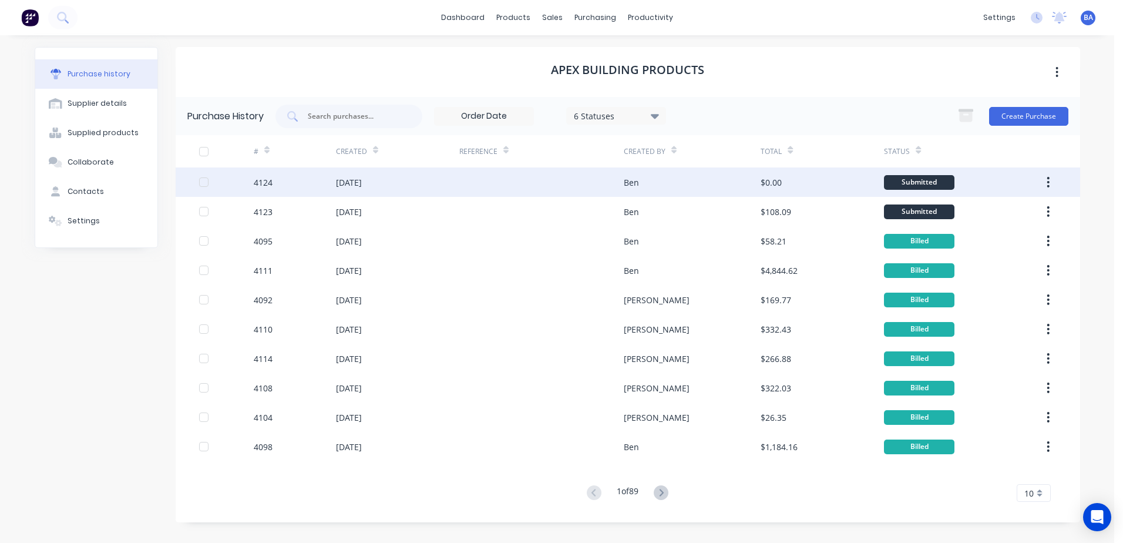
click at [578, 176] on div at bounding box center [541, 181] width 164 height 29
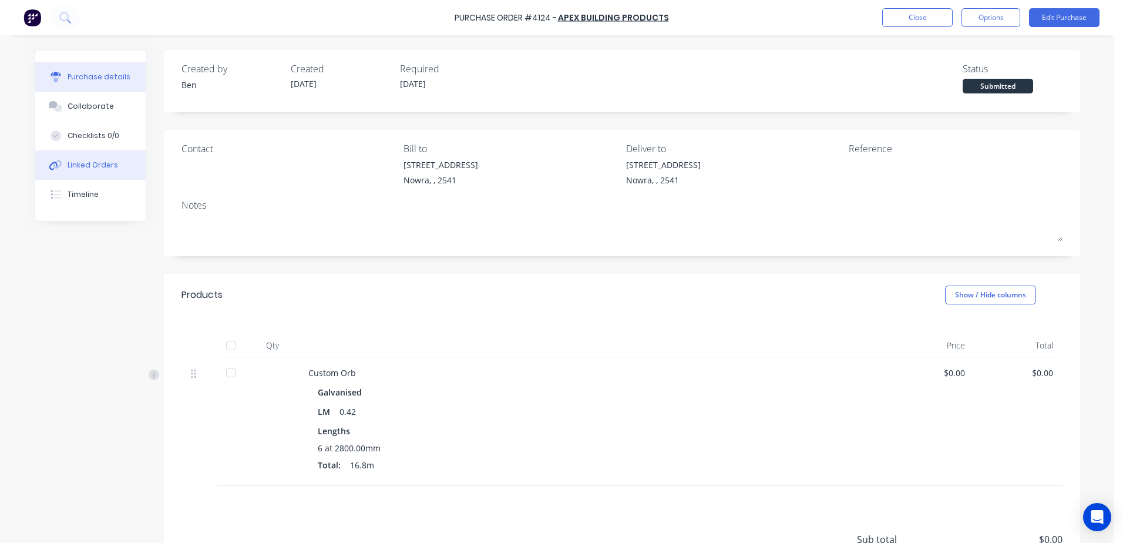
click at [88, 161] on div "Linked Orders" at bounding box center [93, 165] width 51 height 11
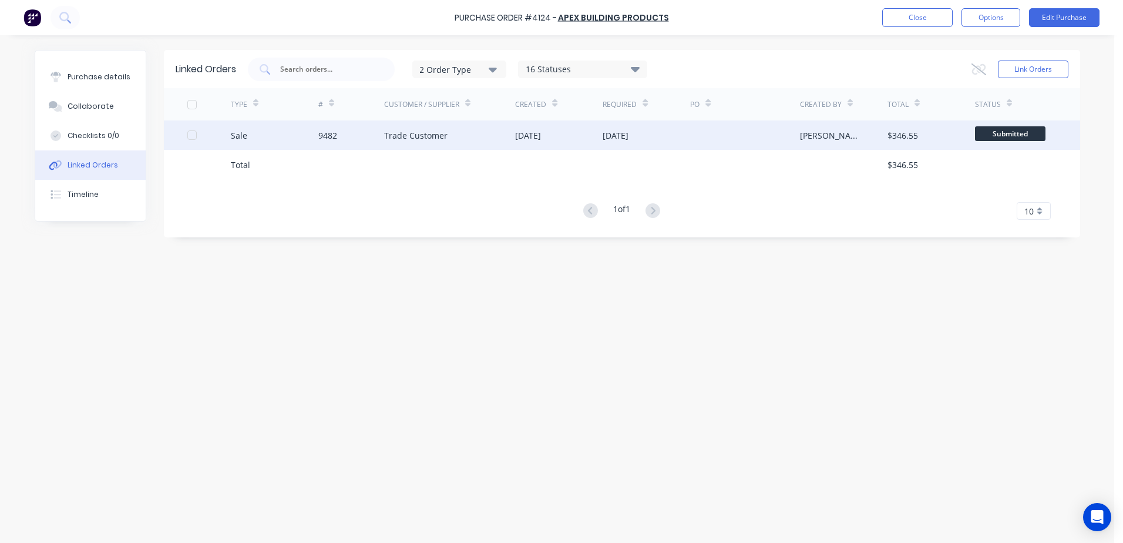
click at [772, 133] on div at bounding box center [744, 134] width 109 height 29
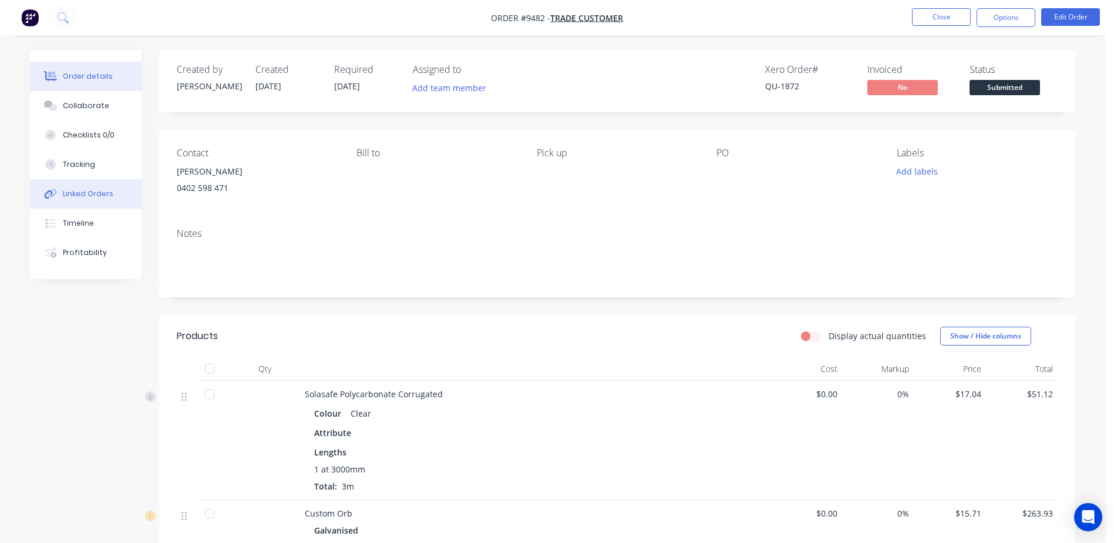
click at [71, 196] on div "Linked Orders" at bounding box center [88, 194] width 51 height 11
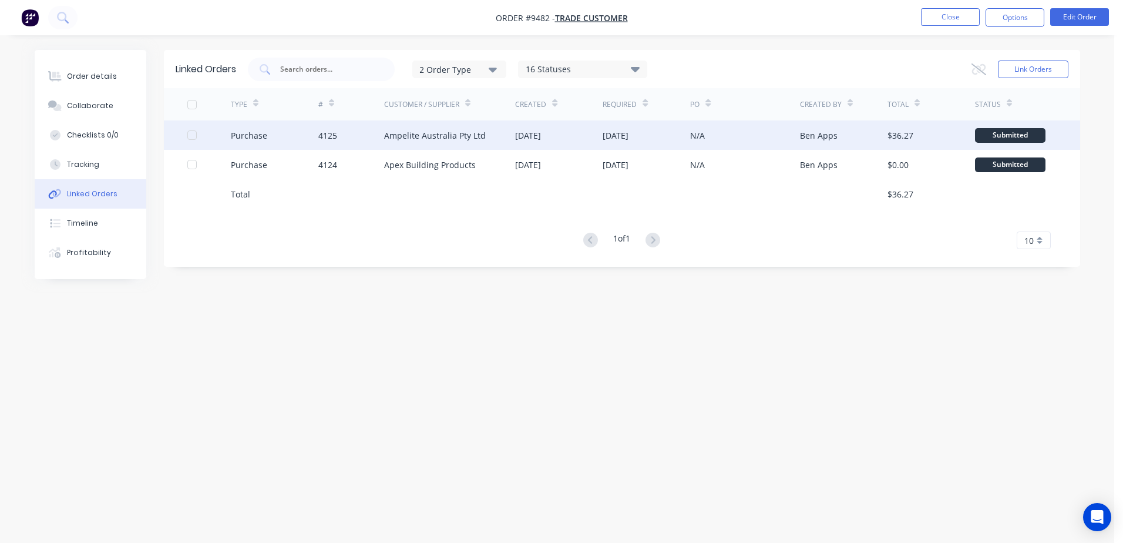
click at [503, 137] on div "Ampelite Australia Pty Ltd" at bounding box center [450, 134] width 132 height 29
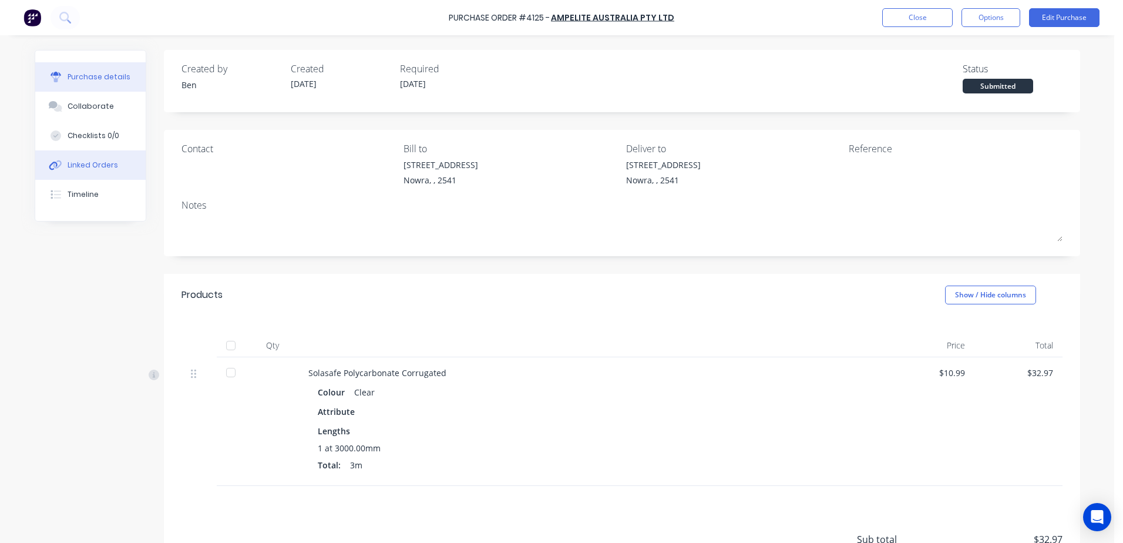
click at [110, 162] on div "Linked Orders" at bounding box center [93, 165] width 51 height 11
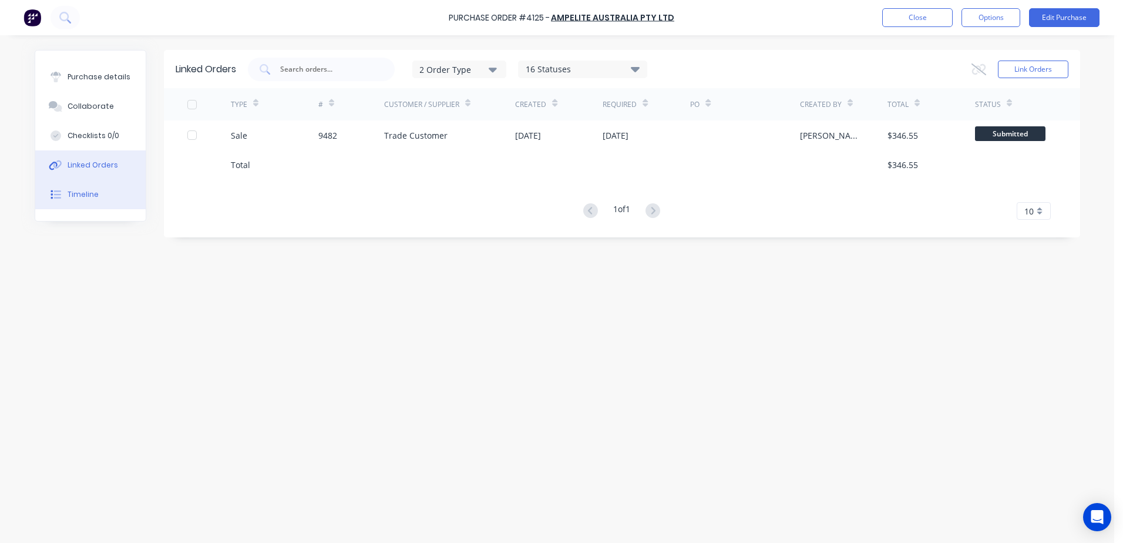
click at [90, 189] on button "Timeline" at bounding box center [90, 194] width 110 height 29
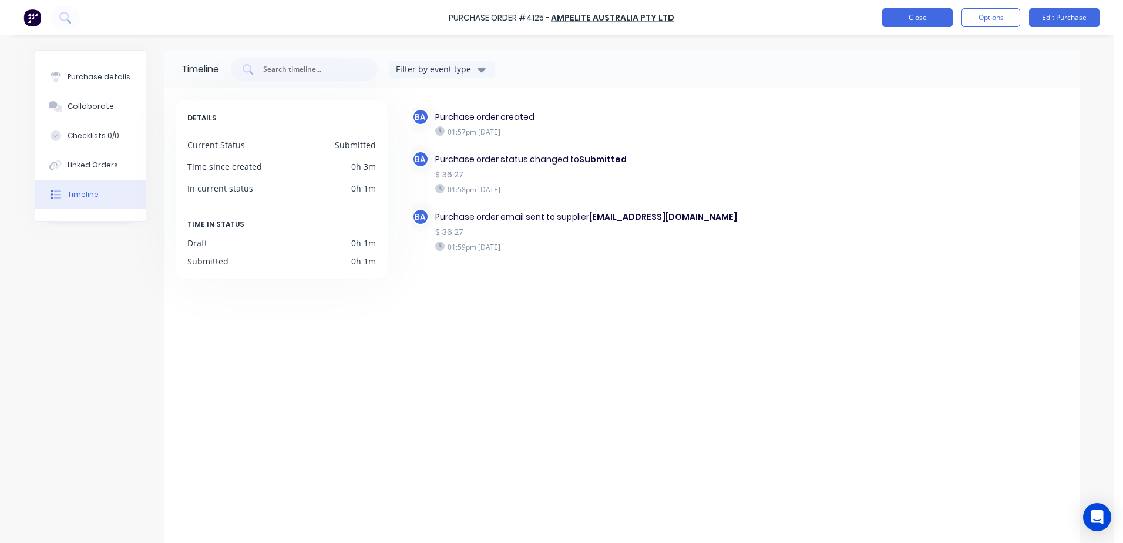
click at [922, 21] on button "Close" at bounding box center [917, 17] width 70 height 19
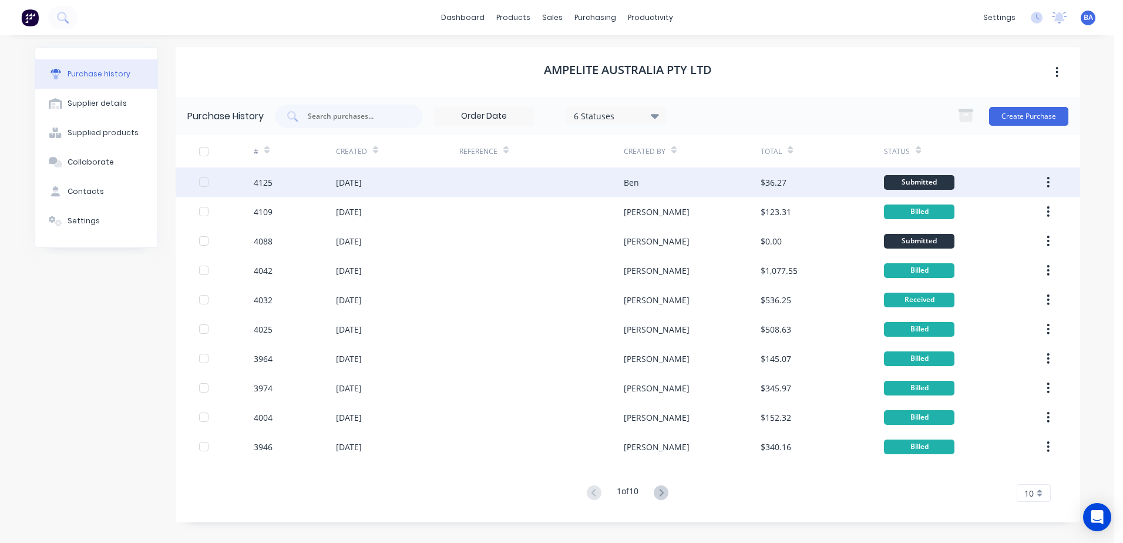
click at [582, 189] on div at bounding box center [541, 181] width 164 height 29
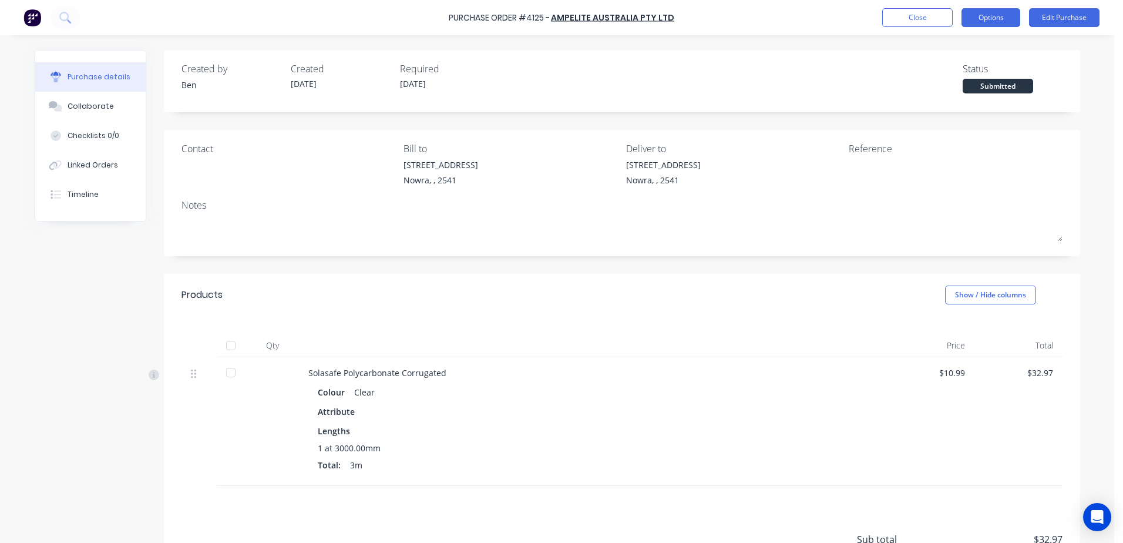
click at [993, 20] on button "Options" at bounding box center [991, 17] width 59 height 19
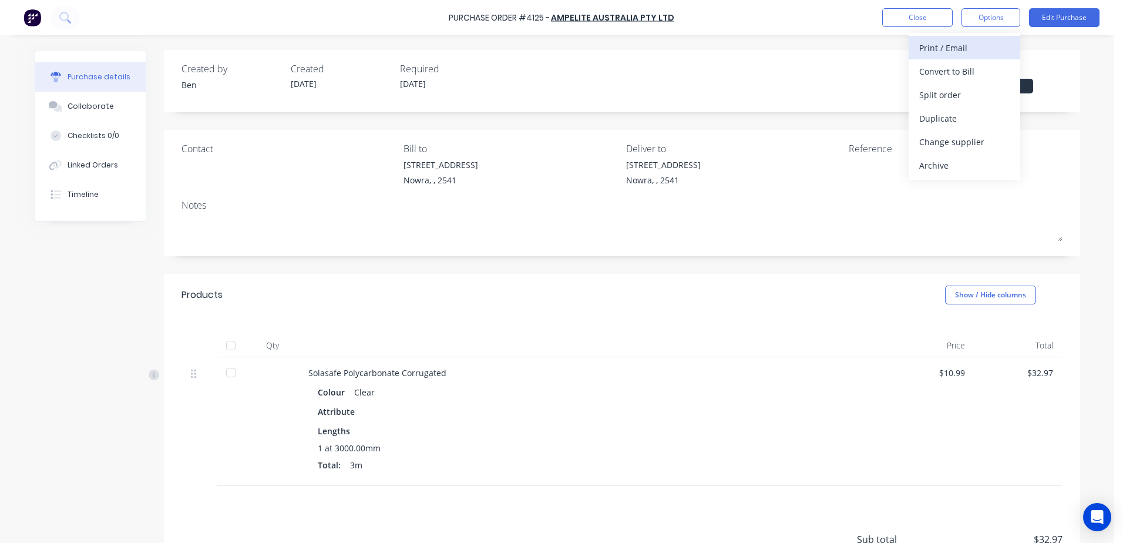
click at [959, 46] on div "Print / Email" at bounding box center [964, 47] width 90 height 17
click at [974, 70] on div "With pricing" at bounding box center [964, 71] width 90 height 17
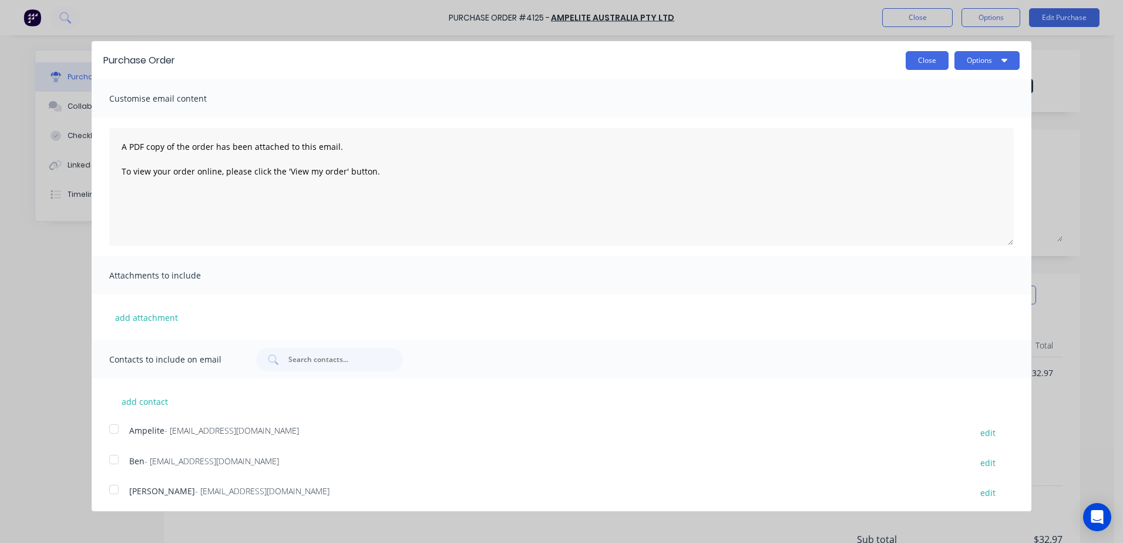
click at [920, 58] on button "Close" at bounding box center [927, 60] width 43 height 19
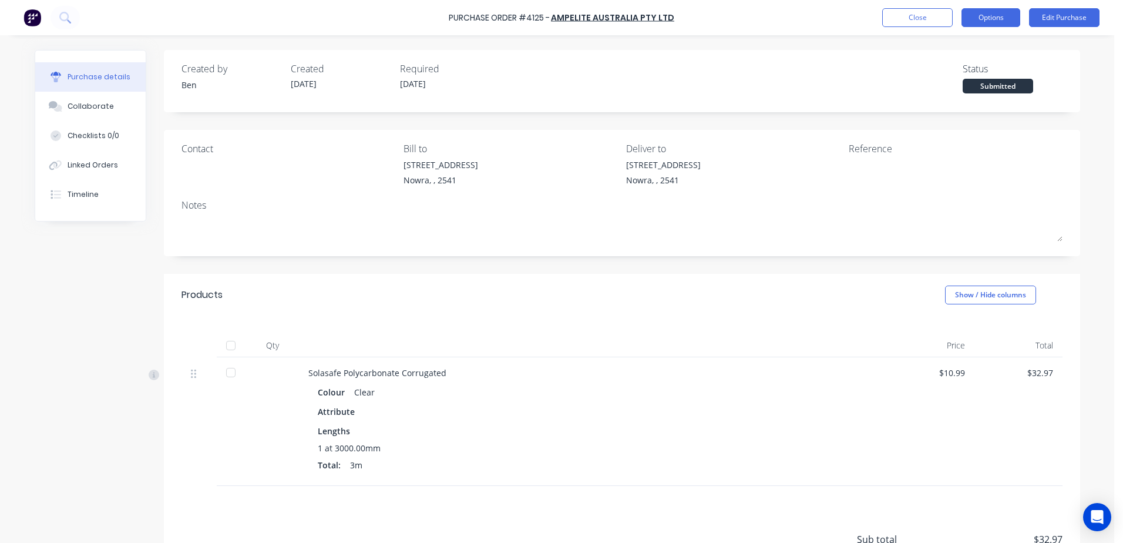
click at [986, 19] on button "Options" at bounding box center [991, 17] width 59 height 19
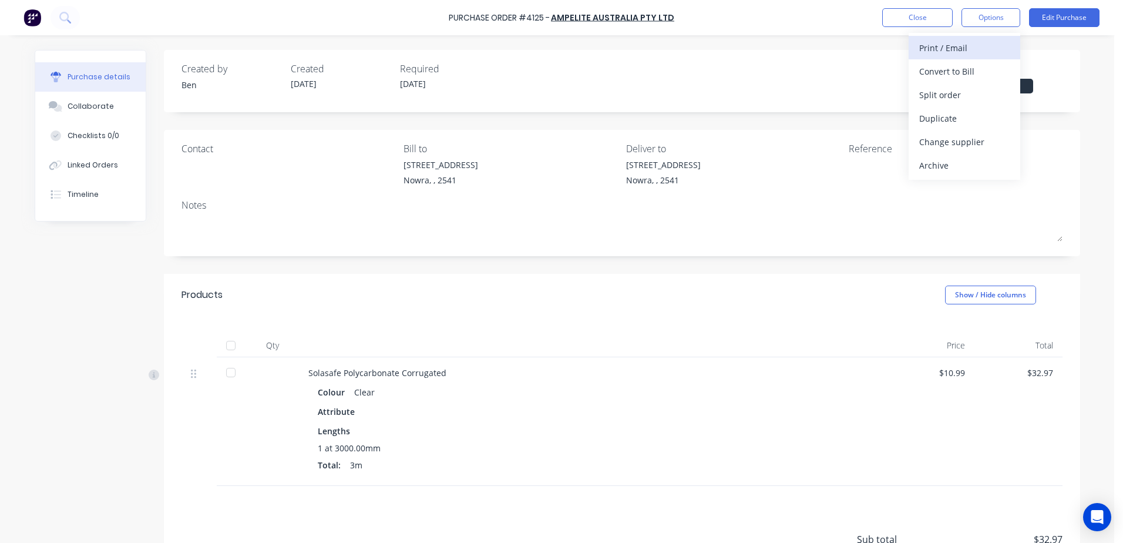
click at [946, 46] on div "Print / Email" at bounding box center [964, 47] width 90 height 17
click at [955, 95] on div "Without pricing" at bounding box center [964, 94] width 90 height 17
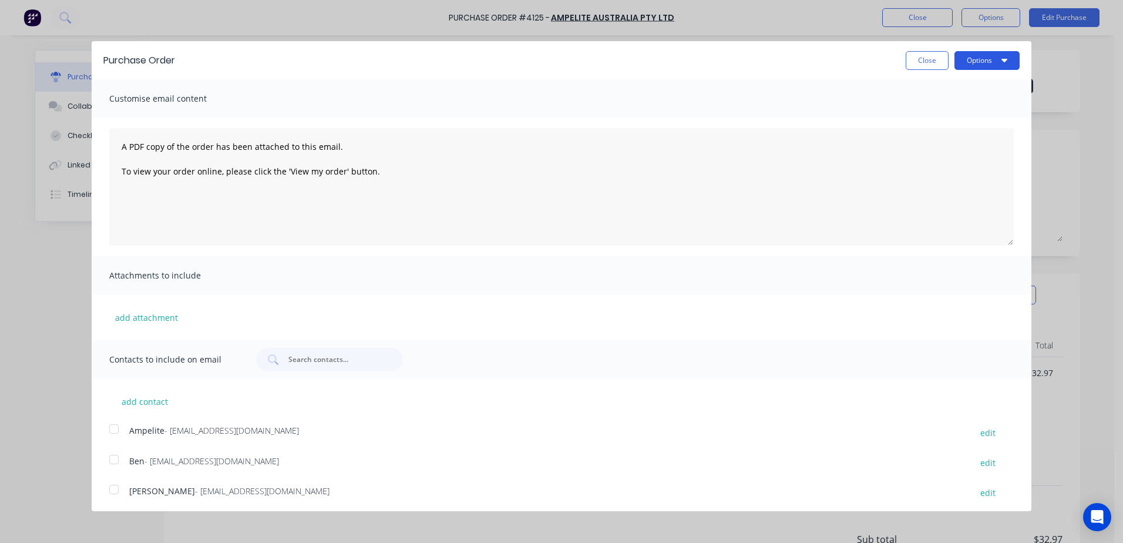
click at [973, 62] on button "Options" at bounding box center [987, 60] width 65 height 19
click at [949, 98] on div "Print" at bounding box center [964, 90] width 90 height 17
